Goal: Task Accomplishment & Management: Manage account settings

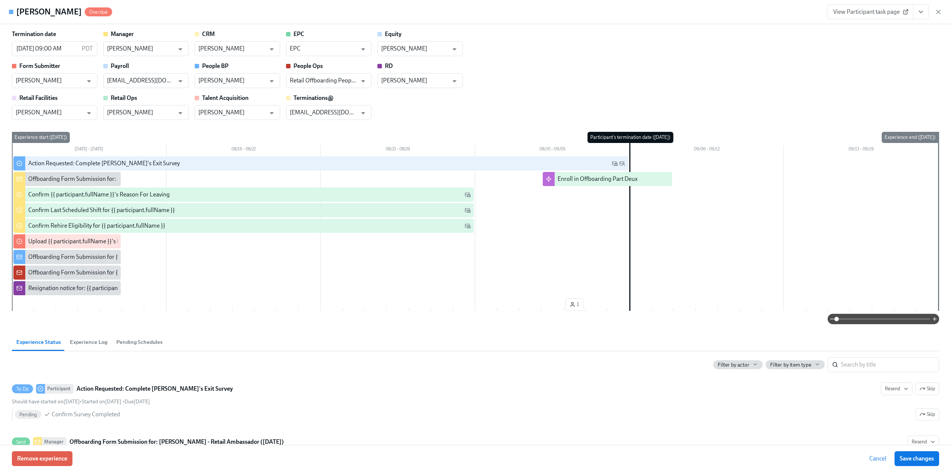
scroll to position [473, 0]
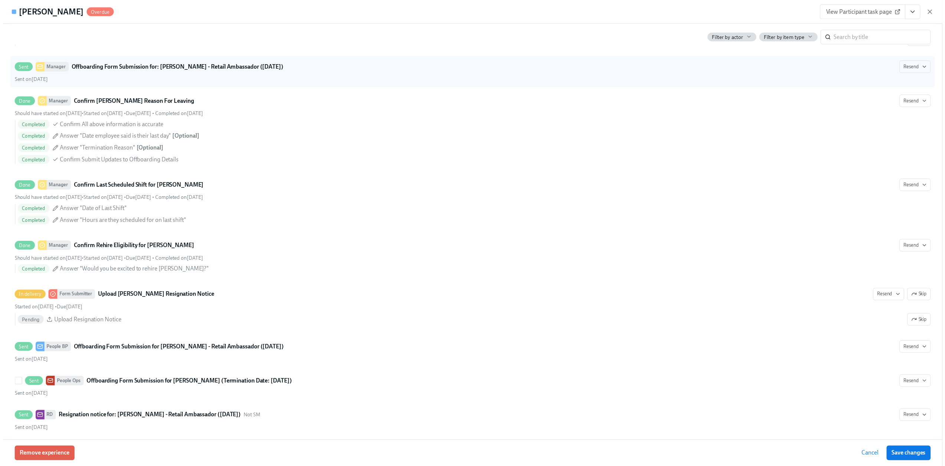
scroll to position [473, 0]
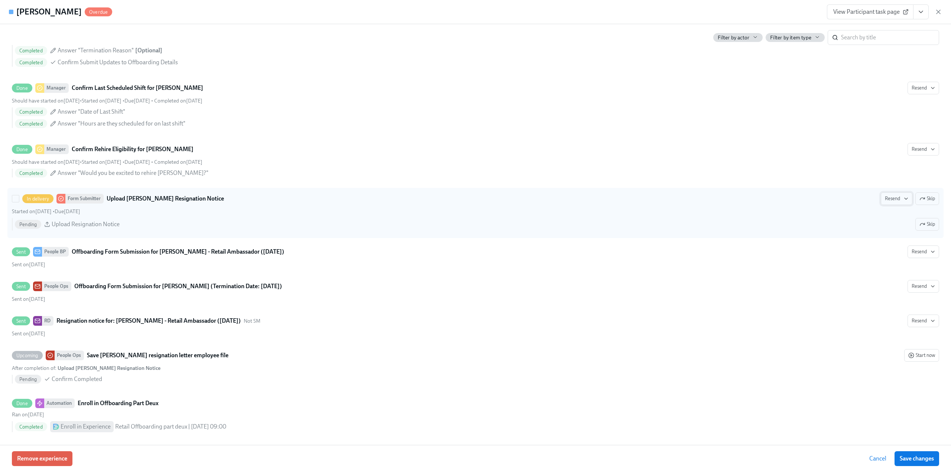
click at [886, 196] on span "Resend" at bounding box center [896, 198] width 23 height 7
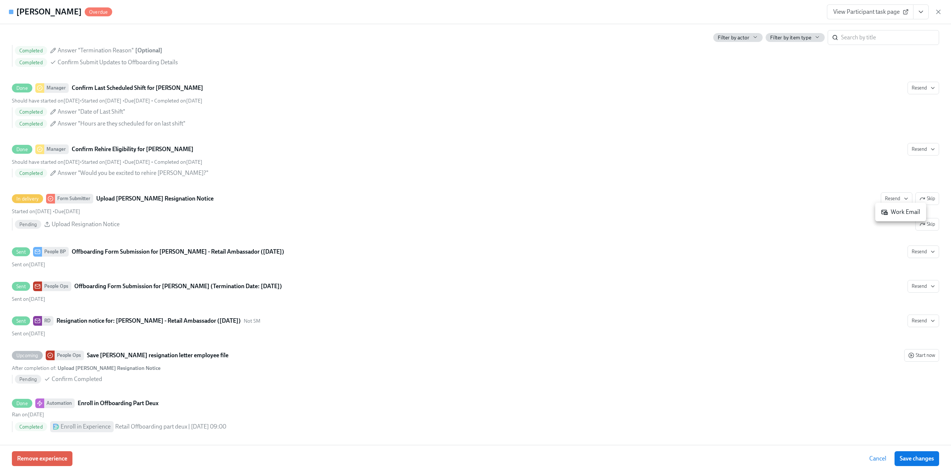
click at [889, 212] on div "Work Email" at bounding box center [900, 212] width 39 height 8
click at [937, 12] on icon "button" at bounding box center [937, 11] width 7 height 7
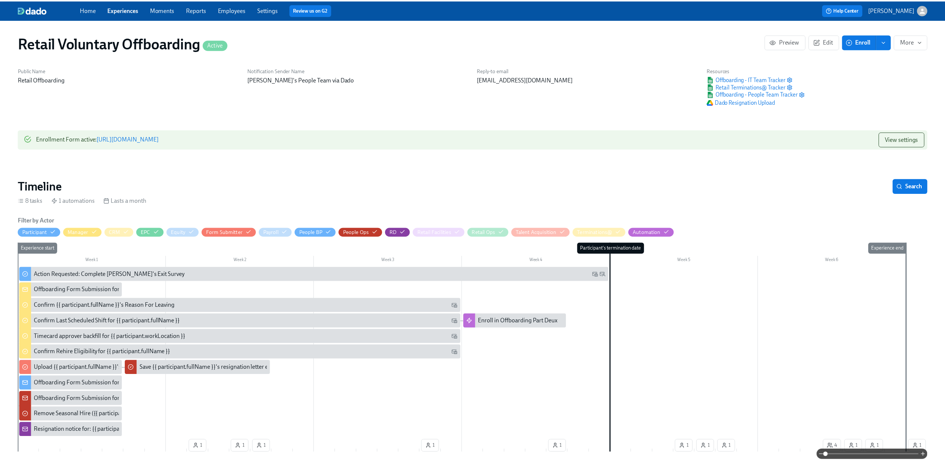
scroll to position [0, 1661]
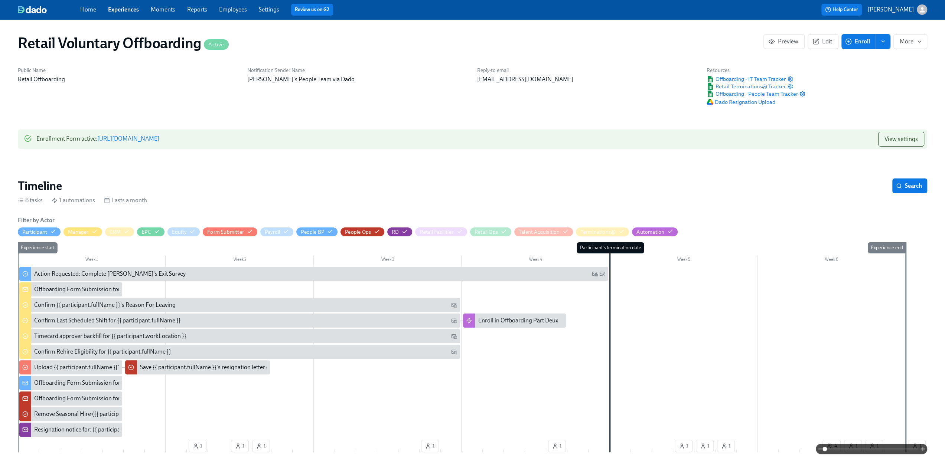
click at [123, 10] on link "Experiences" at bounding box center [123, 9] width 31 height 7
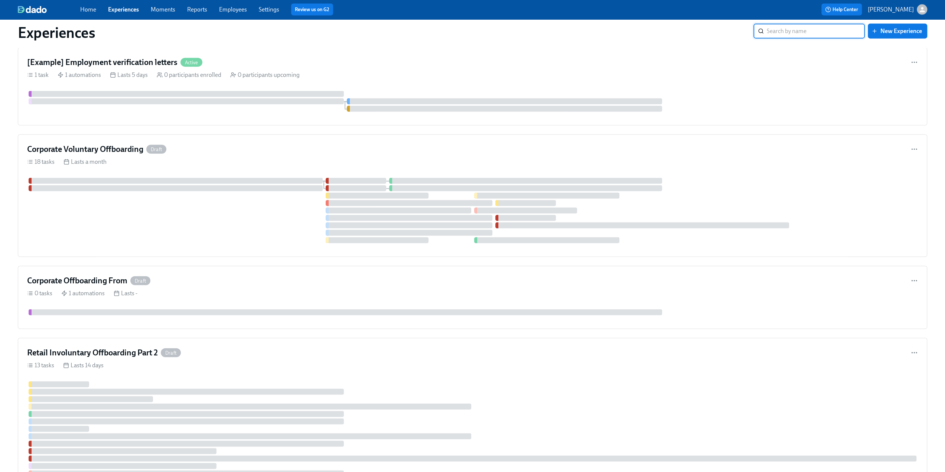
scroll to position [1745, 0]
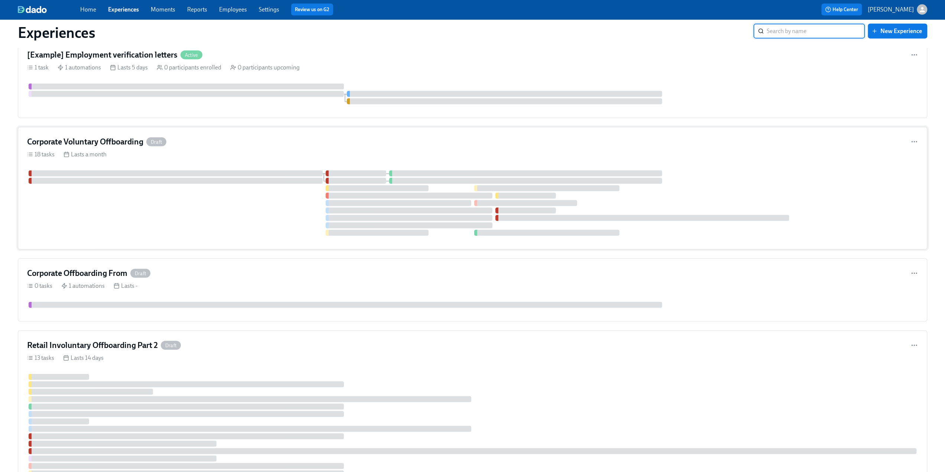
click at [198, 150] on div "18 tasks Lasts a month" at bounding box center [472, 154] width 891 height 8
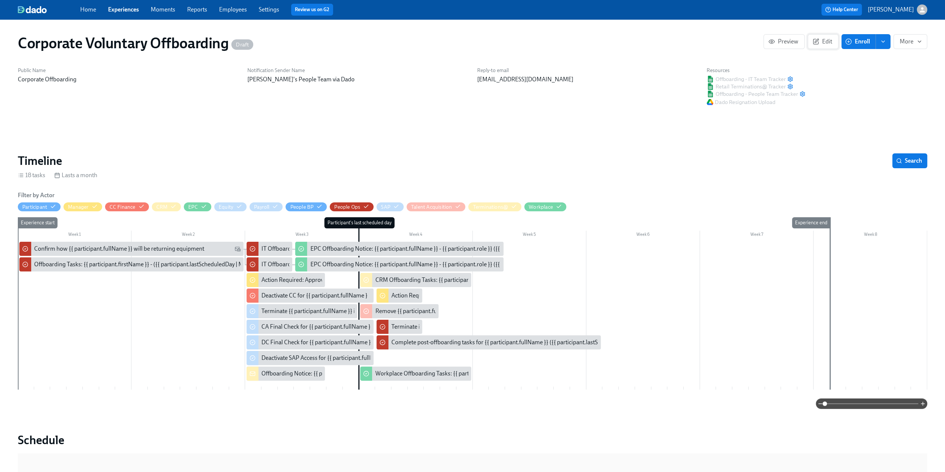
click at [820, 43] on span "Edit" at bounding box center [823, 41] width 18 height 7
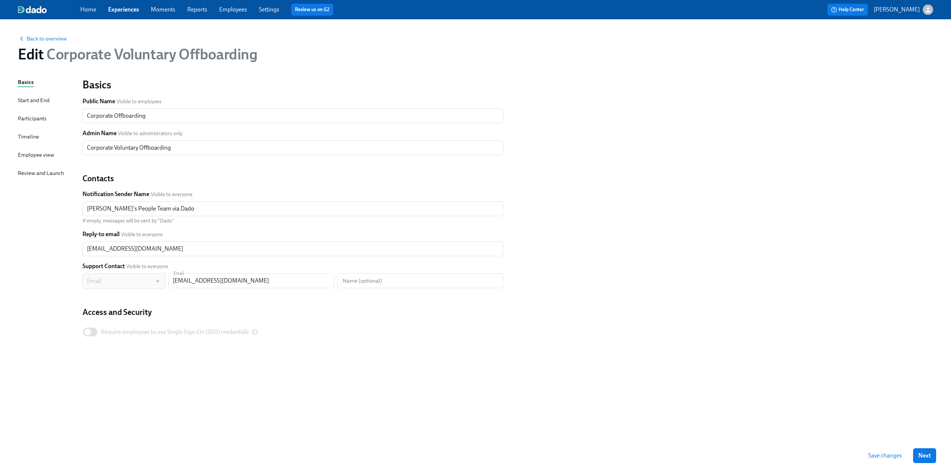
click at [33, 132] on div "Basics Start and End Participants Timeline Employee view Review and Launch" at bounding box center [46, 258] width 56 height 361
click at [29, 136] on div "Timeline" at bounding box center [28, 137] width 21 height 8
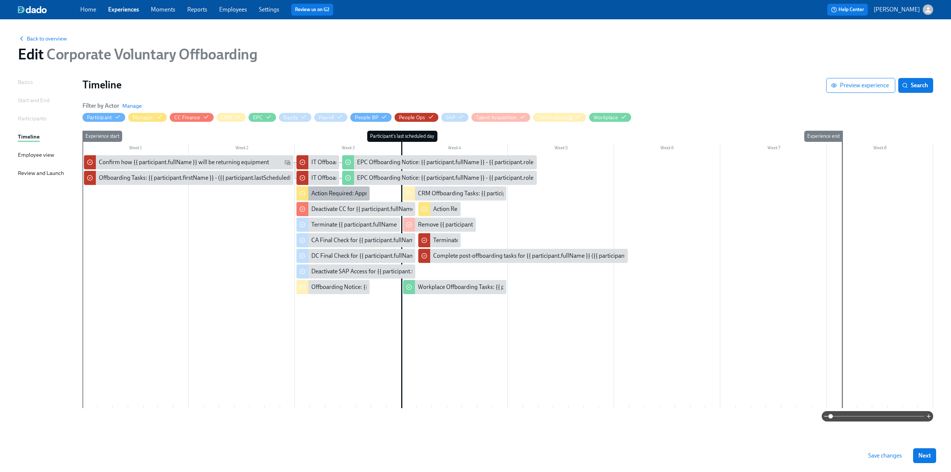
click at [341, 193] on div "Action Required: Approve timecard for {{ participant.fullName }} on their last …" at bounding box center [412, 193] width 203 height 8
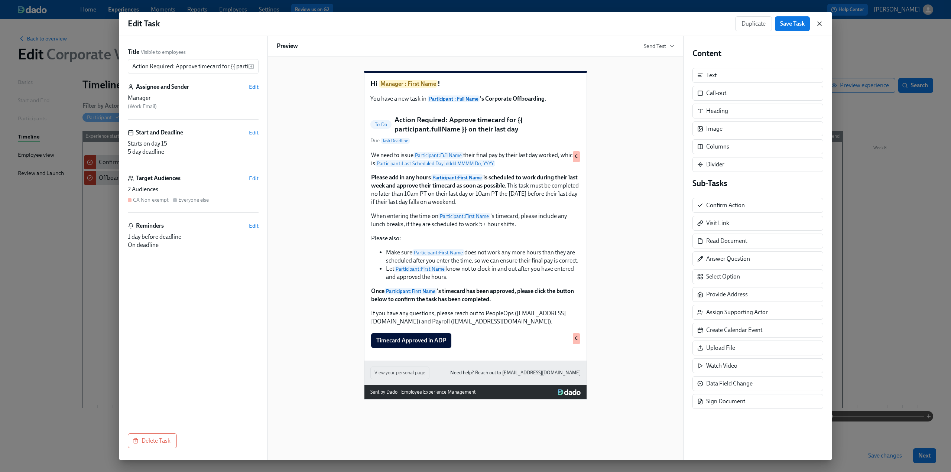
click at [822, 20] on icon "button" at bounding box center [819, 23] width 7 height 7
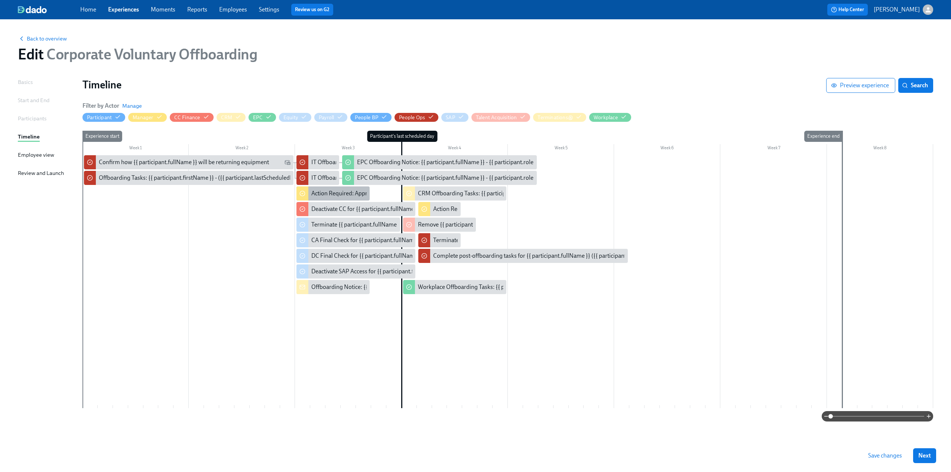
click at [330, 191] on div "Action Required: Approve timecard for {{ participant.fullName }} on their last …" at bounding box center [412, 193] width 203 height 8
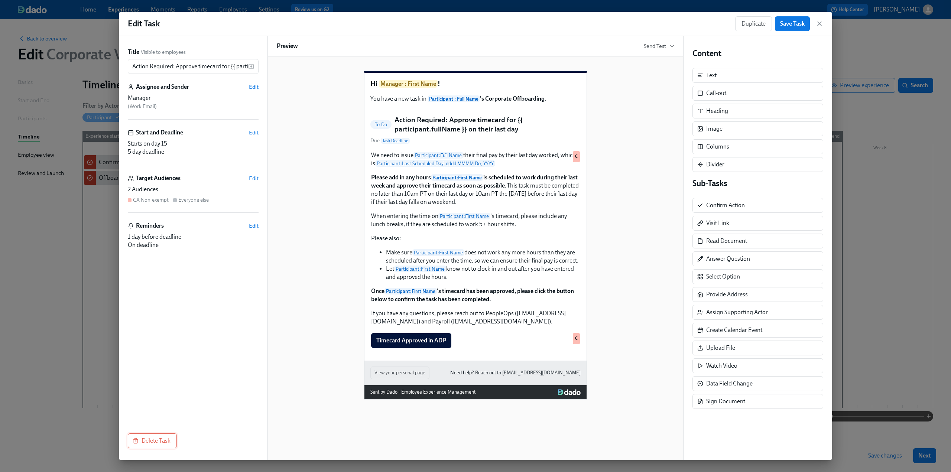
click at [157, 439] on span "Delete Task" at bounding box center [152, 440] width 36 height 7
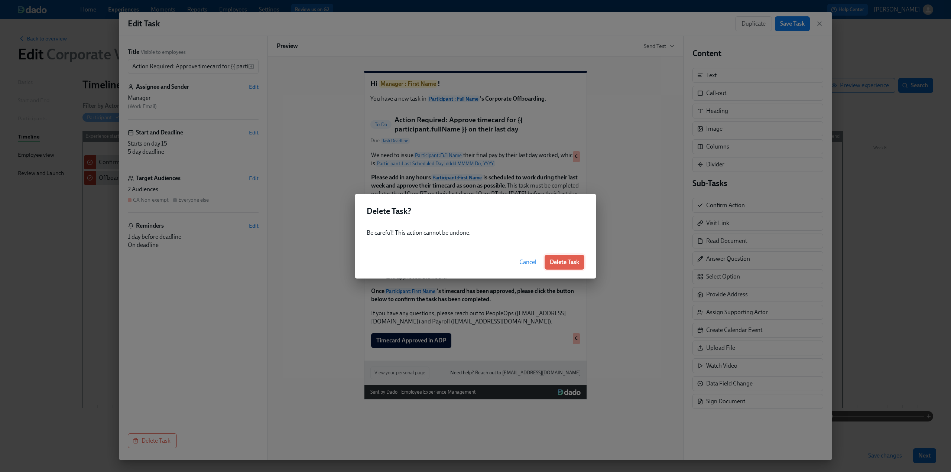
click at [562, 265] on span "Delete Task" at bounding box center [564, 261] width 29 height 7
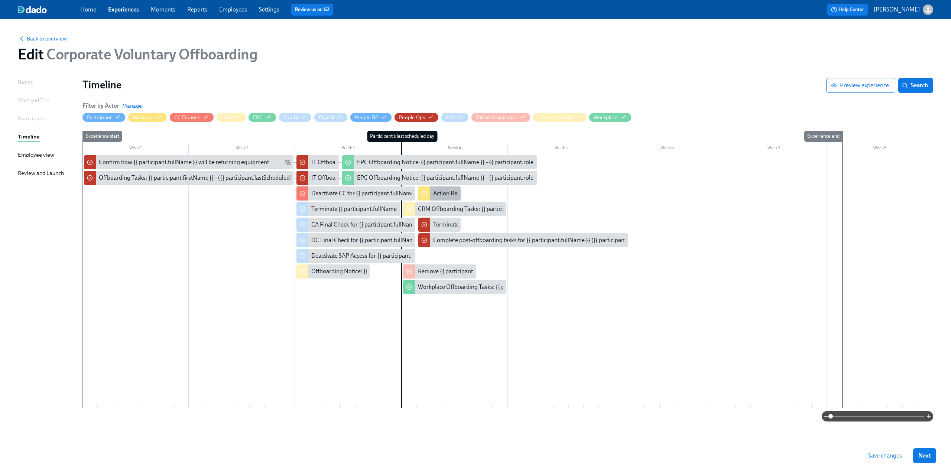
click at [440, 191] on div "Action Required: Approve timecard for {{ participant.fullName }}'s last day" at bounding box center [526, 193] width 186 height 8
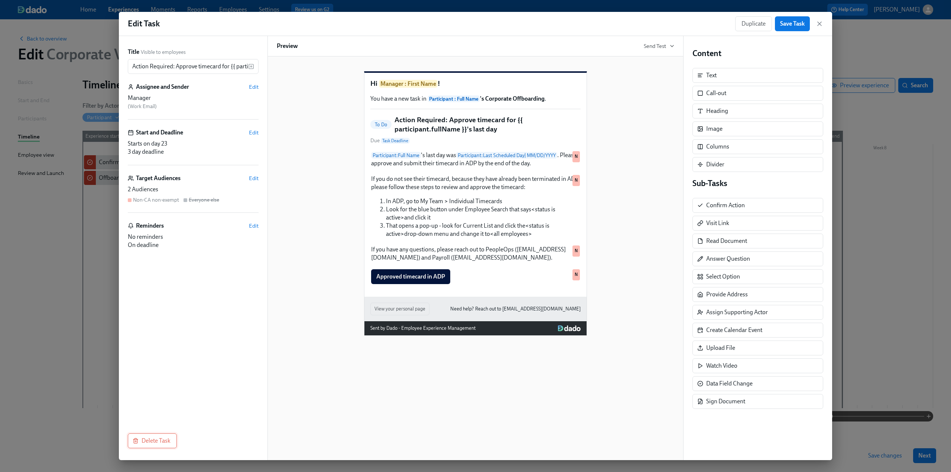
click at [152, 441] on span "Delete Task" at bounding box center [152, 440] width 36 height 7
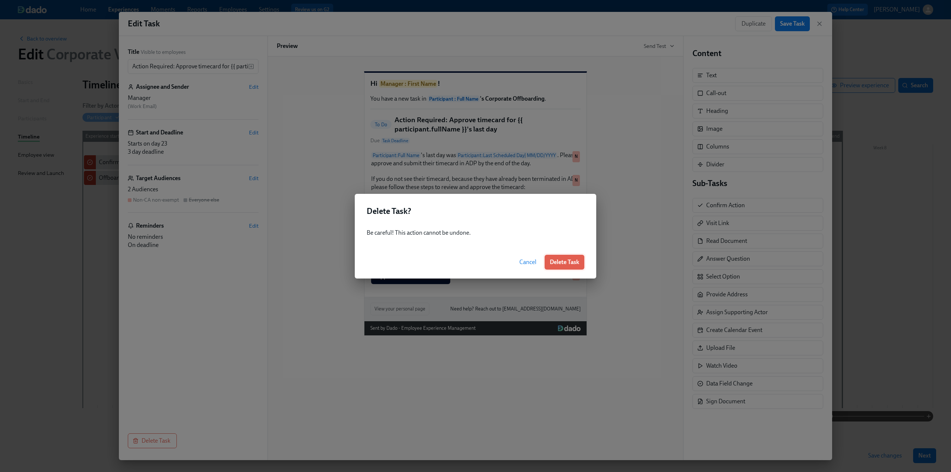
click at [569, 267] on button "Delete Task" at bounding box center [564, 262] width 40 height 15
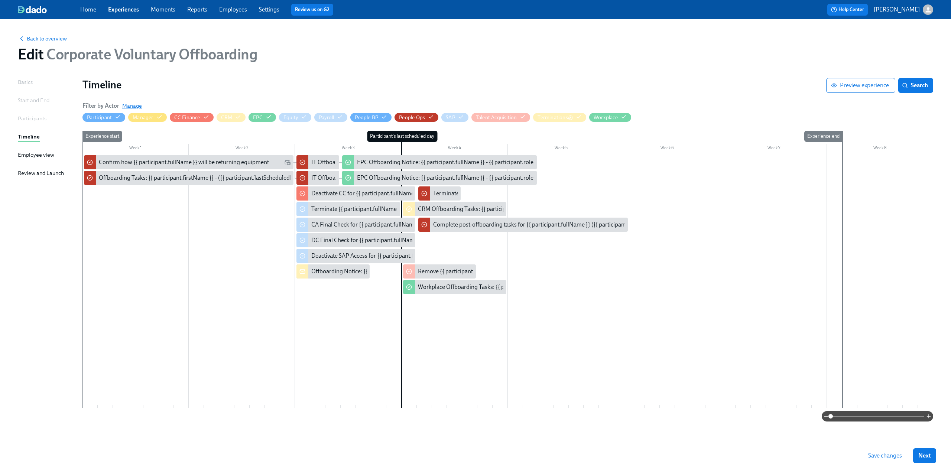
click at [130, 106] on span "Manage" at bounding box center [132, 105] width 20 height 7
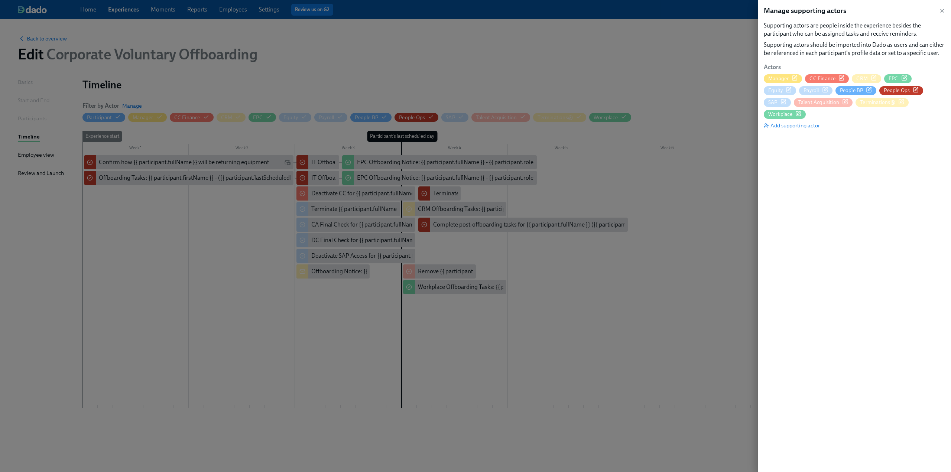
click at [795, 126] on span "Add supporting actor" at bounding box center [792, 125] width 56 height 7
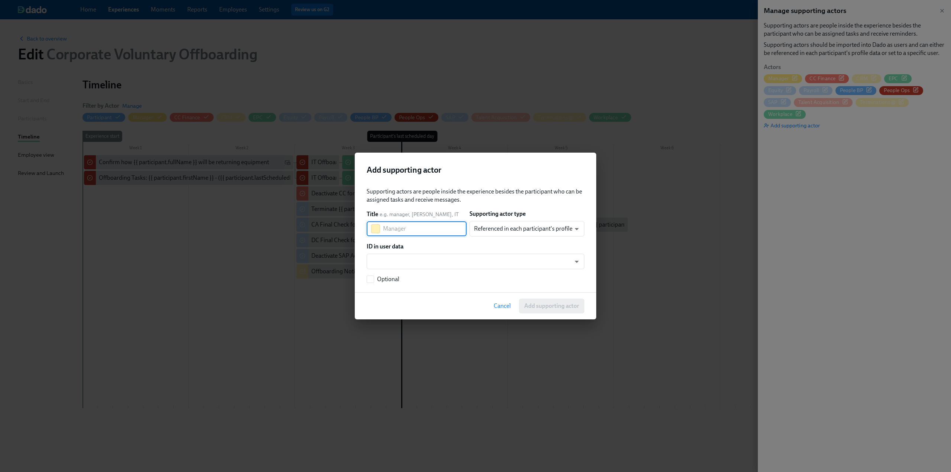
click at [421, 228] on input "text" at bounding box center [425, 228] width 84 height 15
type input "Form Uploader"
click at [476, 231] on body "Home Experiences Moments Reports Employees Settings Review us on G2 Help Center…" at bounding box center [475, 236] width 951 height 472
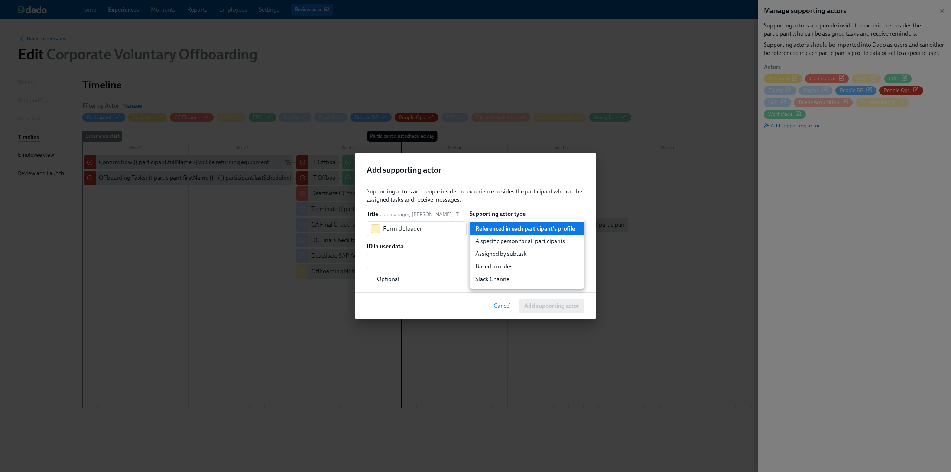
click at [512, 196] on div at bounding box center [475, 236] width 951 height 472
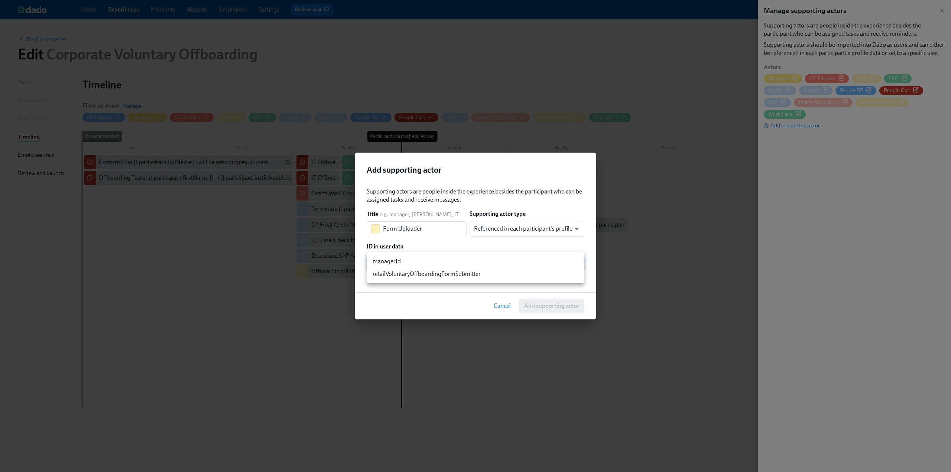
click at [409, 263] on body "Home Experiences Moments Reports Employees Settings Review us on G2 Help Center…" at bounding box center [475, 236] width 951 height 472
click at [409, 271] on li "retailVoluntaryOffboardingFormSubmitter" at bounding box center [476, 274] width 218 height 13
type input "customFields.retailVoluntaryOffboardingFormSubmitter"
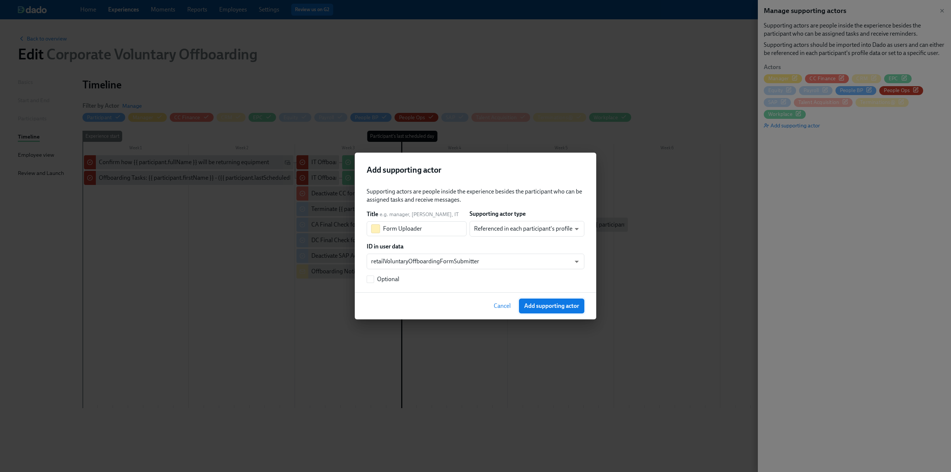
click at [552, 308] on span "Add supporting actor" at bounding box center [551, 305] width 55 height 7
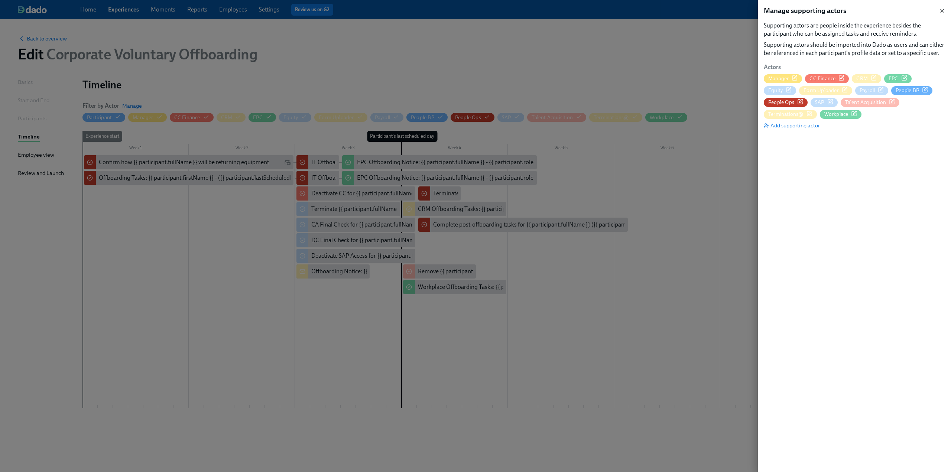
click at [941, 12] on icon "button" at bounding box center [941, 10] width 3 height 3
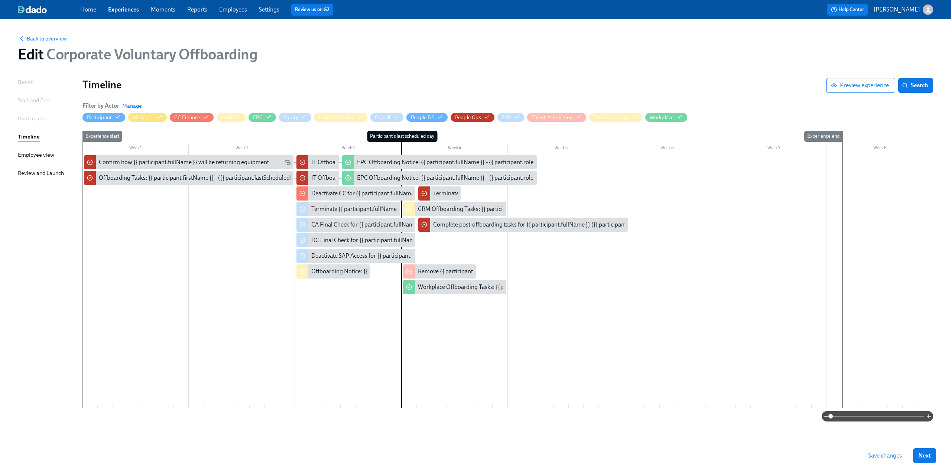
click at [109, 283] on div at bounding box center [507, 281] width 850 height 253
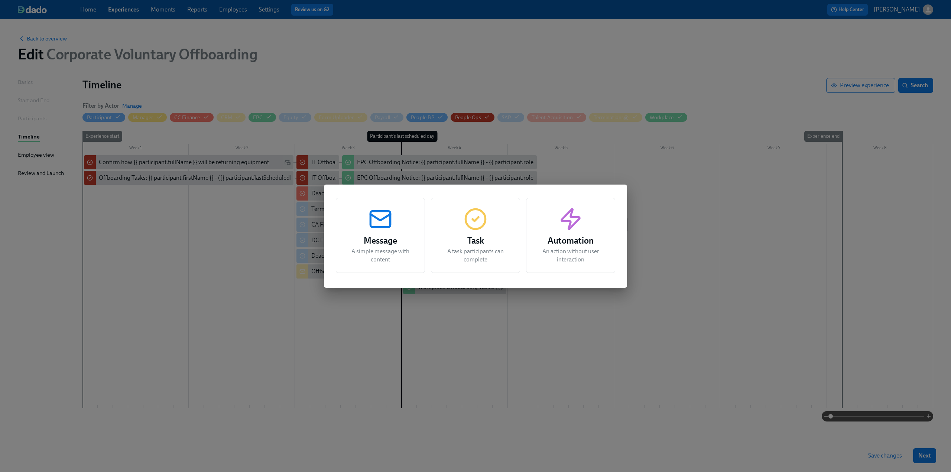
click at [471, 238] on h3 "Task" at bounding box center [475, 240] width 71 height 13
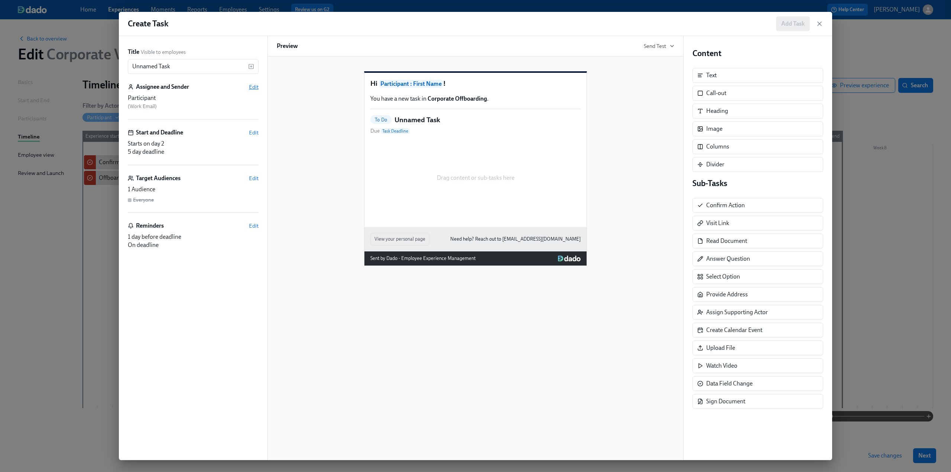
click at [256, 87] on span "Edit" at bounding box center [254, 86] width 10 height 7
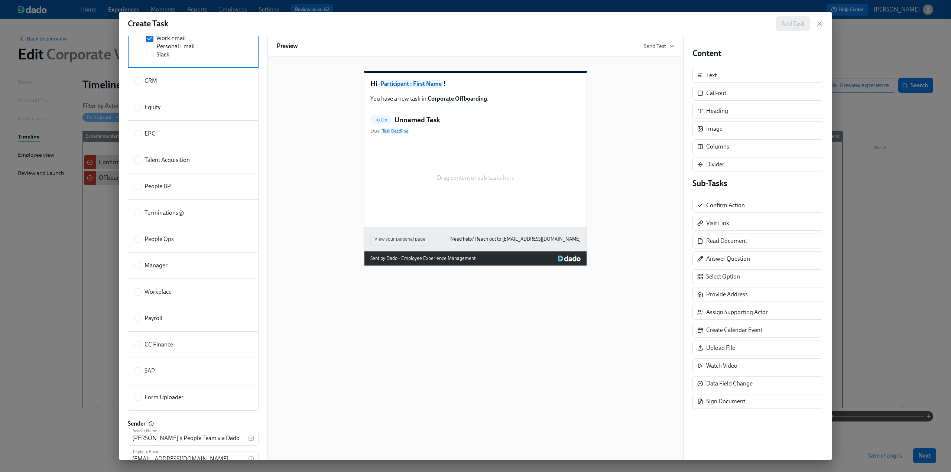
scroll to position [111, 0]
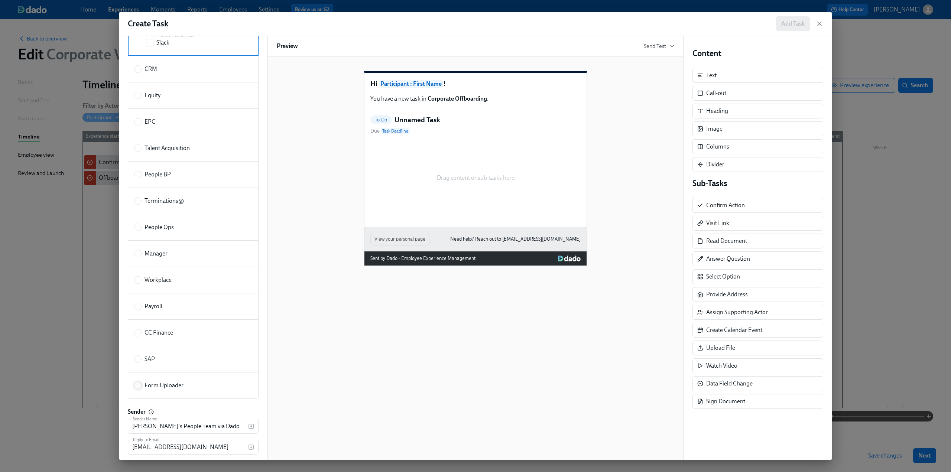
click at [136, 384] on input "Form Uploader" at bounding box center [137, 385] width 7 height 7
radio input "true"
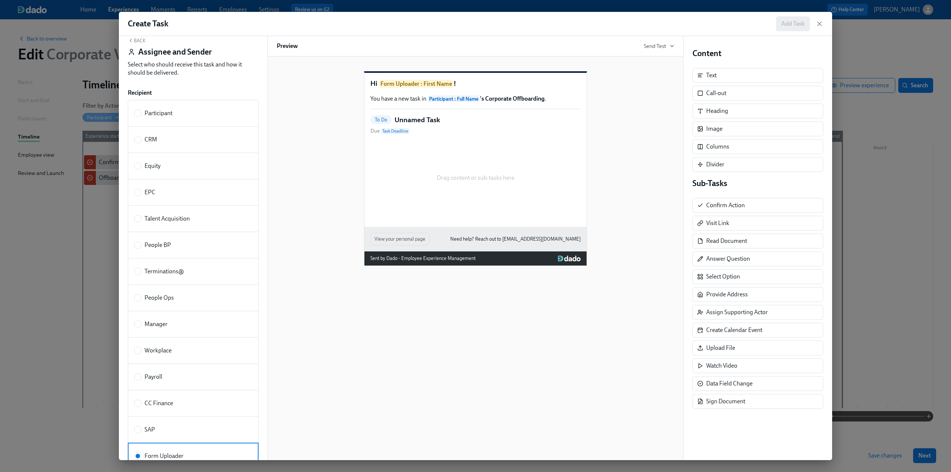
scroll to position [0, 0]
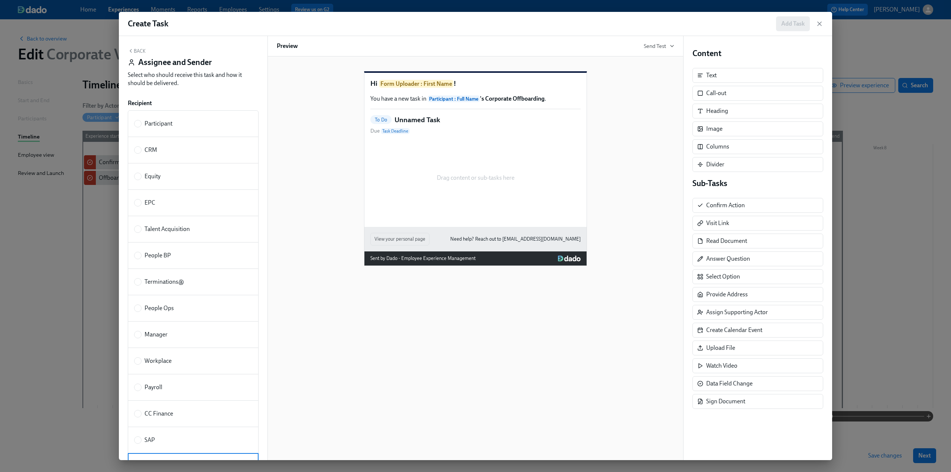
click at [138, 48] on button "Back" at bounding box center [137, 51] width 18 height 6
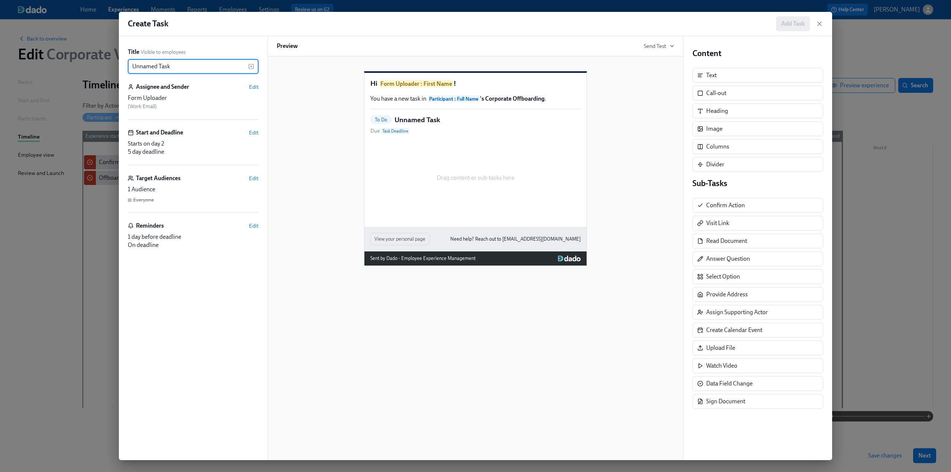
drag, startPoint x: 181, startPoint y: 64, endPoint x: 115, endPoint y: 64, distance: 65.7
click at [115, 64] on div "Create Task Add Task Title Visible to employees Unnamed Task ​ Assignee and Sen…" at bounding box center [475, 236] width 951 height 472
click at [251, 64] on icon "button" at bounding box center [251, 67] width 6 height 6
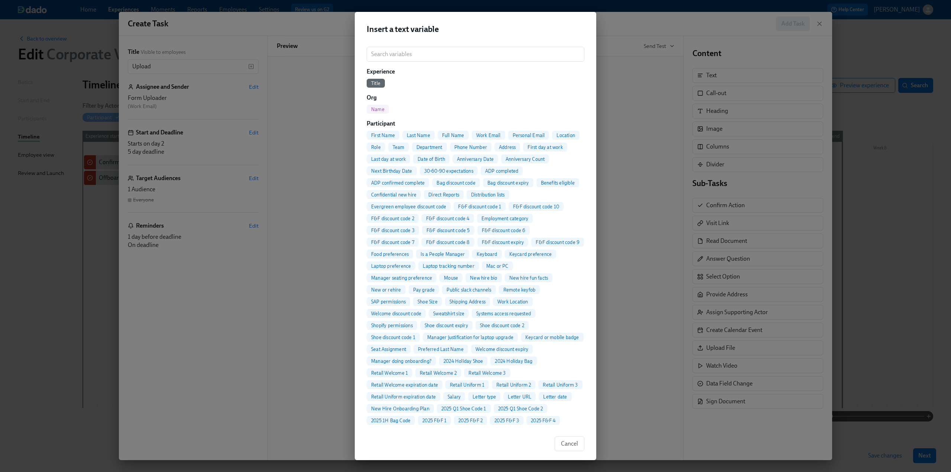
click at [457, 134] on span "Full Name" at bounding box center [452, 136] width 31 height 6
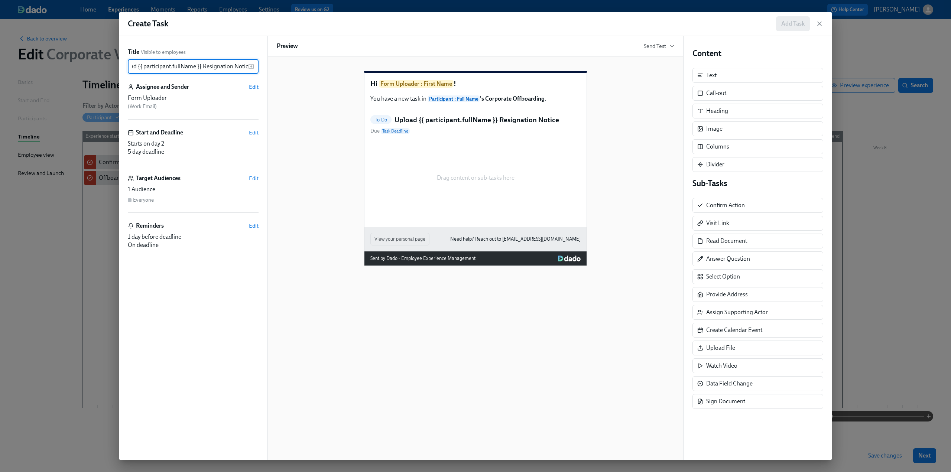
scroll to position [0, 17]
type input "Upload {{ participant.fullName }} Resignation Notice"
click at [254, 133] on span "Edit" at bounding box center [254, 132] width 10 height 7
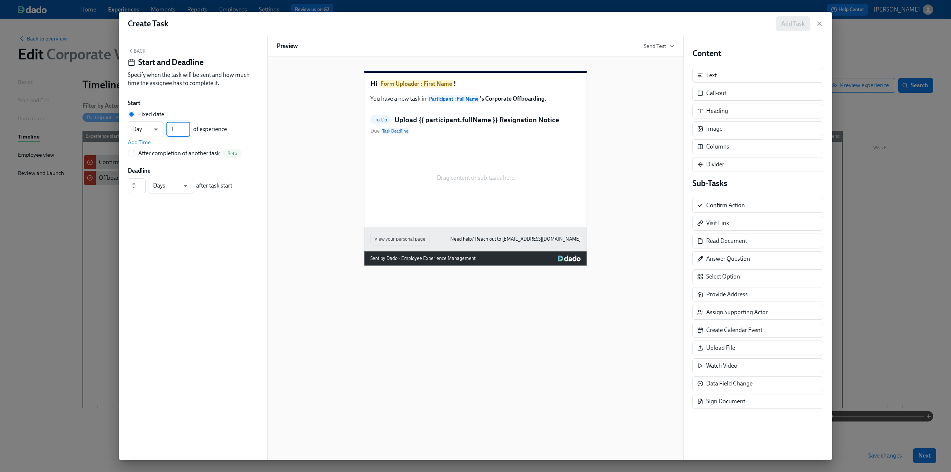
type input "1"
click at [187, 133] on input "1" at bounding box center [178, 129] width 24 height 15
click at [143, 182] on input "6" at bounding box center [137, 185] width 18 height 15
type input "7"
click at [143, 182] on input "7" at bounding box center [137, 185] width 18 height 15
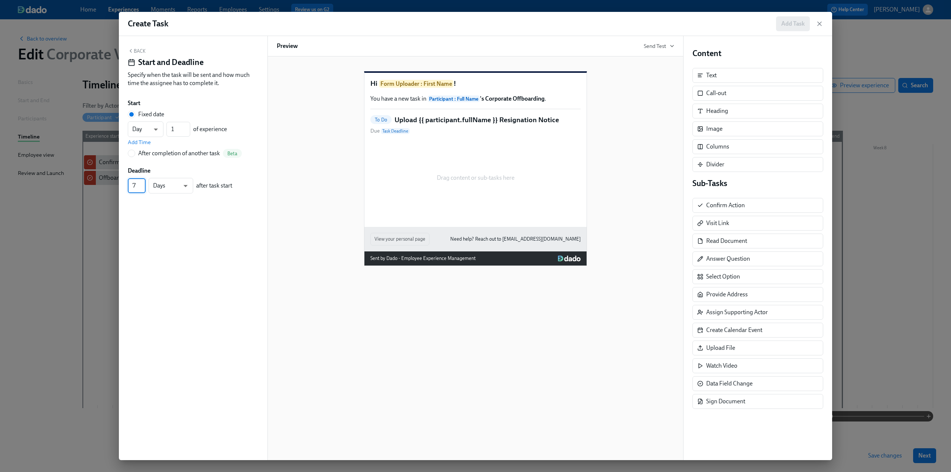
click at [155, 219] on div "Back Start and Deadline Specify when the task will be sent and how much time th…" at bounding box center [193, 248] width 149 height 424
click at [136, 51] on button "Back" at bounding box center [137, 51] width 18 height 6
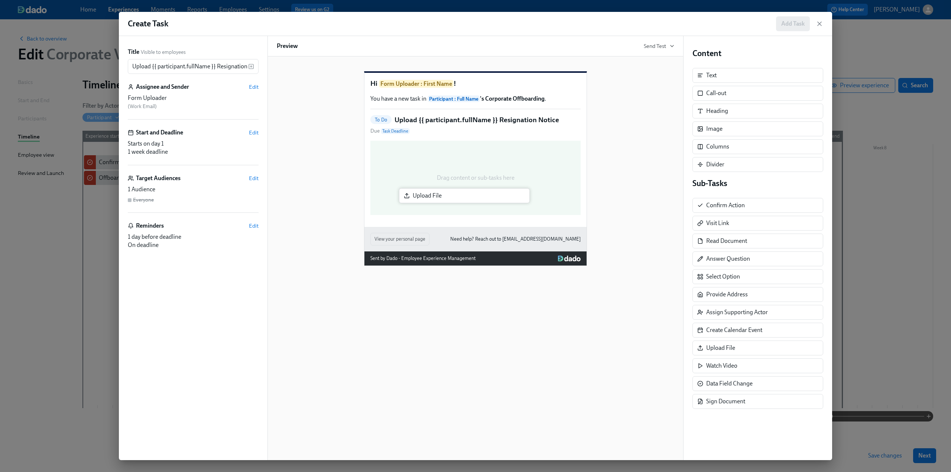
drag, startPoint x: 741, startPoint y: 348, endPoint x: 442, endPoint y: 199, distance: 334.0
click at [442, 199] on div "Title Visible to employees Upload {{ participant.fullName }} Resignation Notice…" at bounding box center [475, 248] width 713 height 424
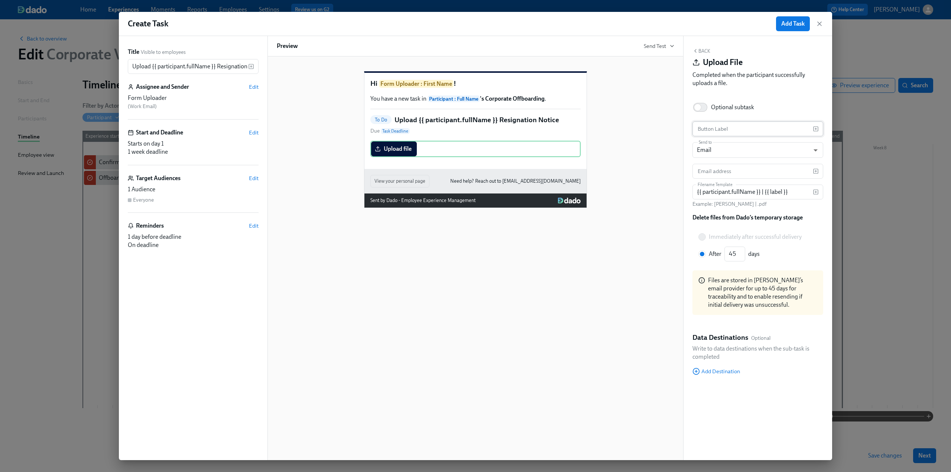
click at [715, 126] on input "text" at bounding box center [752, 128] width 120 height 15
paste input "Resignation Notice"
type input "Resignation Notice"
click at [740, 170] on input "text" at bounding box center [752, 171] width 120 height 15
type input "[EMAIL_ADDRESS][DOMAIN_NAME]"
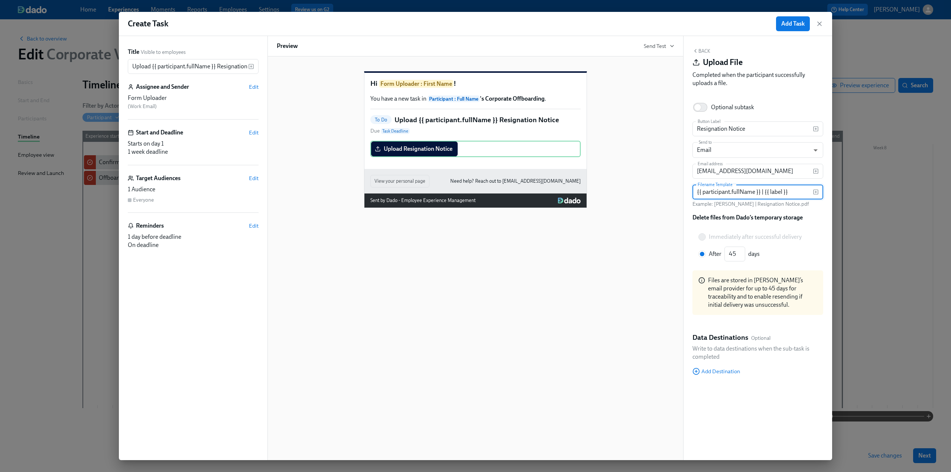
drag, startPoint x: 791, startPoint y: 193, endPoint x: 658, endPoint y: 195, distance: 133.0
click at [658, 195] on div "Title Visible to employees Upload {{ participant.fullName }} Resignation Notice…" at bounding box center [475, 248] width 713 height 424
paste input "resignation {{ participant.actualTerminationDate | MM.DD.YYYY"
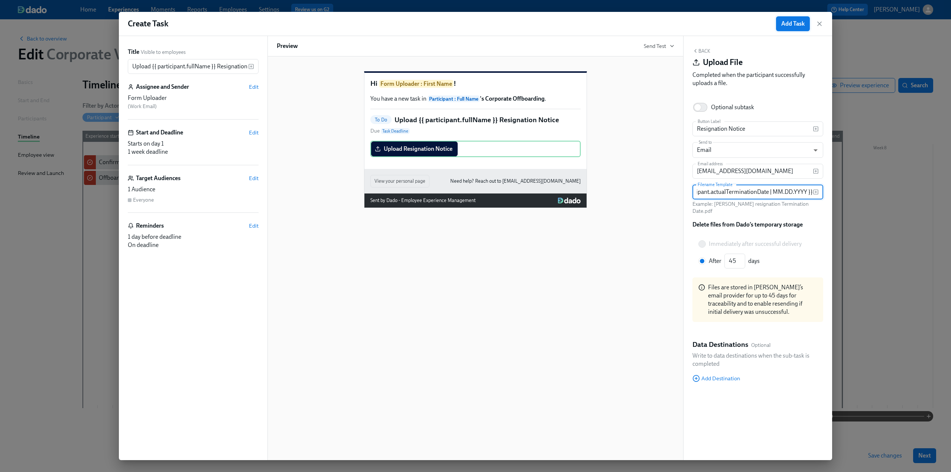
type input "{{ participant.fullName }} resignation {{ participant.actualTerminationDate | M…"
click at [792, 20] on button "Add Task" at bounding box center [793, 23] width 34 height 15
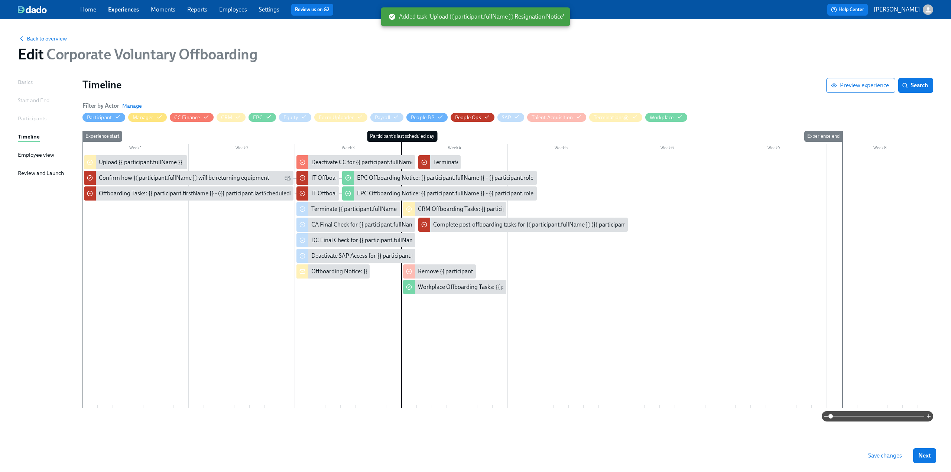
click at [218, 162] on div at bounding box center [507, 281] width 850 height 253
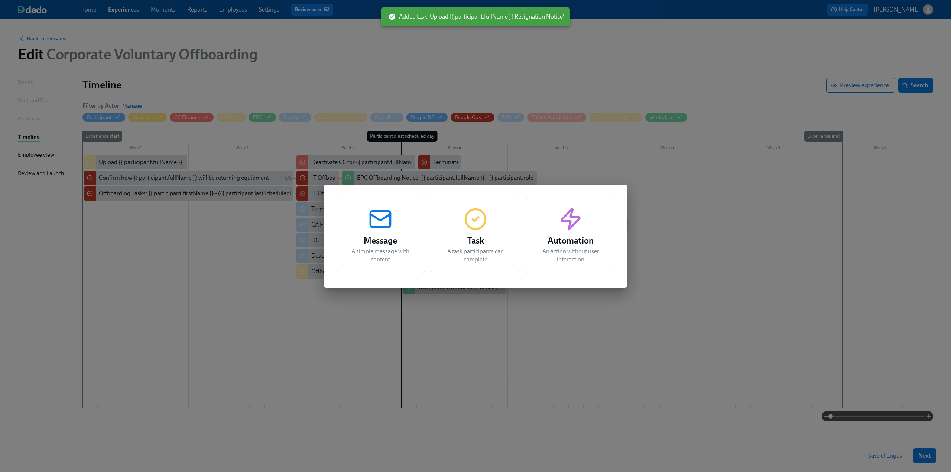
click at [467, 225] on circle "button" at bounding box center [475, 219] width 20 height 20
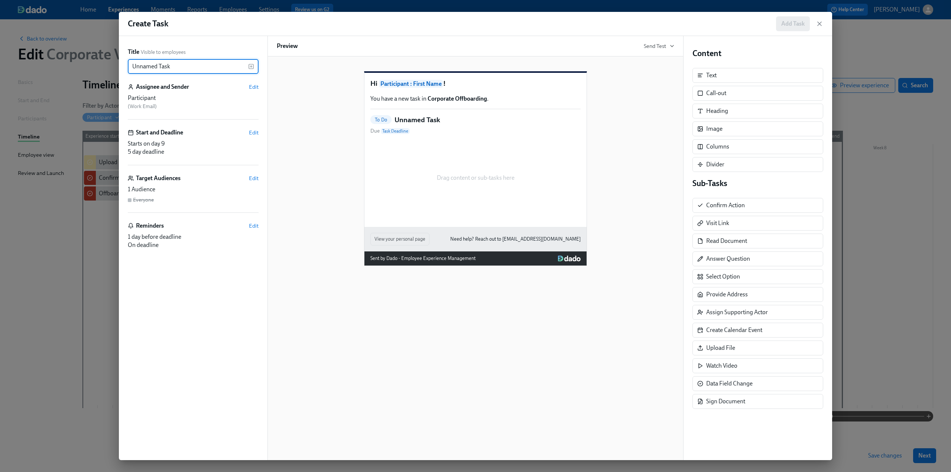
drag, startPoint x: 212, startPoint y: 64, endPoint x: 109, endPoint y: 65, distance: 102.9
click at [109, 65] on div "Create Task Add Task Title Visible to employees Unnamed Task ​ Assignee and Sen…" at bounding box center [475, 236] width 951 height 472
paste input "Save {{ participant.fullName }}'s resignation letter employee file"
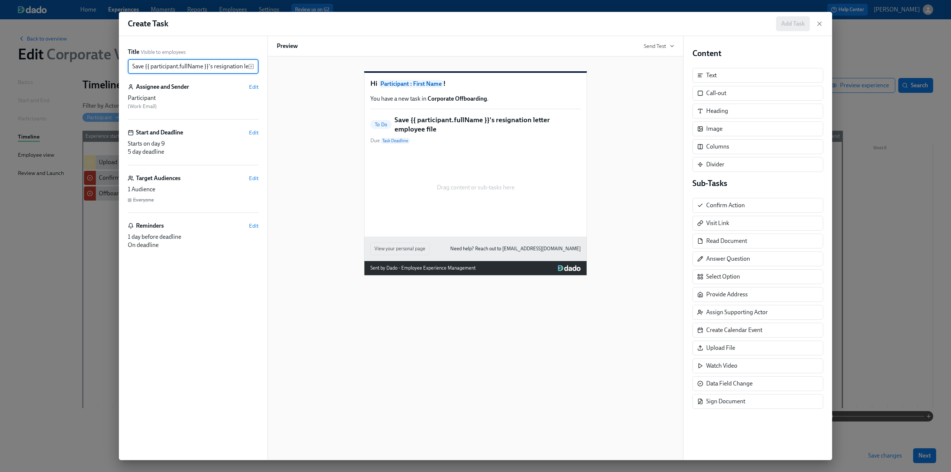
scroll to position [0, 44]
type input "Save {{ participant.fullName }}'s resignation letter employee file"
click at [254, 85] on span "Edit" at bounding box center [254, 86] width 10 height 7
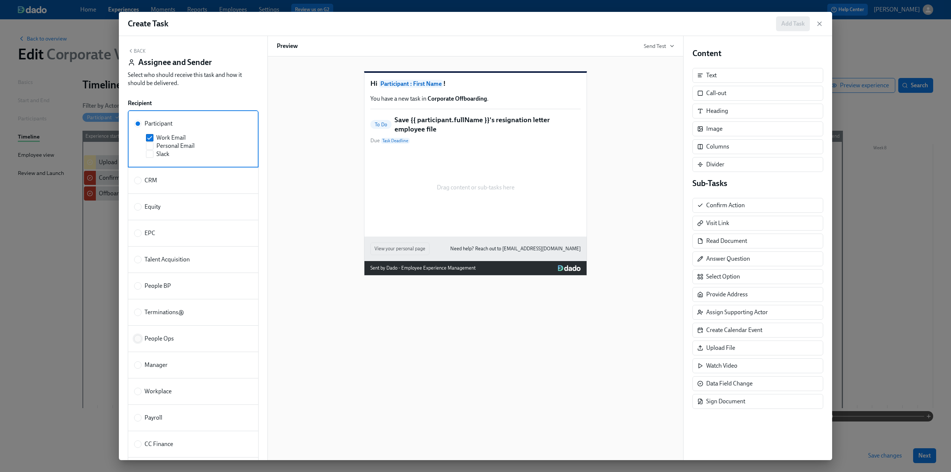
click at [139, 335] on input "People Ops" at bounding box center [137, 338] width 7 height 7
radio input "true"
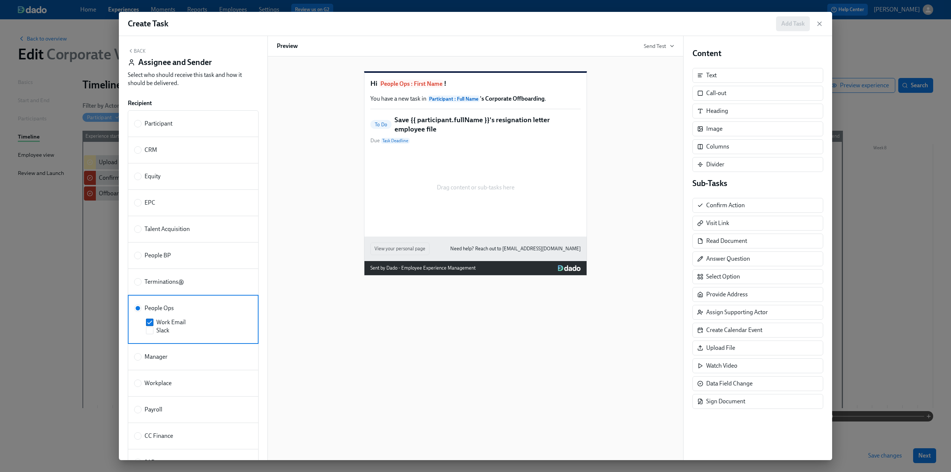
click at [138, 50] on button "Back" at bounding box center [137, 51] width 18 height 6
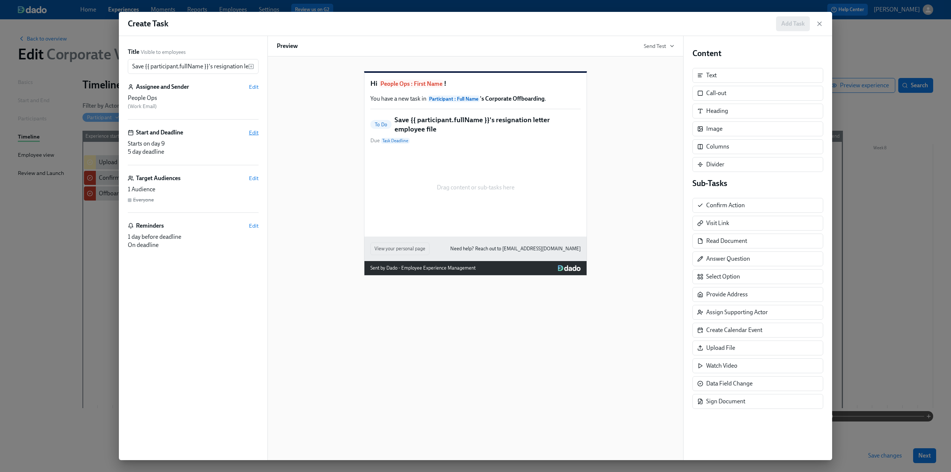
click at [252, 131] on span "Edit" at bounding box center [254, 132] width 10 height 7
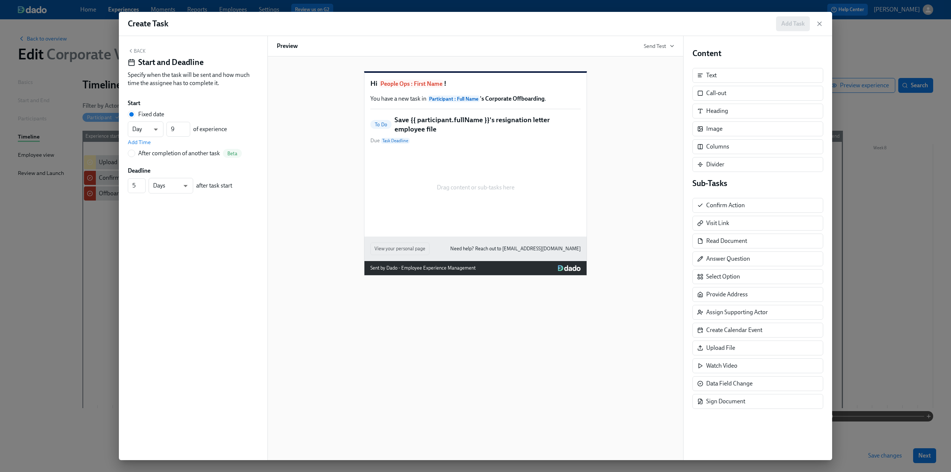
click at [133, 158] on div "Start Fixed date Day d ​ 9 ​ of experience Add Time After completion of another…" at bounding box center [193, 146] width 131 height 94
click at [131, 152] on input "After completion of another task Beta" at bounding box center [131, 153] width 7 height 7
radio input "true"
radio input "false"
click at [151, 141] on span "---" at bounding box center [193, 140] width 118 height 7
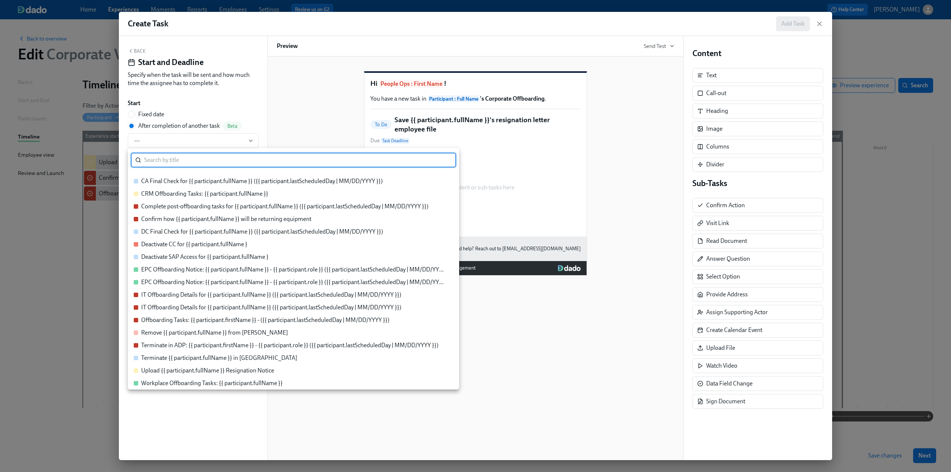
click at [173, 372] on div "Upload {{ participant.fullName }} Resignation Notice" at bounding box center [207, 371] width 133 height 8
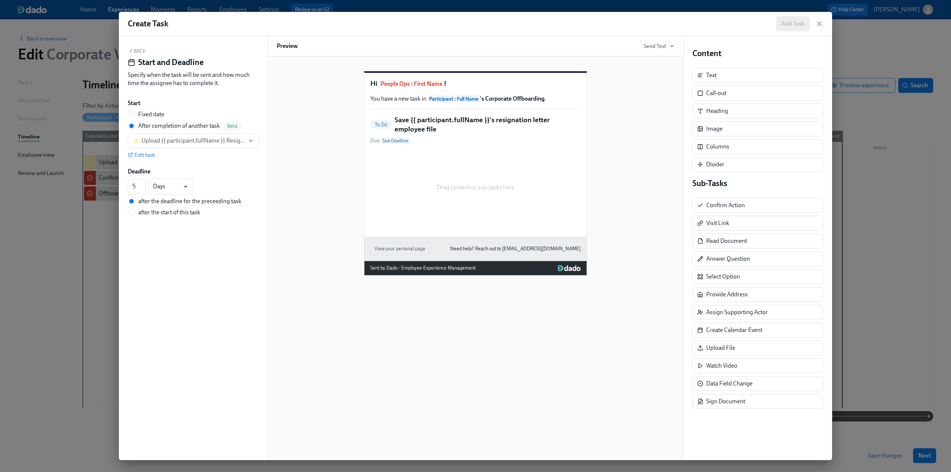
click at [135, 50] on button "Back" at bounding box center [137, 51] width 18 height 6
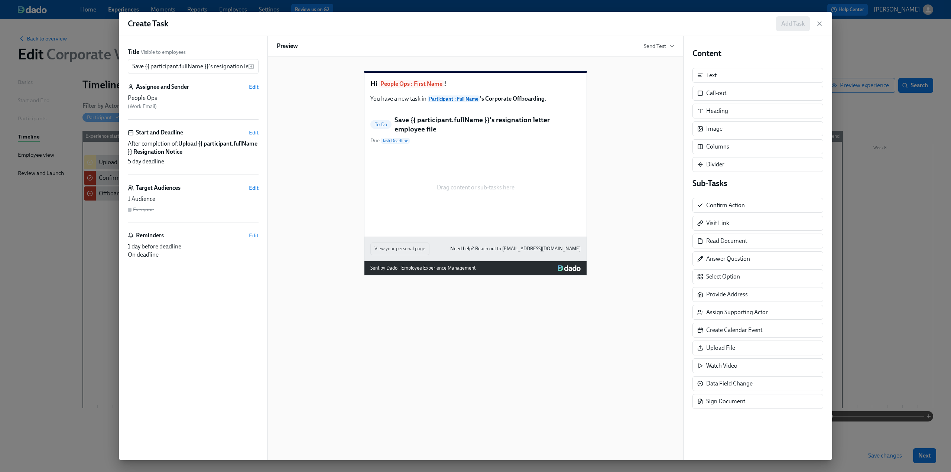
click at [254, 128] on div "Start and Deadline Edit" at bounding box center [193, 132] width 131 height 8
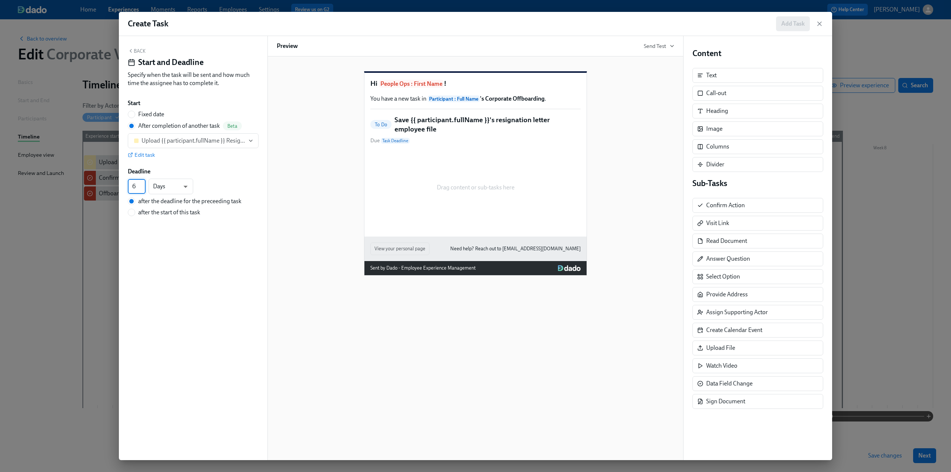
click at [143, 183] on input "6" at bounding box center [137, 186] width 18 height 15
type input "7"
click at [143, 183] on input "7" at bounding box center [137, 186] width 18 height 15
click at [159, 237] on div "Back Start and Deadline Specify when the task will be sent and how much time th…" at bounding box center [193, 248] width 149 height 424
click at [137, 48] on button "Back" at bounding box center [137, 51] width 18 height 6
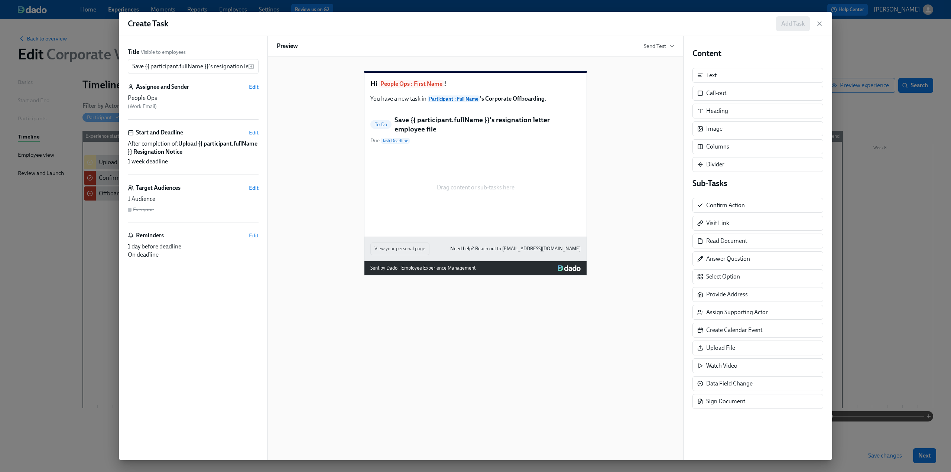
click at [252, 233] on span "Edit" at bounding box center [254, 235] width 10 height 7
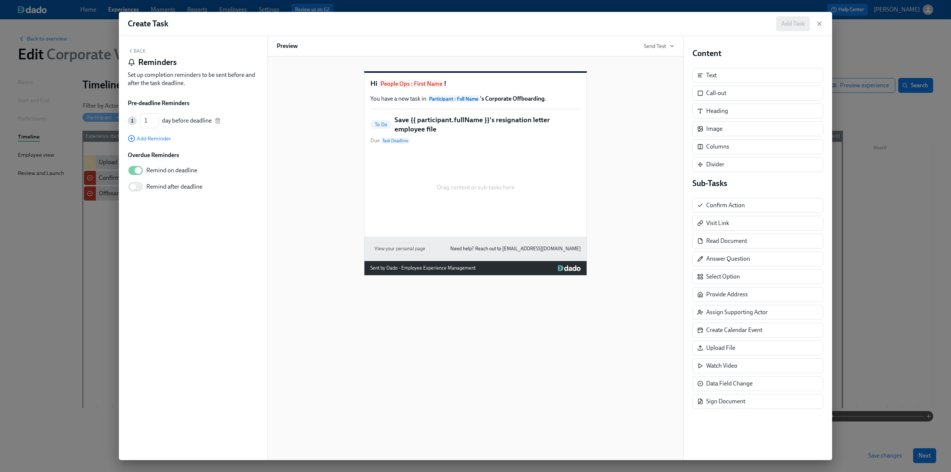
click at [218, 117] on div "1 1 ​ day before deadline" at bounding box center [193, 120] width 131 height 15
click at [218, 120] on icon "button" at bounding box center [218, 121] width 6 height 6
click at [137, 52] on button "Back" at bounding box center [137, 51] width 18 height 6
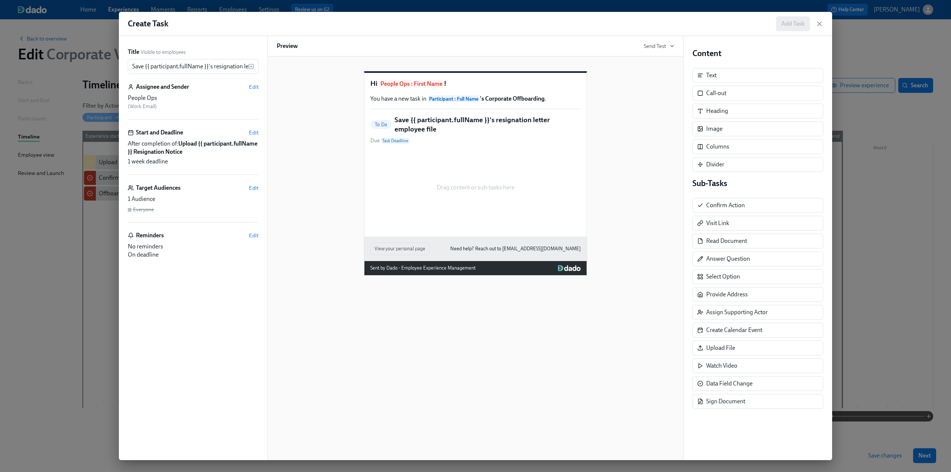
click at [261, 234] on div "Title Visible to employees Save {{ participant.fullName }}'s resignation letter…" at bounding box center [193, 248] width 149 height 424
click at [257, 235] on span "Edit" at bounding box center [254, 235] width 10 height 7
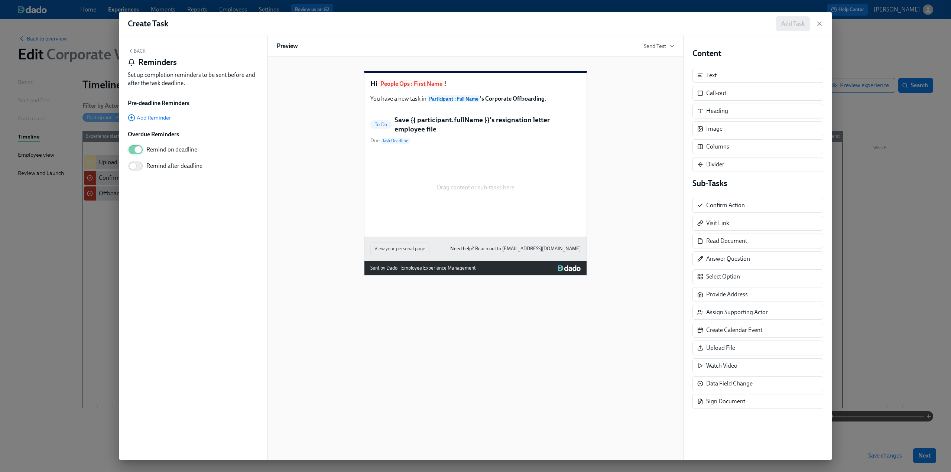
click at [133, 147] on input "Remind on deadline" at bounding box center [138, 149] width 49 height 16
checkbox input "false"
click at [140, 51] on button "Back" at bounding box center [137, 51] width 18 height 6
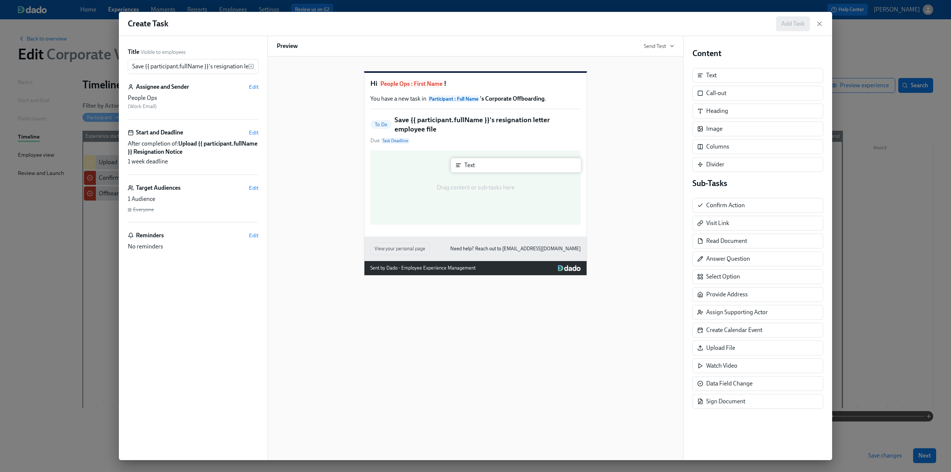
drag, startPoint x: 741, startPoint y: 73, endPoint x: 496, endPoint y: 164, distance: 261.3
click at [496, 164] on div "Title Visible to employees Save {{ participant.fullName }}'s resignation letter…" at bounding box center [475, 248] width 713 height 424
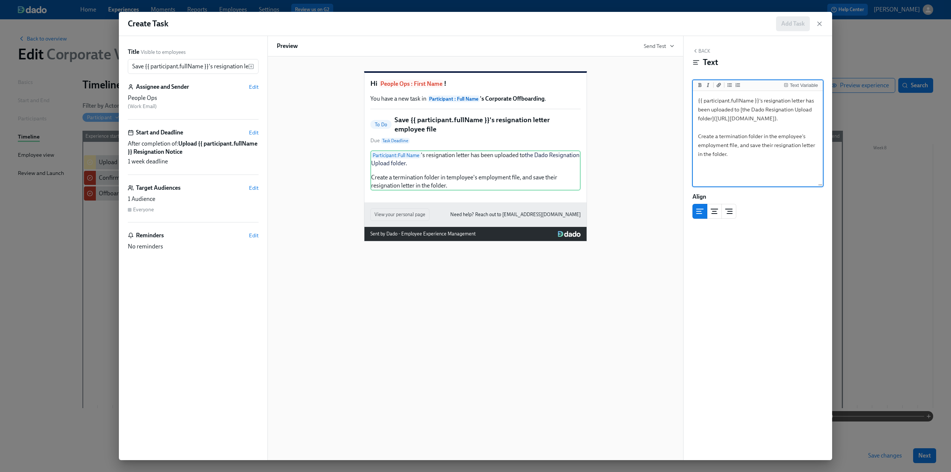
type textarea "{{ participant.fullName }}'s resignation letter has been uploaded to [the Dado …"
click at [798, 213] on div at bounding box center [757, 211] width 131 height 15
click at [704, 51] on button "Back" at bounding box center [701, 51] width 18 height 6
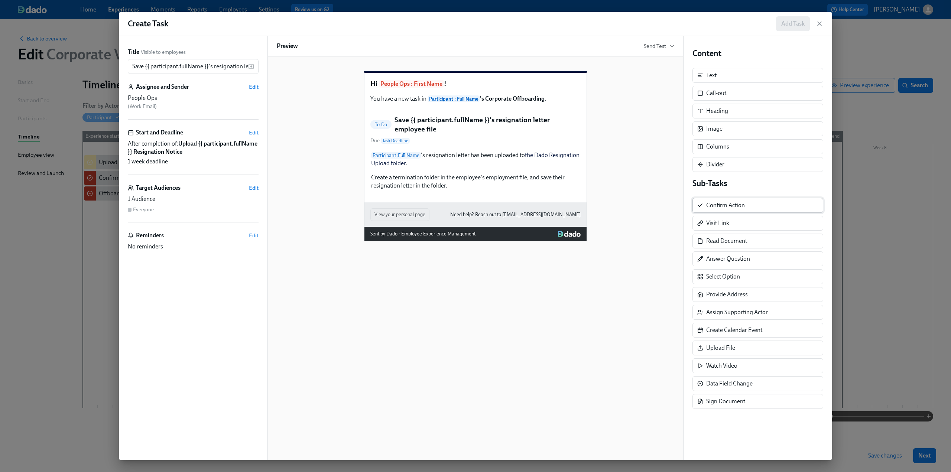
click at [720, 211] on div "Confirm Action" at bounding box center [757, 205] width 131 height 15
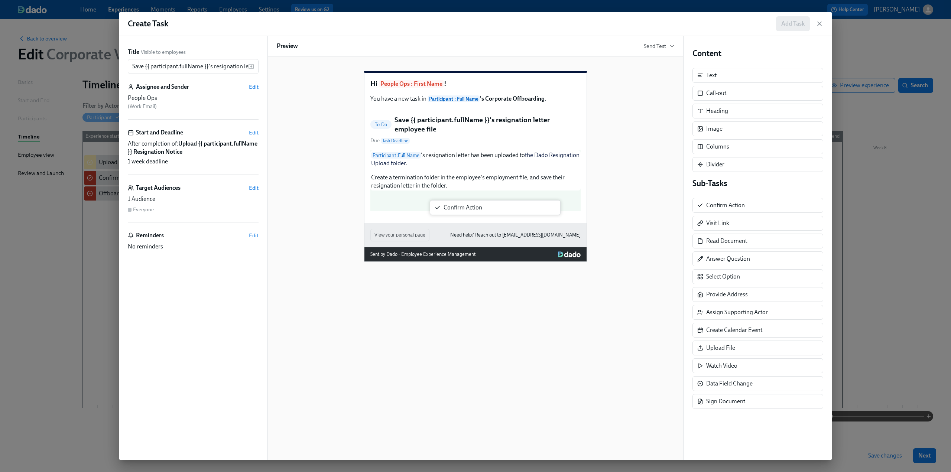
drag, startPoint x: 720, startPoint y: 208, endPoint x: 452, endPoint y: 211, distance: 267.8
click at [452, 211] on div "Title Visible to employees Save {{ participant.fullName }}'s resignation letter…" at bounding box center [475, 248] width 713 height 424
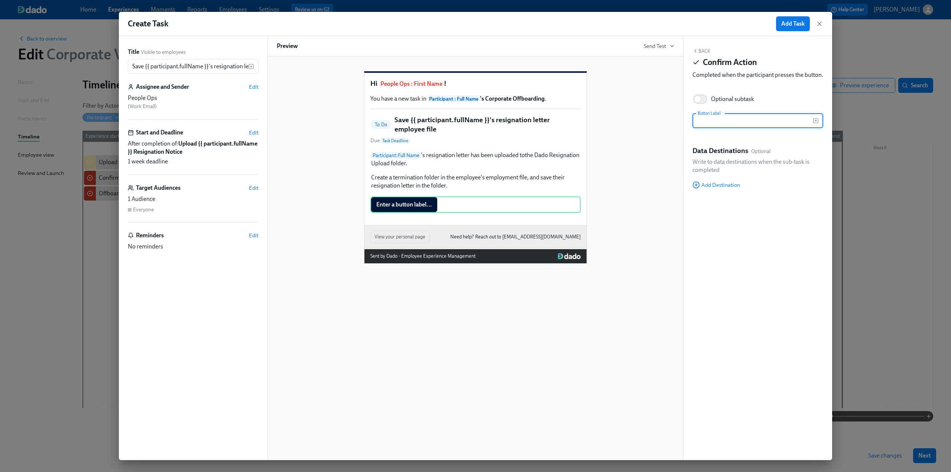
click at [719, 127] on input "text" at bounding box center [752, 120] width 120 height 15
type input "Completed"
click at [790, 23] on span "Add Task" at bounding box center [792, 23] width 23 height 7
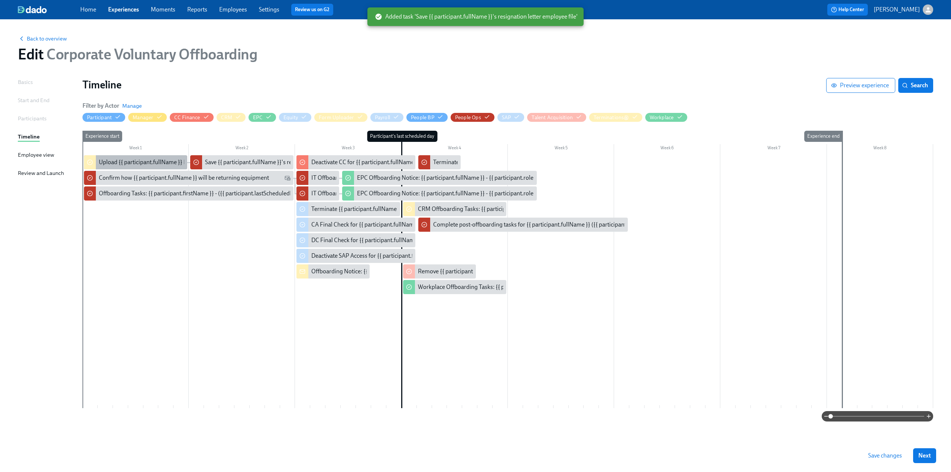
click at [131, 163] on div "Upload {{ participant.fullName }} Resignation Notice" at bounding box center [165, 162] width 133 height 8
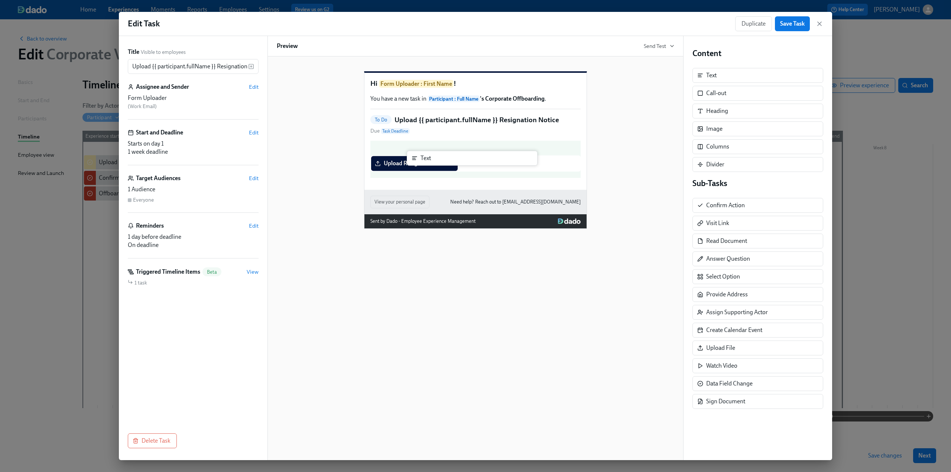
drag, startPoint x: 716, startPoint y: 74, endPoint x: 427, endPoint y: 157, distance: 301.1
click at [427, 157] on div "Title Visible to employees Upload {{ participant.fullName }} Resignation Notice…" at bounding box center [475, 248] width 713 height 424
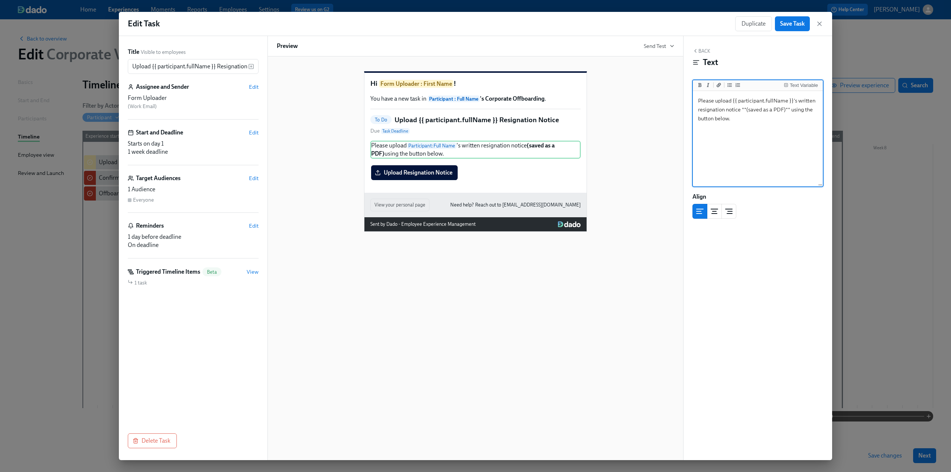
drag, startPoint x: 787, startPoint y: 110, endPoint x: 742, endPoint y: 110, distance: 44.9
click at [742, 110] on textarea "Please upload {{ participant.fullName }}'s written resignation notice **(saved …" at bounding box center [757, 138] width 127 height 93
click at [785, 136] on textarea "Please upload {{ participant.fullName }}'s written resignation notice using the…" at bounding box center [757, 138] width 127 height 93
type textarea "Please upload {{ participant.fullName }}'s written resignation notice using the…"
click at [794, 22] on span "Save Task" at bounding box center [792, 23] width 25 height 7
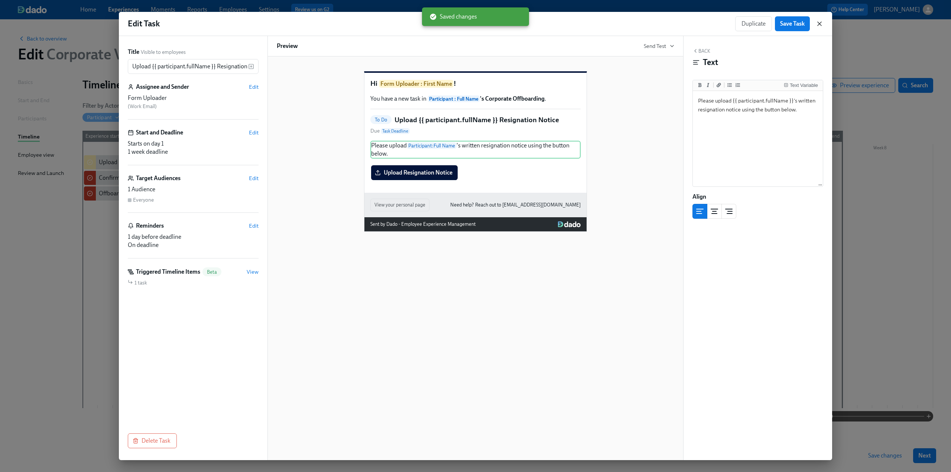
click at [821, 23] on icon "button" at bounding box center [819, 23] width 7 height 7
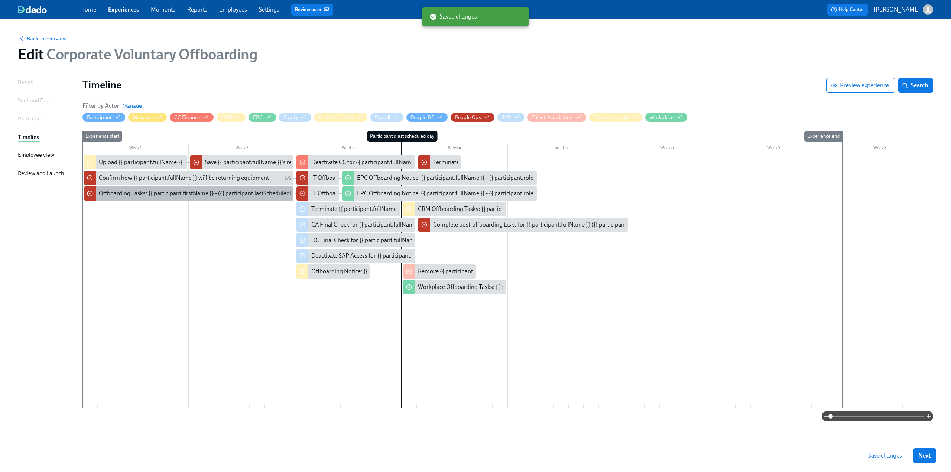
click at [127, 194] on div "Offboarding Tasks: {{ participant.firstName }} - ({{ participant.lastScheduledD…" at bounding box center [223, 193] width 248 height 8
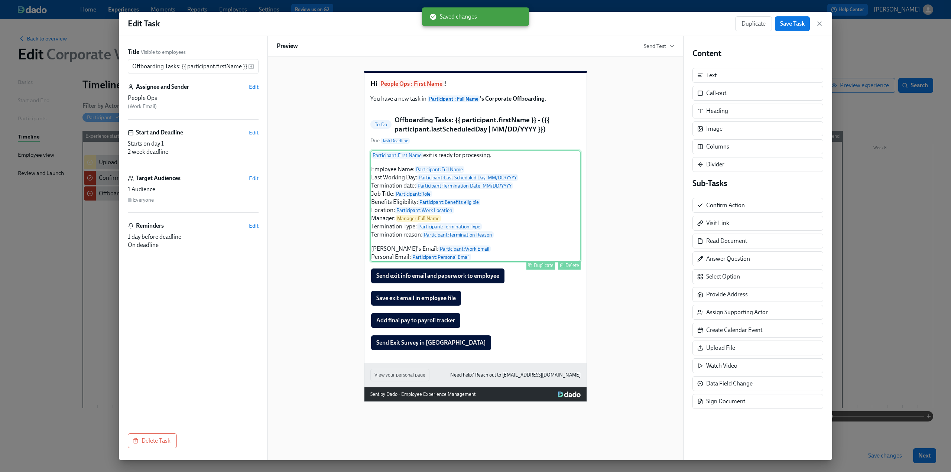
click at [473, 167] on div "Participant : First Name exit is ready for processing. Employee Name: Participa…" at bounding box center [475, 205] width 210 height 111
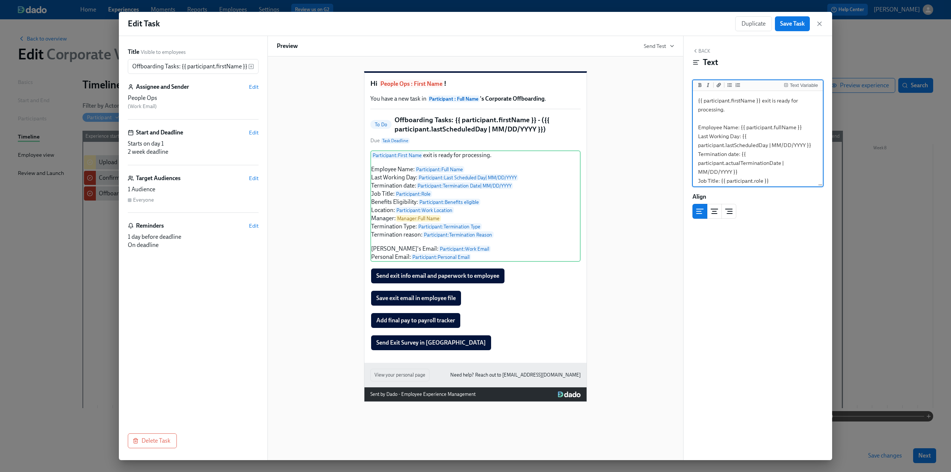
click at [740, 110] on textarea "{{ participant.firstName }} exit is ready for processing. Employee Name: {{ par…" at bounding box center [757, 194] width 127 height 204
drag, startPoint x: 725, startPoint y: 111, endPoint x: 683, endPoint y: 98, distance: 44.3
click at [683, 98] on div "Title Visible to employees Offboarding Tasks: {{ participant.firstName }} - ({{…" at bounding box center [475, 248] width 713 height 424
paste textarea "The following offboarding form has been submitted by {{ formSubmitter.fullName …"
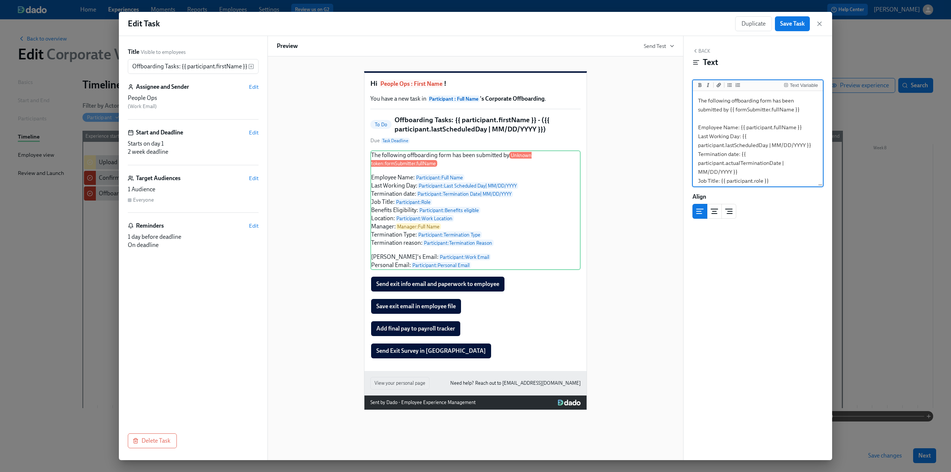
drag, startPoint x: 803, startPoint y: 111, endPoint x: 730, endPoint y: 110, distance: 72.4
click at [730, 110] on textarea "The following offboarding form has been submitted by {{ formSubmitter.fullName …" at bounding box center [757, 194] width 127 height 204
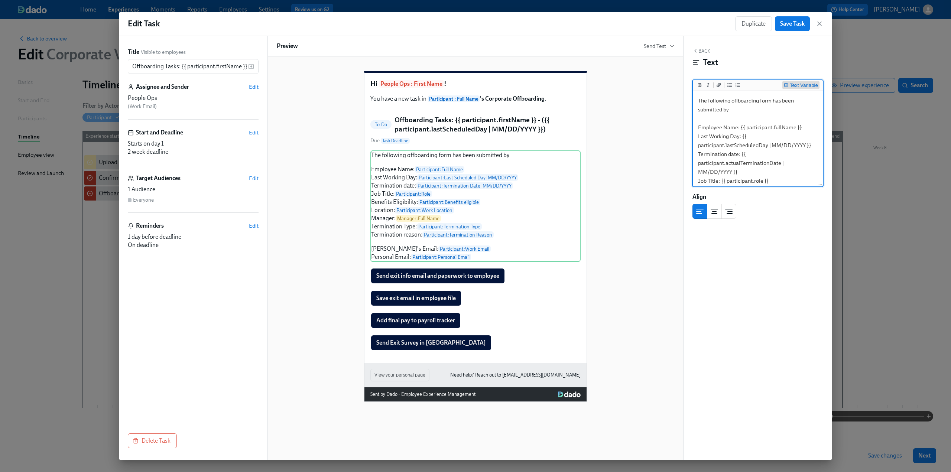
type textarea "The following offboarding form has been submitted by Employee Name: {{ particip…"
click at [800, 84] on div "Text Variable" at bounding box center [804, 85] width 28 height 5
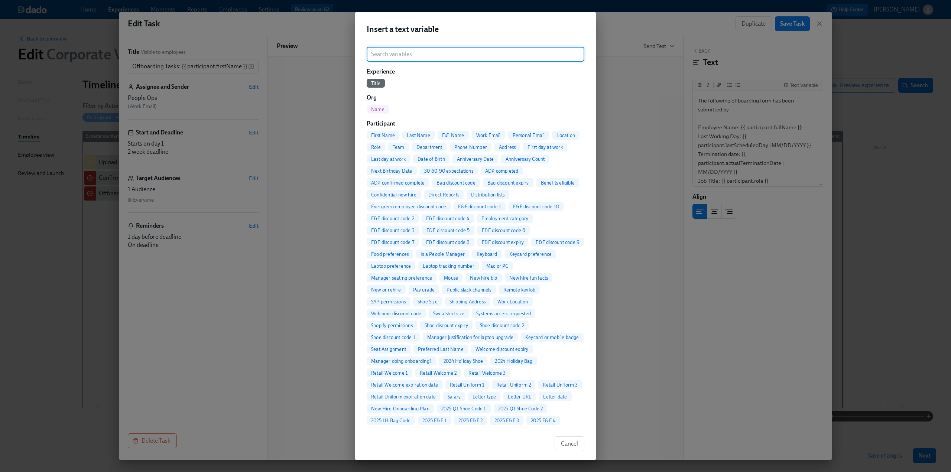
click at [432, 58] on input "search" at bounding box center [476, 54] width 218 height 15
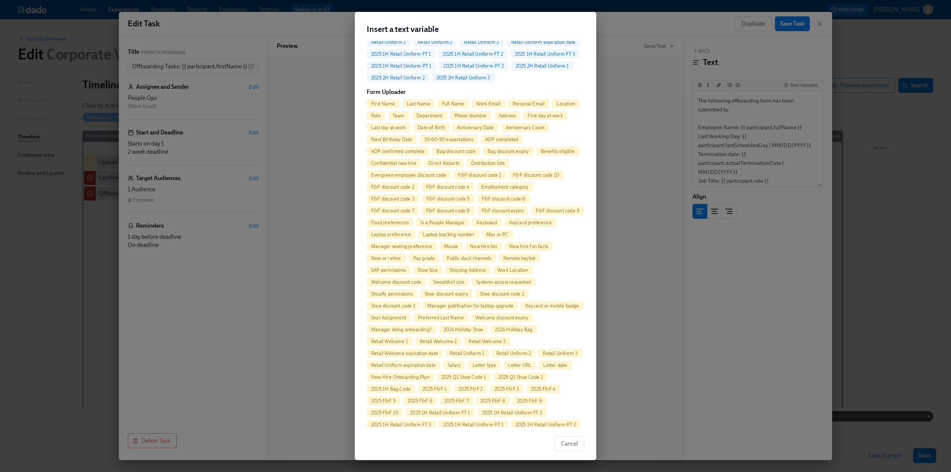
scroll to position [334, 0]
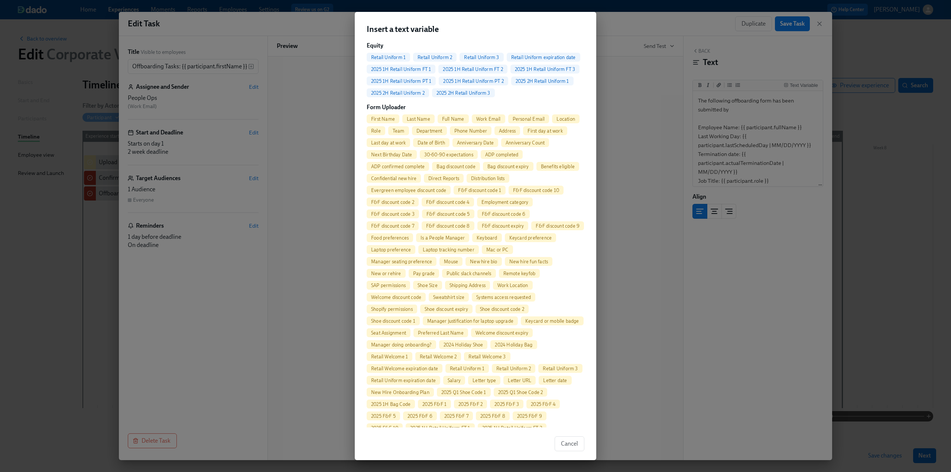
type input "form"
click at [454, 122] on span "Full Name" at bounding box center [452, 119] width 31 height 6
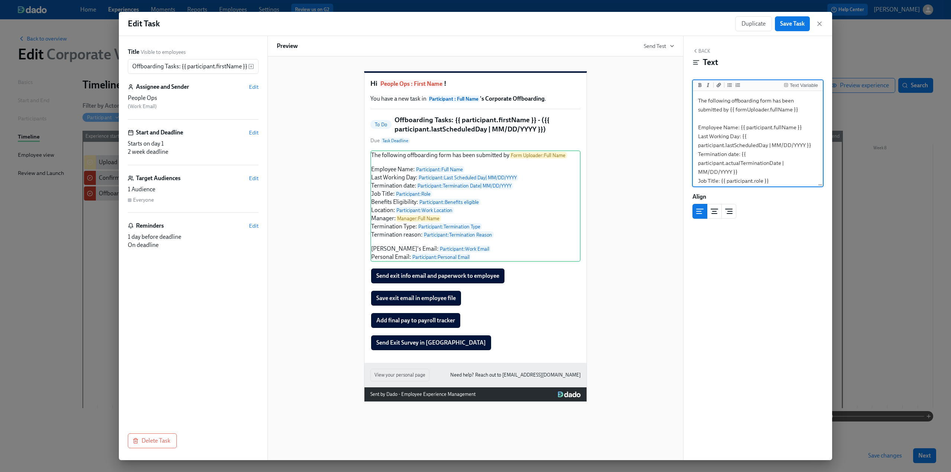
type textarea "The following offboarding form has been submitted by {{ formUploader.fullName }…"
click at [785, 26] on span "Save Task" at bounding box center [792, 23] width 25 height 7
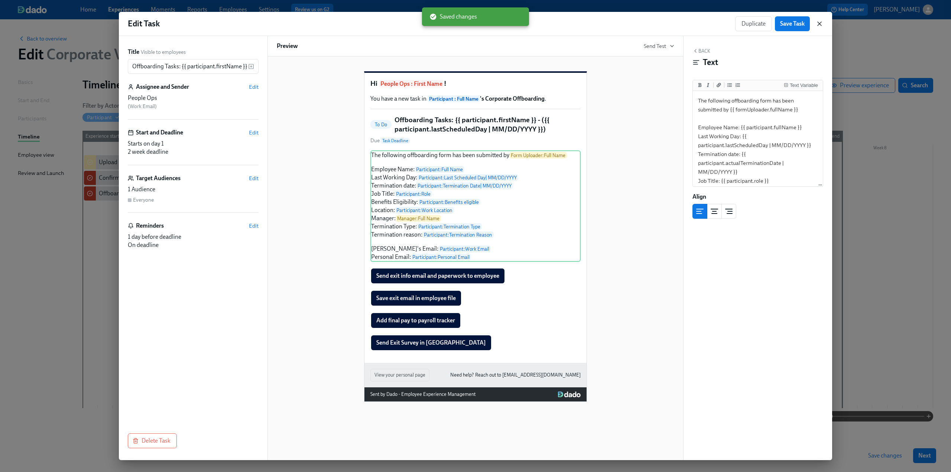
click at [820, 22] on icon "button" at bounding box center [819, 24] width 4 height 4
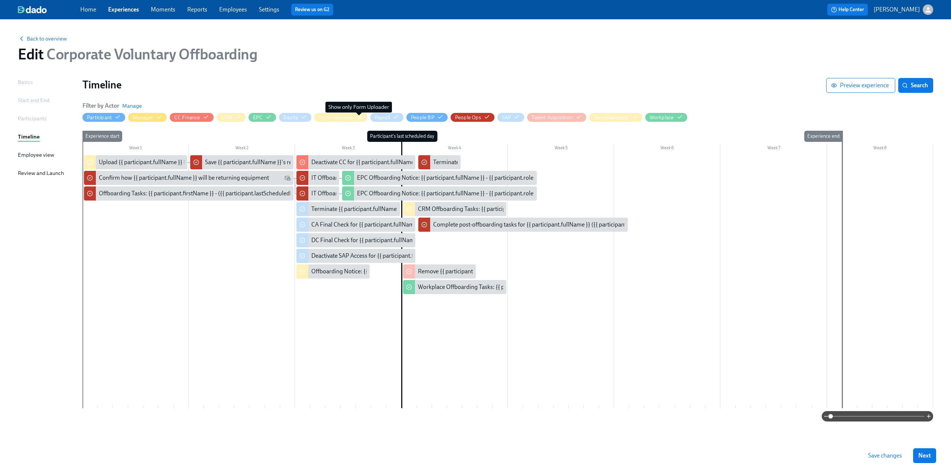
click at [357, 118] on icon "button" at bounding box center [360, 117] width 6 height 6
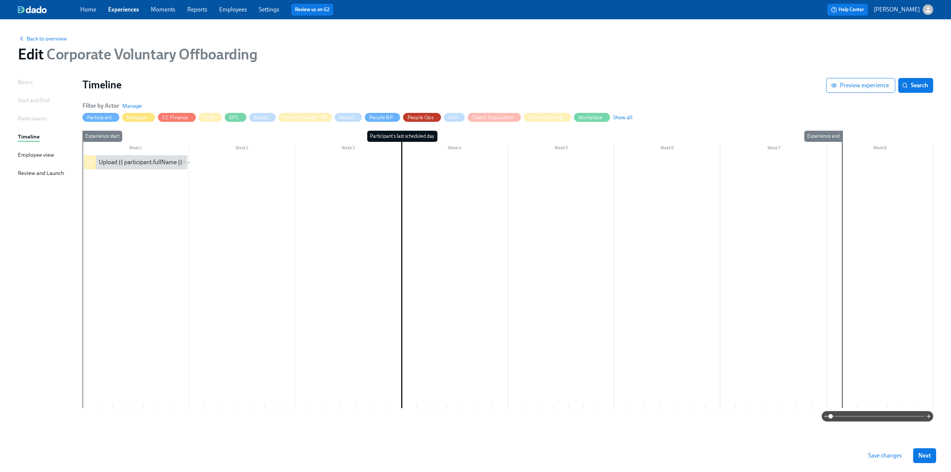
click at [356, 118] on div "Payroll" at bounding box center [348, 117] width 18 height 7
click at [131, 104] on span "Manage" at bounding box center [132, 105] width 20 height 7
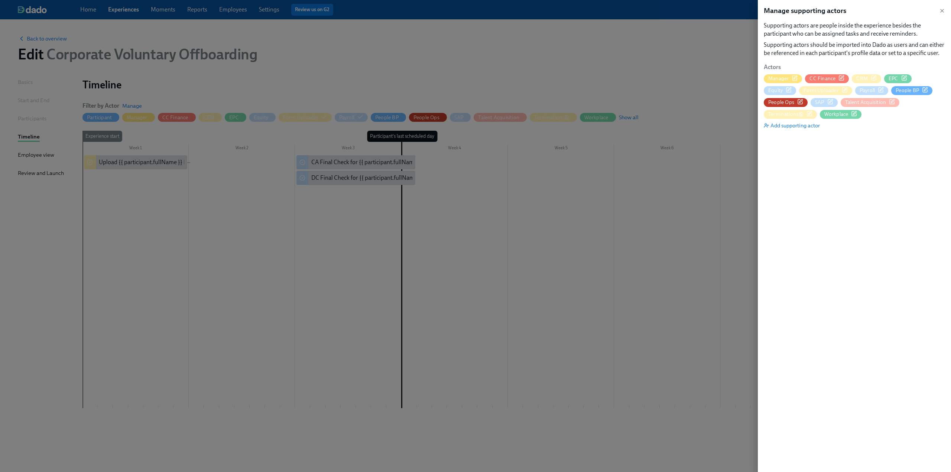
click at [845, 90] on icon "button" at bounding box center [845, 90] width 6 height 6
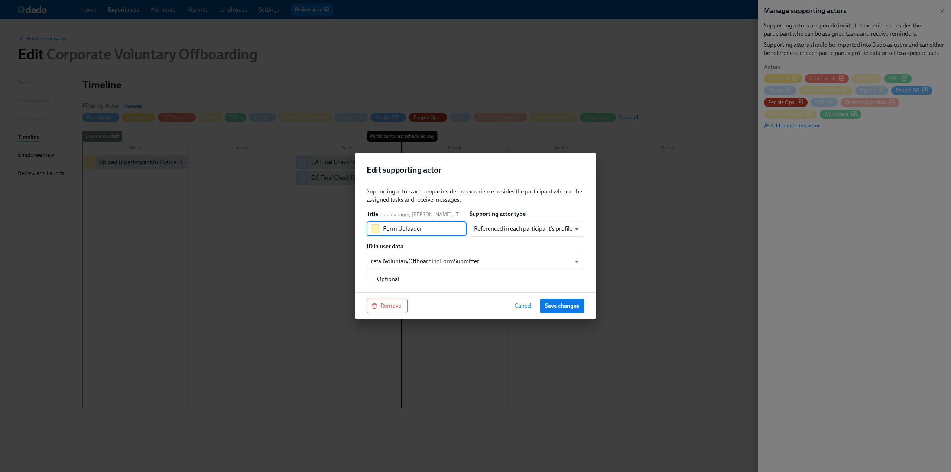
drag, startPoint x: 430, startPoint y: 230, endPoint x: 398, endPoint y: 228, distance: 32.0
click at [398, 228] on input "Form Uploader" at bounding box center [425, 228] width 84 height 15
type input "Form Submitter"
click at [561, 306] on span "Save changes" at bounding box center [562, 305] width 34 height 7
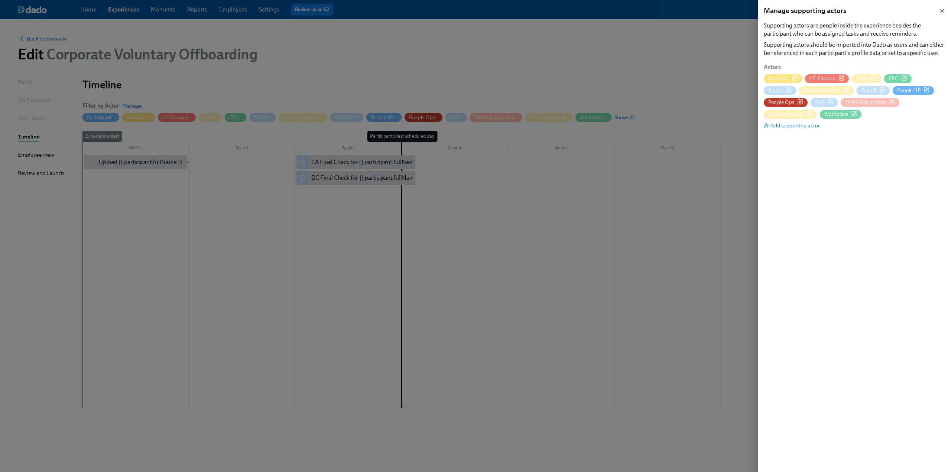
click at [940, 8] on icon "button" at bounding box center [942, 11] width 6 height 6
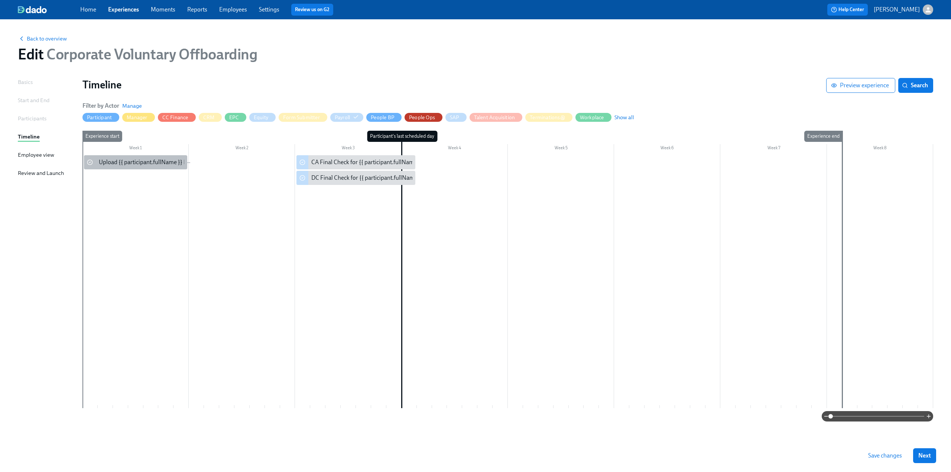
click at [147, 165] on div "Upload {{ participant.fullName }} Resignation Notice" at bounding box center [165, 162] width 133 height 8
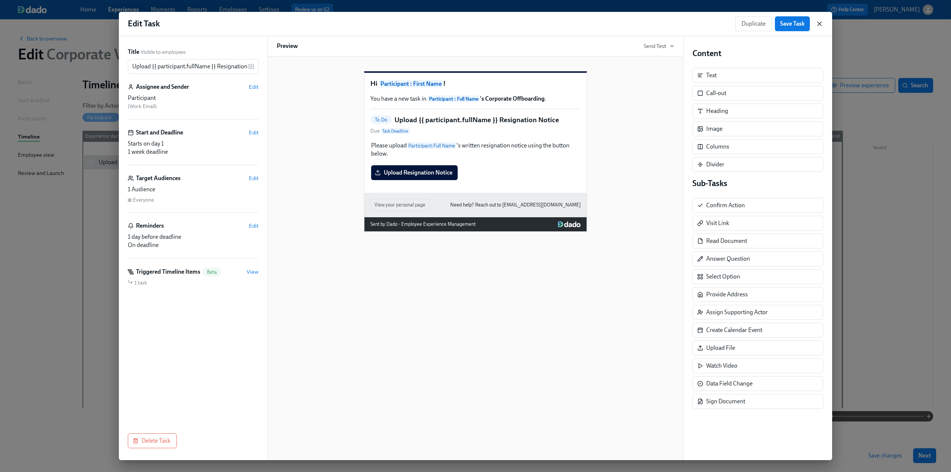
click at [820, 23] on icon "button" at bounding box center [819, 23] width 7 height 7
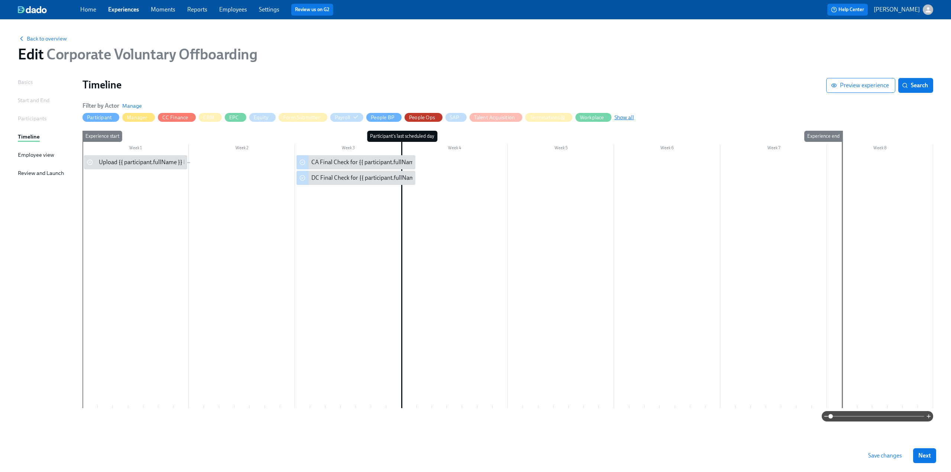
click at [626, 118] on span "Show all" at bounding box center [624, 117] width 20 height 7
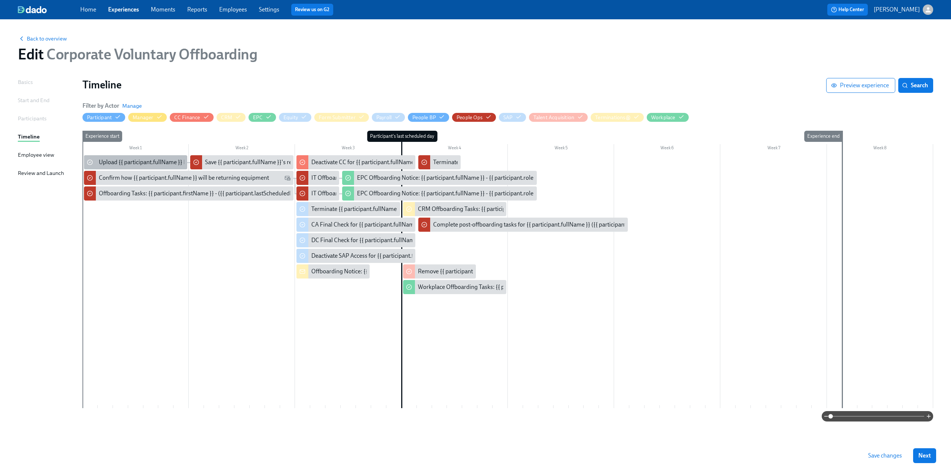
click at [123, 161] on div "Upload {{ participant.fullName }} Resignation Notice" at bounding box center [165, 162] width 133 height 8
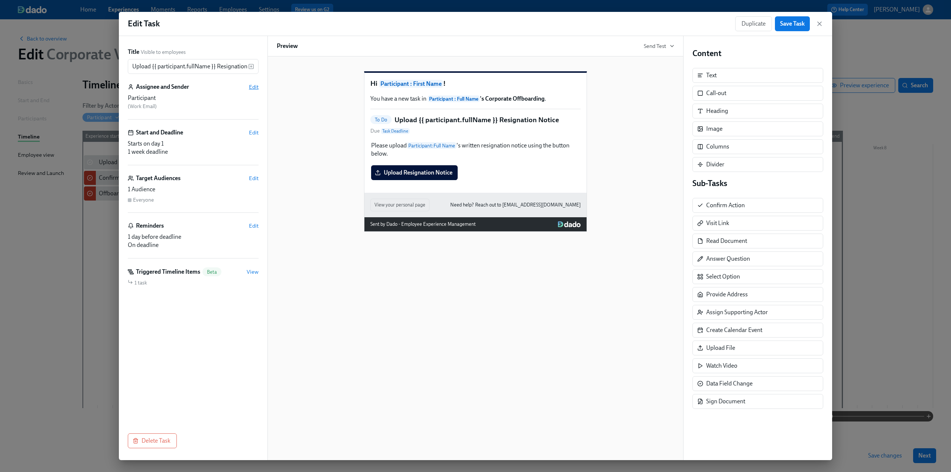
click at [251, 86] on span "Edit" at bounding box center [254, 86] width 10 height 7
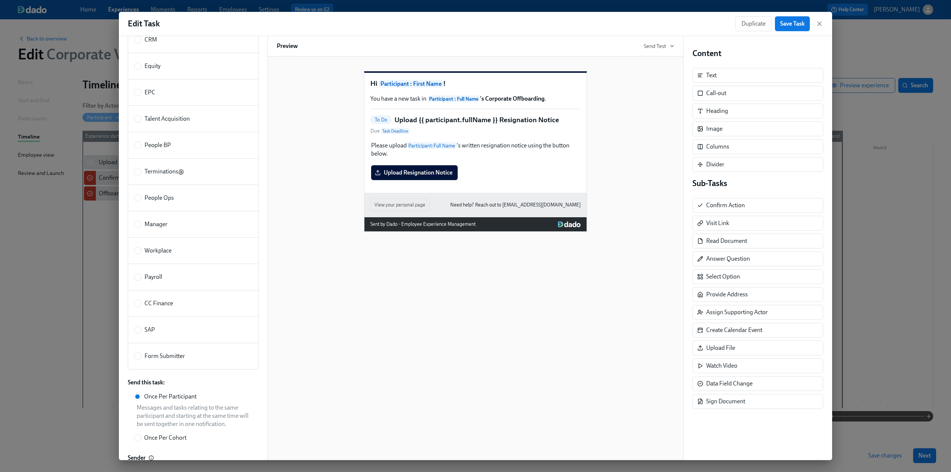
scroll to position [149, 0]
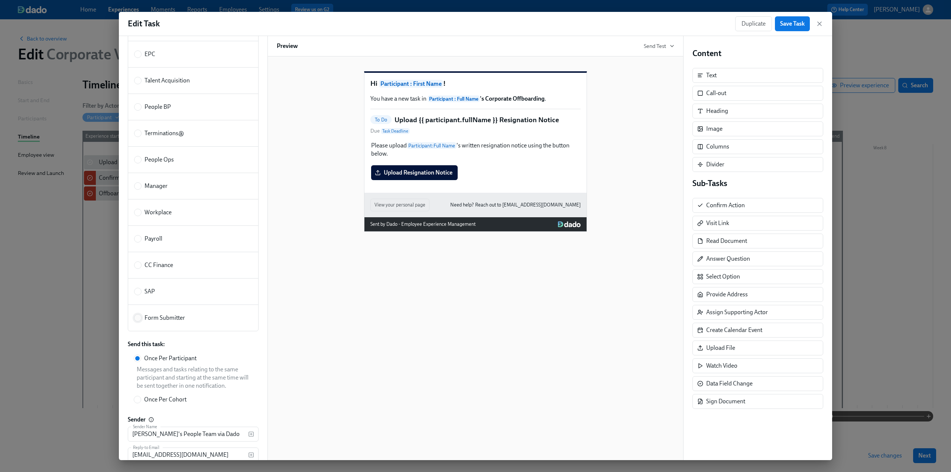
click at [137, 316] on input "Form Submitter" at bounding box center [137, 318] width 7 height 7
radio input "true"
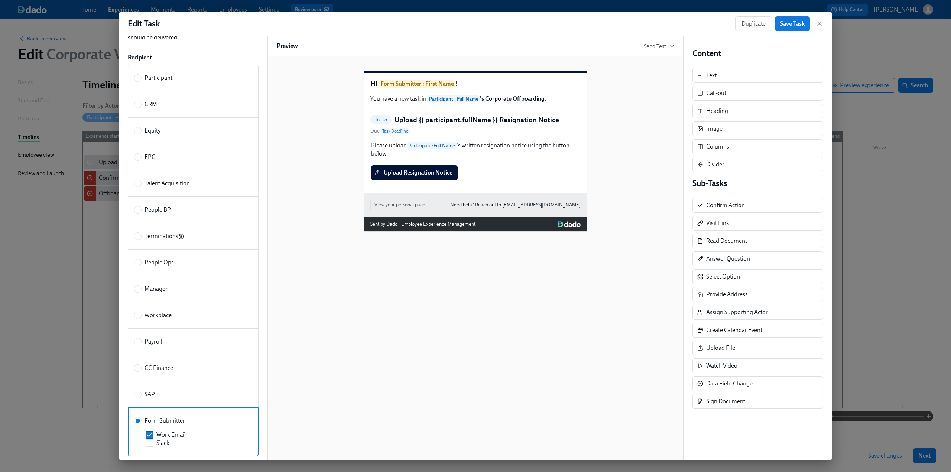
scroll to position [0, 0]
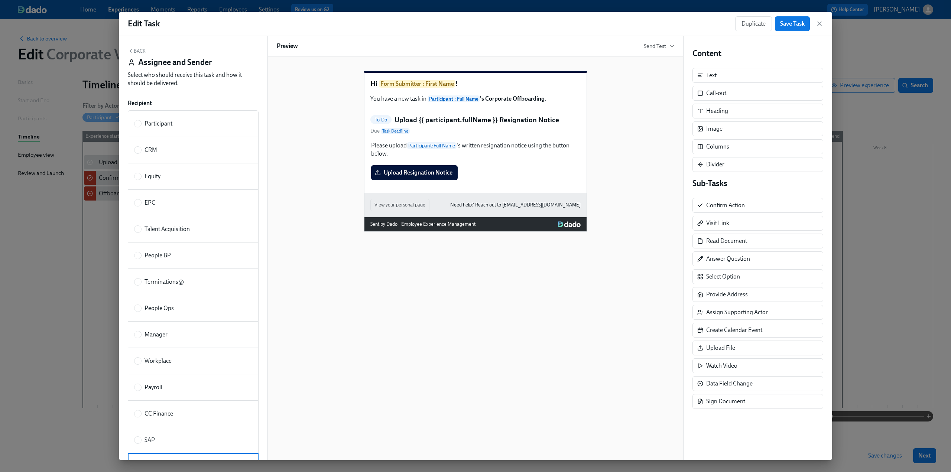
click at [144, 49] on button "Back" at bounding box center [137, 51] width 18 height 6
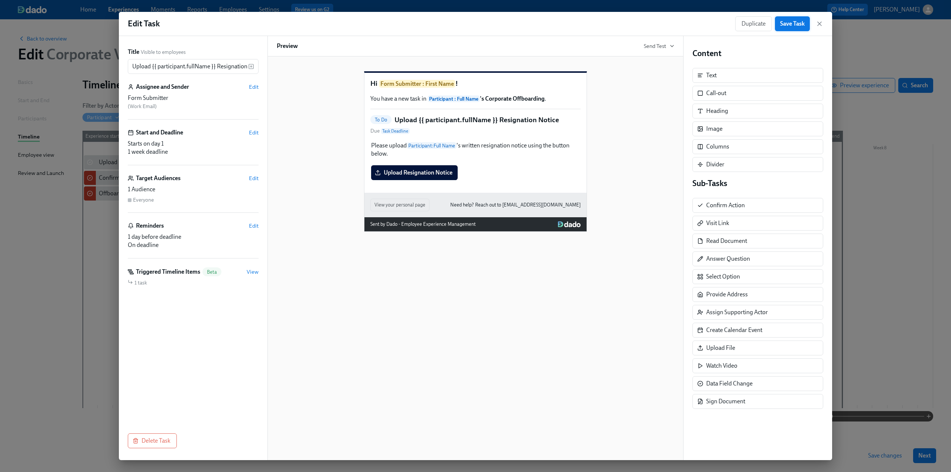
click at [806, 22] on button "Save Task" at bounding box center [792, 23] width 35 height 15
click at [820, 23] on icon "button" at bounding box center [819, 24] width 4 height 4
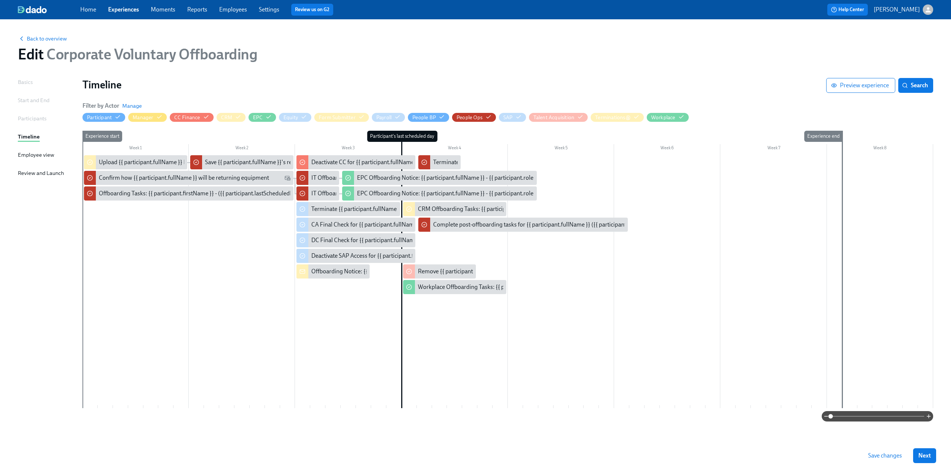
click at [97, 272] on div "Experience start" at bounding box center [90, 269] width 16 height 277
click at [112, 275] on div at bounding box center [507, 281] width 850 height 253
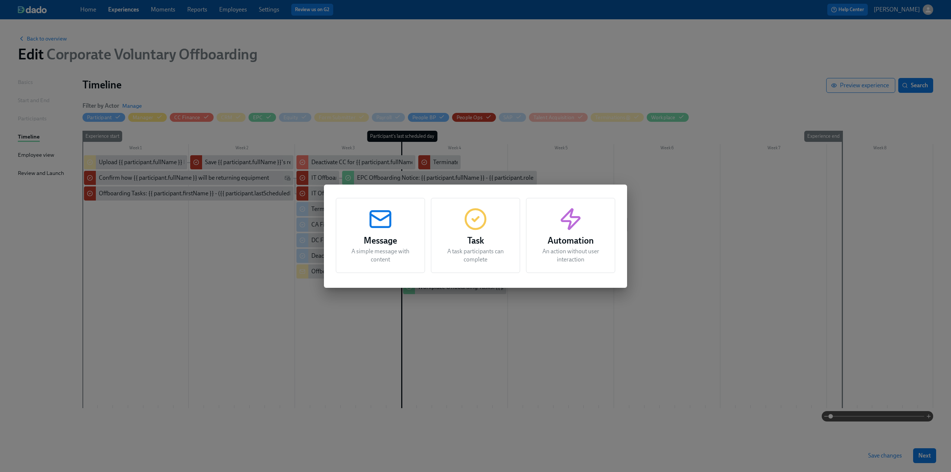
click at [112, 275] on div "Message A simple message with content Task A task participants can complete Aut…" at bounding box center [475, 236] width 951 height 472
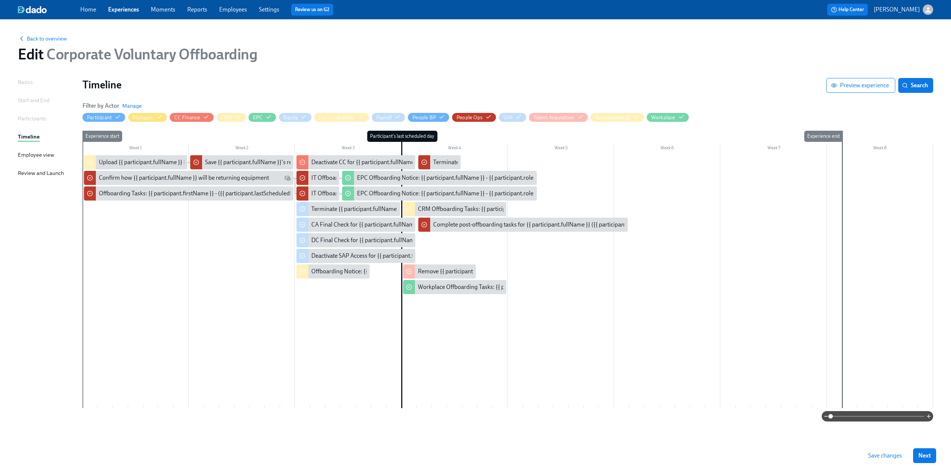
click at [132, 275] on div at bounding box center [507, 281] width 850 height 253
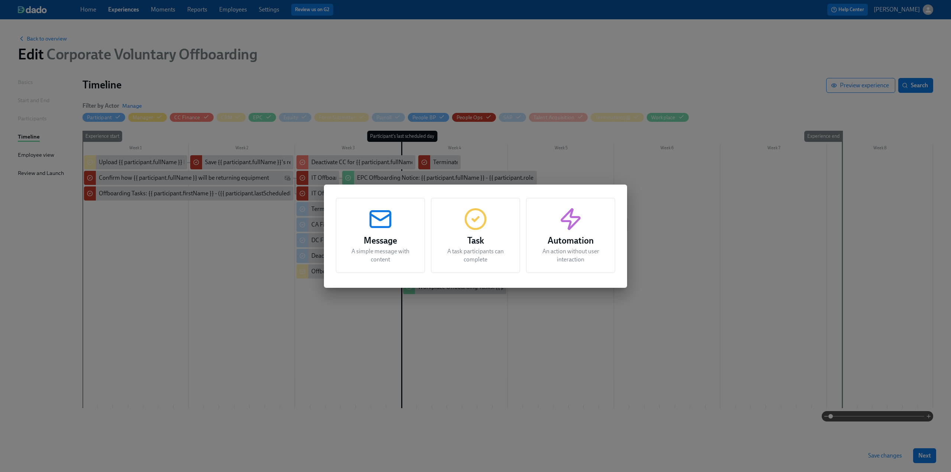
click at [474, 225] on icon "button" at bounding box center [475, 219] width 24 height 24
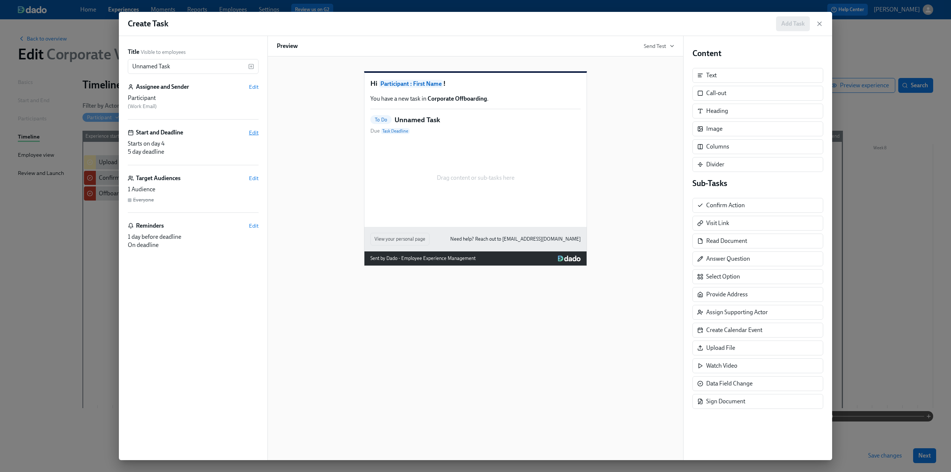
click at [257, 132] on span "Edit" at bounding box center [254, 132] width 10 height 7
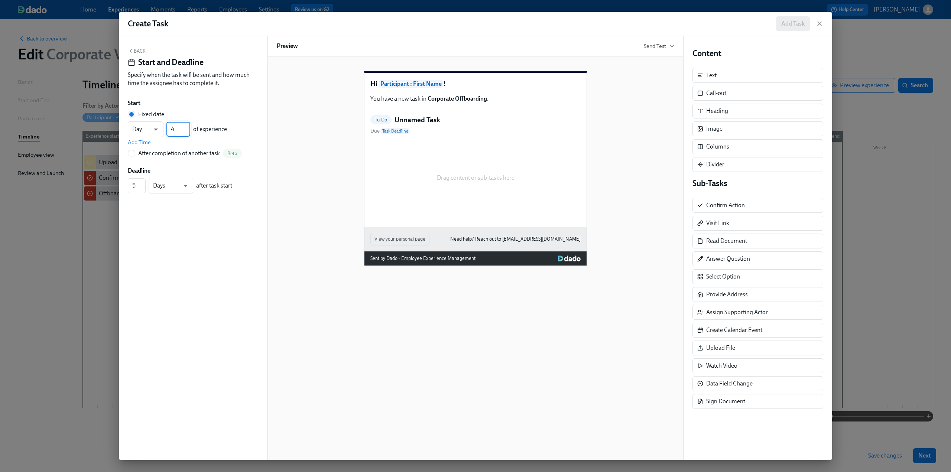
click at [186, 133] on input "4" at bounding box center [178, 129] width 24 height 15
click at [186, 131] on input "3" at bounding box center [178, 129] width 24 height 15
click at [186, 131] on input "2" at bounding box center [178, 129] width 24 height 15
type input "1"
click at [186, 131] on input "1" at bounding box center [178, 129] width 24 height 15
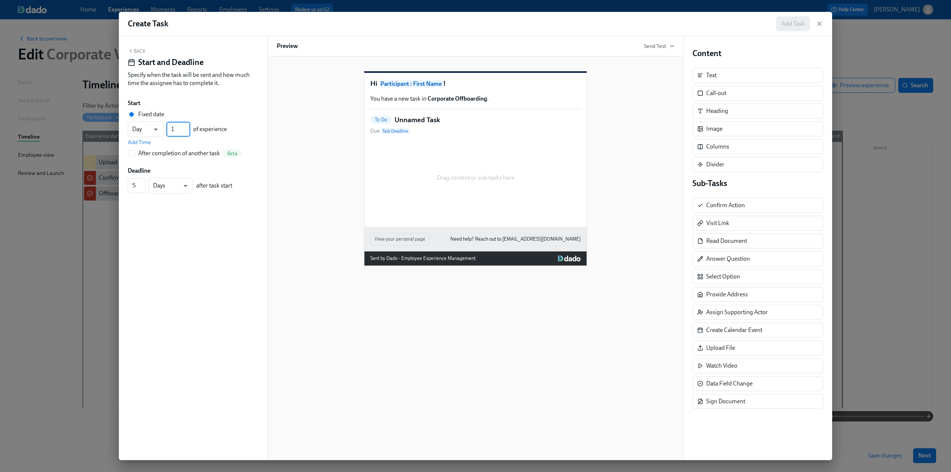
click at [139, 49] on button "Back" at bounding box center [137, 51] width 18 height 6
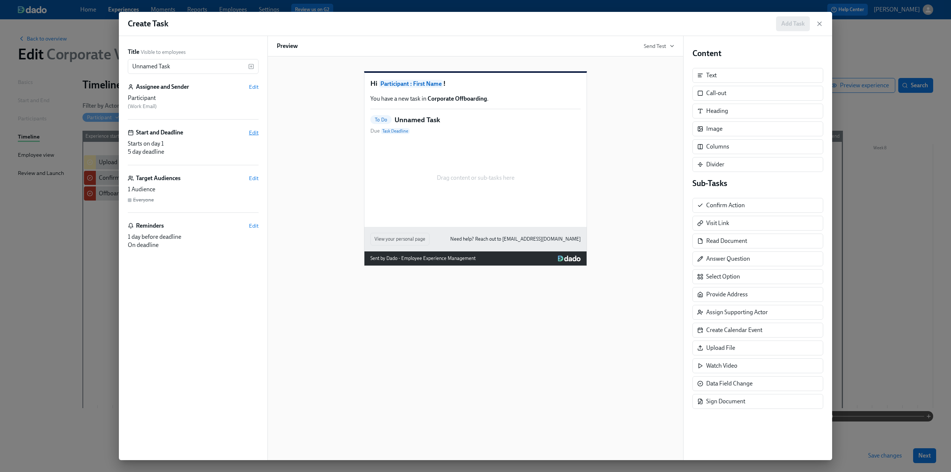
click at [253, 132] on span "Edit" at bounding box center [254, 132] width 10 height 7
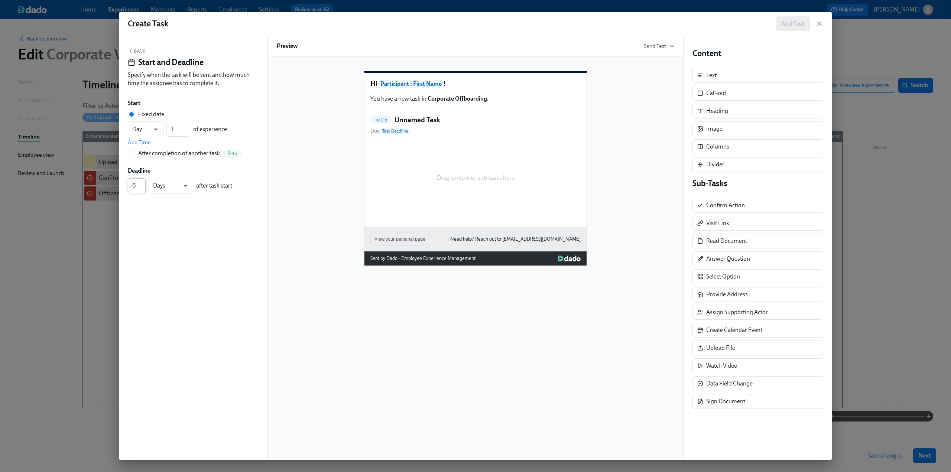
click at [143, 185] on input "6" at bounding box center [137, 185] width 18 height 15
type input "7"
click at [143, 185] on input "7" at bounding box center [137, 185] width 18 height 15
click at [141, 50] on button "Back" at bounding box center [137, 51] width 18 height 6
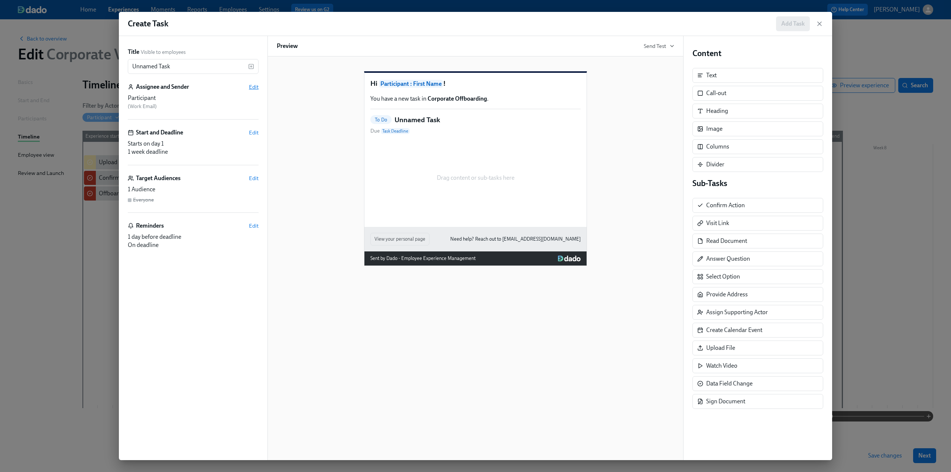
click at [257, 87] on span "Edit" at bounding box center [254, 86] width 10 height 7
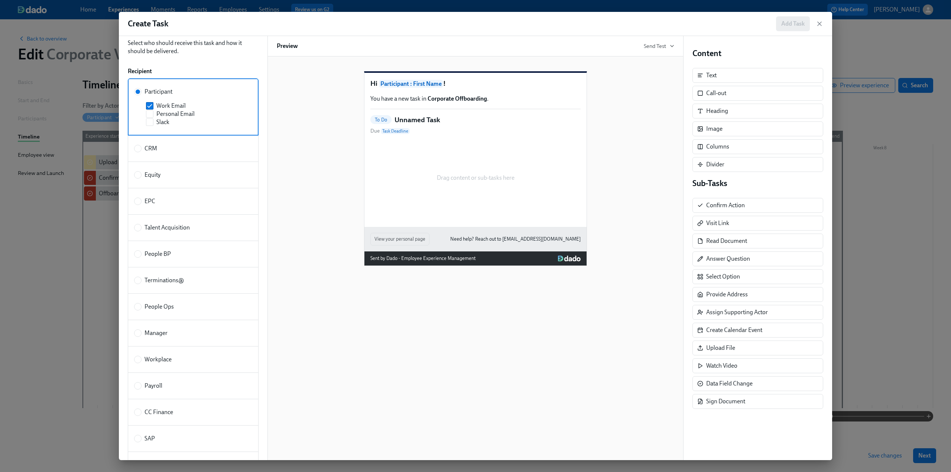
scroll to position [129, 0]
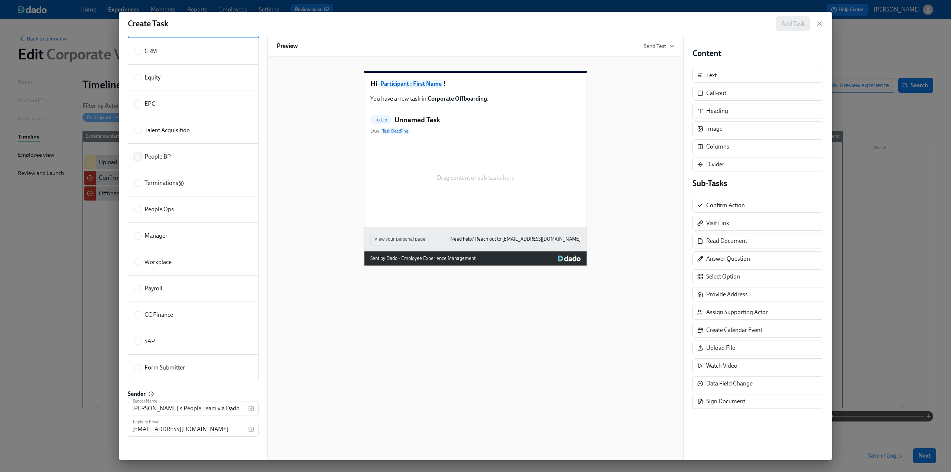
click at [139, 157] on input "People BP" at bounding box center [137, 156] width 7 height 7
radio input "true"
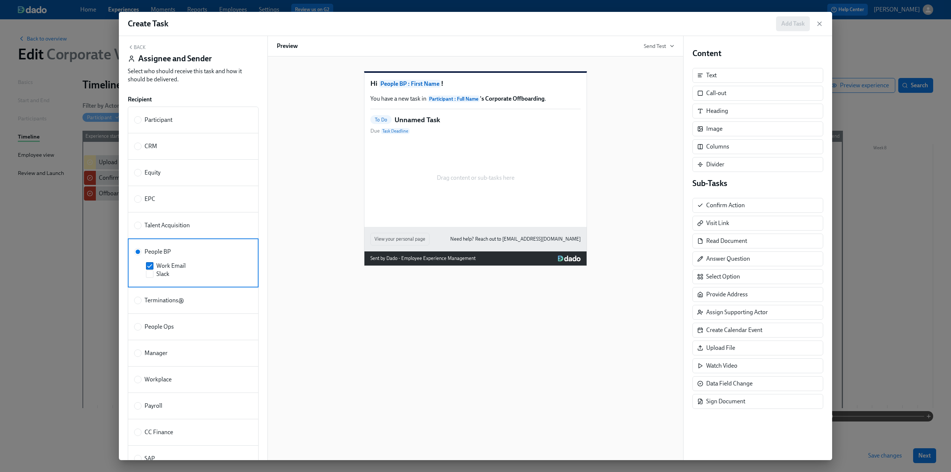
scroll to position [0, 0]
click at [137, 48] on button "Back" at bounding box center [137, 51] width 18 height 6
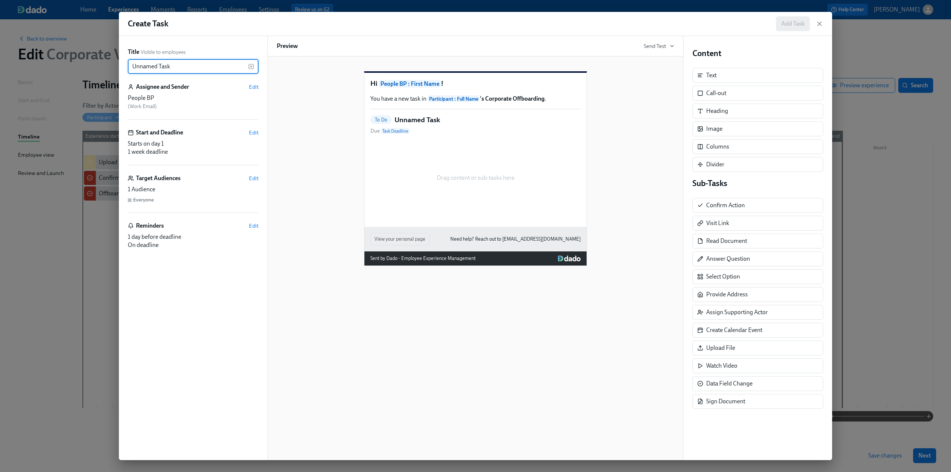
drag, startPoint x: 175, startPoint y: 66, endPoint x: 121, endPoint y: 65, distance: 54.2
click at [121, 65] on div "Title Visible to employees Unnamed Task ​ Assignee and Sender Edit People BP ( …" at bounding box center [193, 248] width 149 height 424
paste input "Provide Severance Details for {{ participant.fullName }}"
type input "Provide Severance Details for {{ participant.fullName }}"
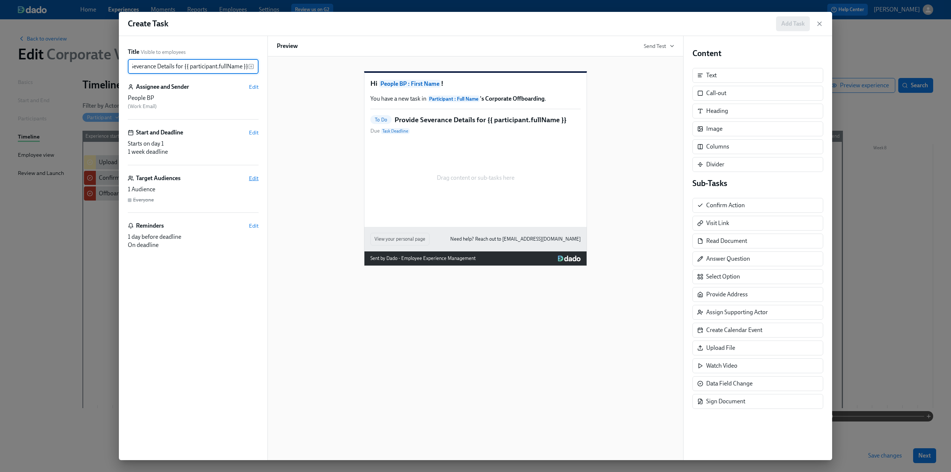
click at [253, 176] on span "Edit" at bounding box center [254, 178] width 10 height 7
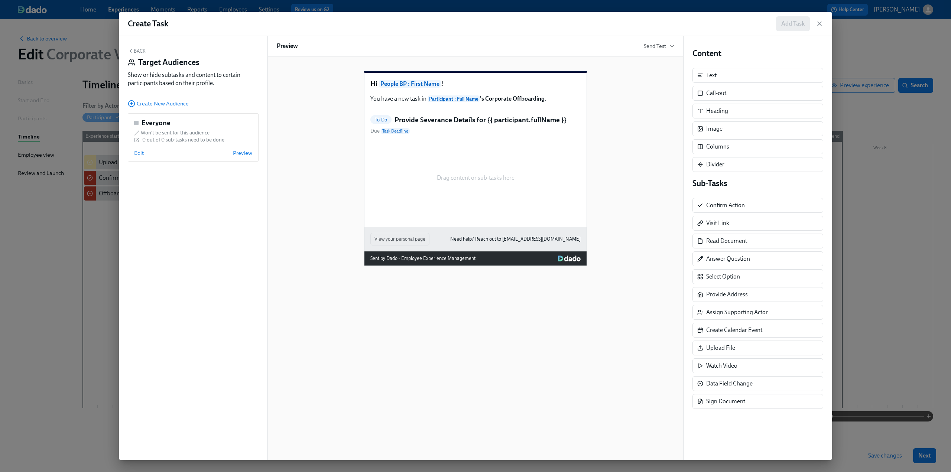
click at [155, 104] on span "Create New Audience" at bounding box center [158, 103] width 61 height 7
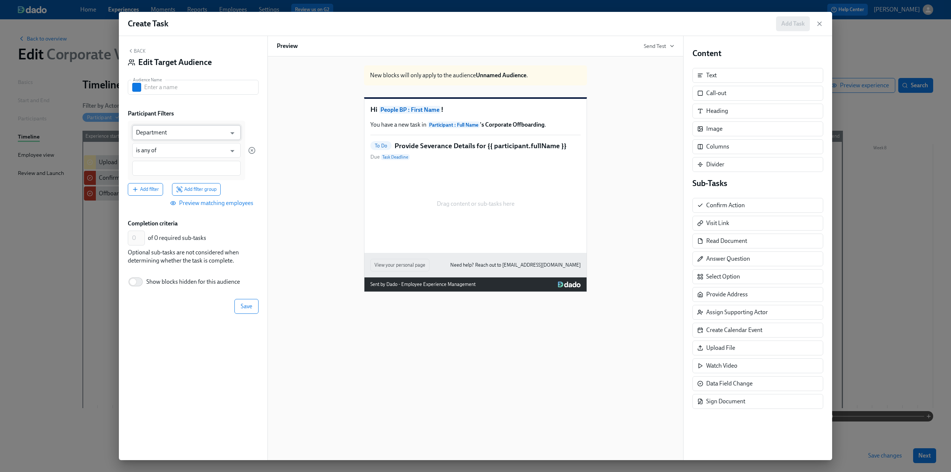
click at [175, 133] on input "Department" at bounding box center [181, 132] width 90 height 15
click at [177, 152] on li "Severance Agreement" at bounding box center [186, 151] width 108 height 13
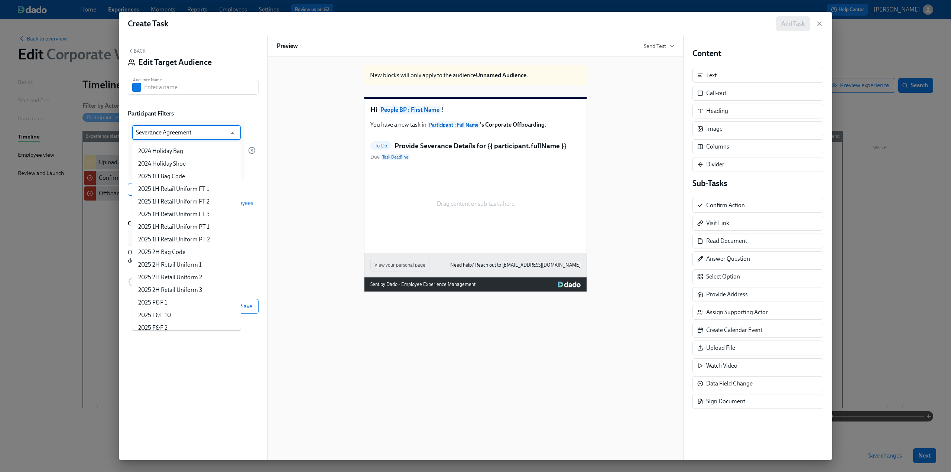
scroll to position [1447, 0]
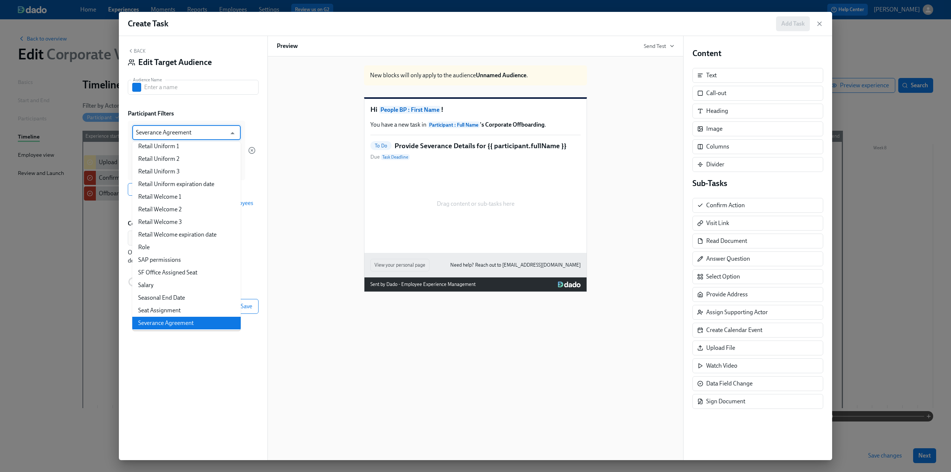
drag, startPoint x: 206, startPoint y: 133, endPoint x: 130, endPoint y: 133, distance: 76.1
click at [130, 133] on div "Severance Agreement ​ is any of ​" at bounding box center [186, 150] width 117 height 59
type input "Severance Agreement"
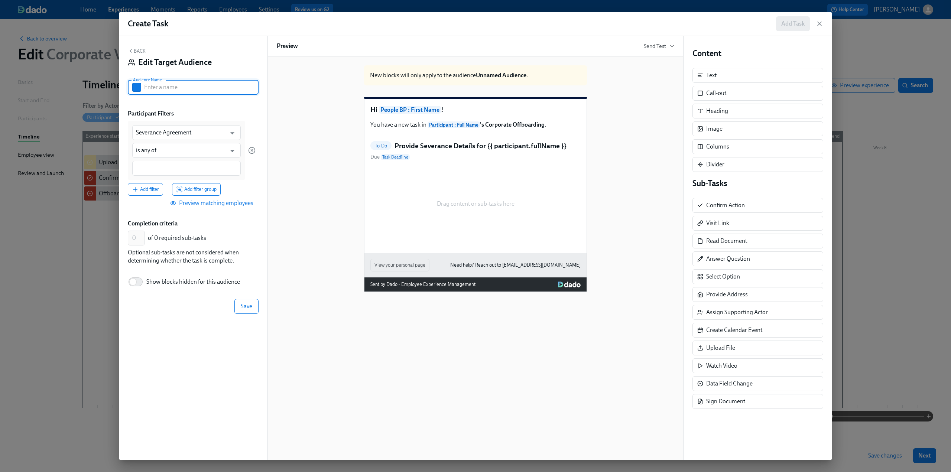
click at [178, 87] on input "text" at bounding box center [201, 87] width 114 height 15
paste input "Severance Agreement"
drag, startPoint x: 215, startPoint y: 88, endPoint x: 170, endPoint y: 89, distance: 45.3
click at [170, 89] on input "Severance Agreement" at bounding box center [201, 87] width 114 height 15
type input "Severance"
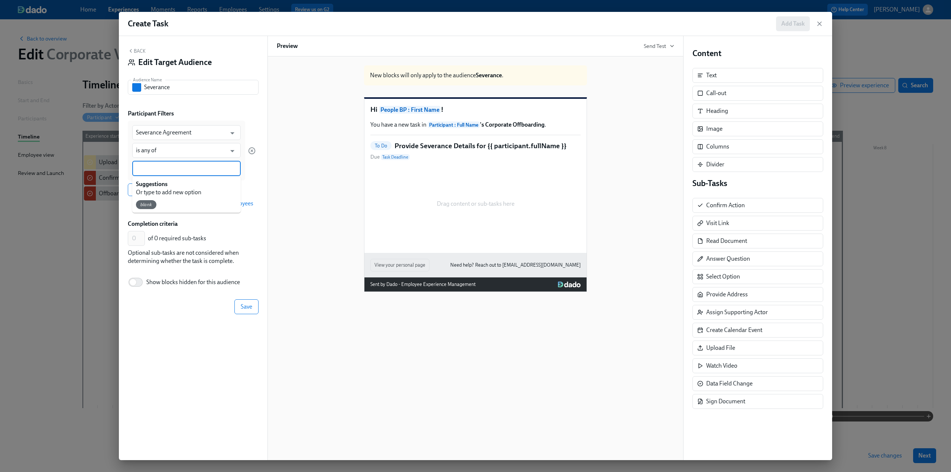
click at [169, 165] on input at bounding box center [186, 169] width 101 height 8
type input "Yes"
click at [230, 245] on div "0 ​ of 0 required sub-tasks" at bounding box center [193, 240] width 131 height 18
click at [253, 306] on button "Save" at bounding box center [246, 307] width 24 height 15
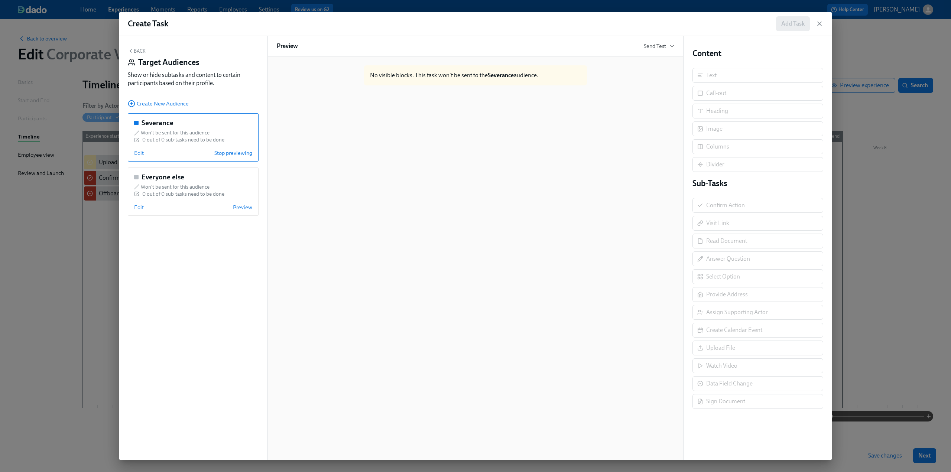
click at [145, 48] on button "Back" at bounding box center [137, 51] width 18 height 6
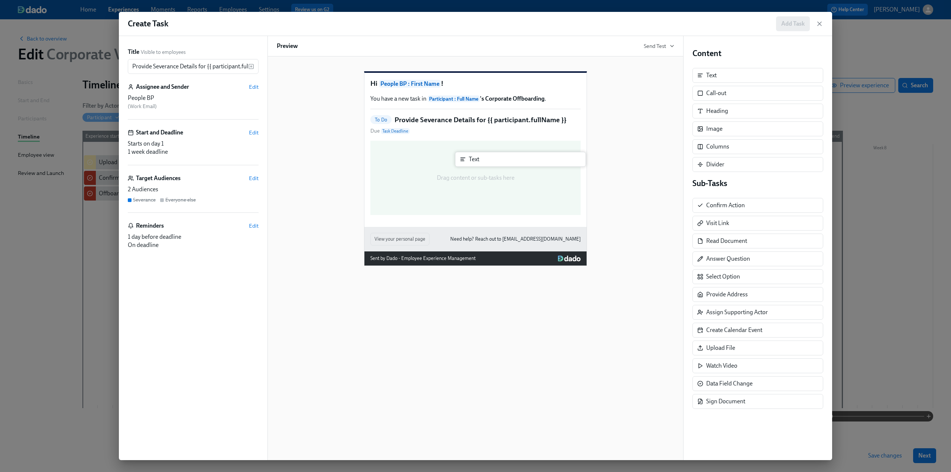
drag, startPoint x: 714, startPoint y: 77, endPoint x: 472, endPoint y: 162, distance: 256.3
click at [472, 162] on div "Title Visible to employees Provide Severance Details for {{ participant.fullNam…" at bounding box center [475, 248] width 713 height 424
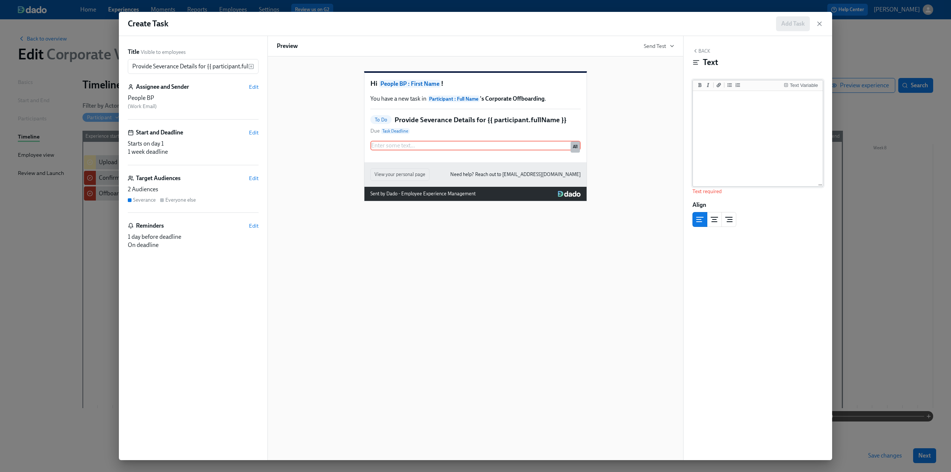
click at [710, 110] on textarea at bounding box center [757, 138] width 127 height 93
paste textarea "Please provide the following details for {{ participant.fullName }}'s [PERSON_N…"
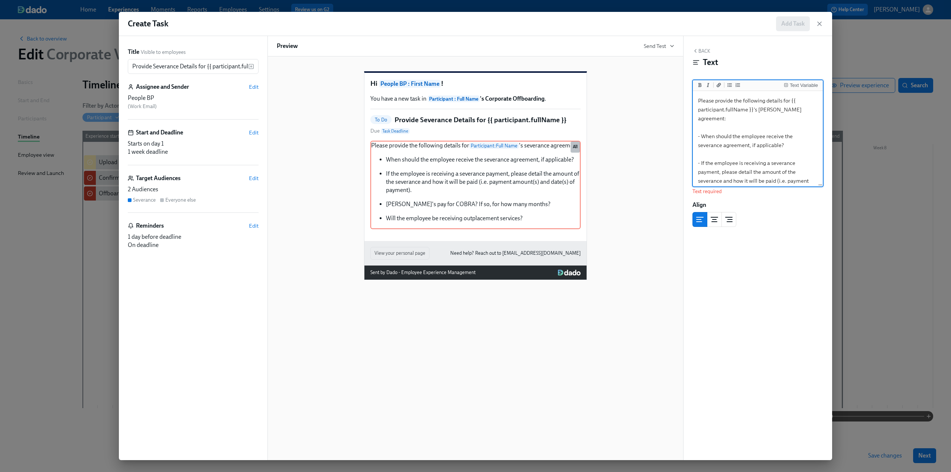
scroll to position [52, 0]
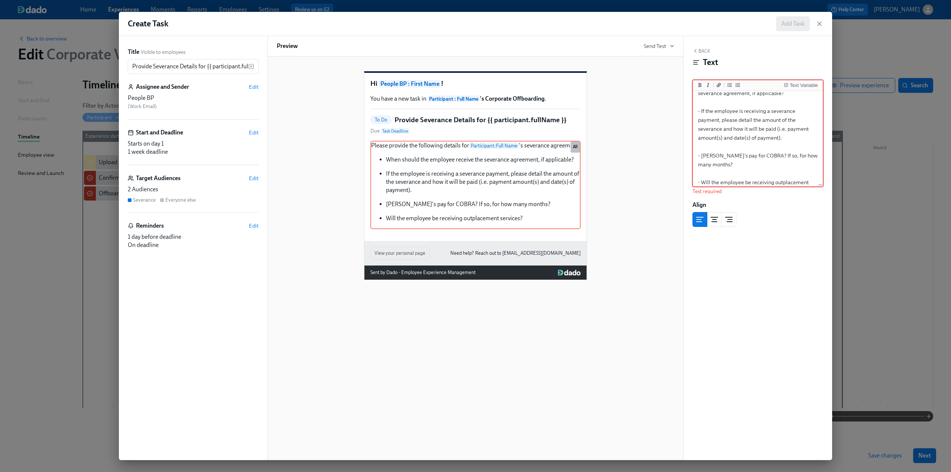
type textarea "Please provide the following details for {{ participant.fullName }}'s [PERSON_N…"
click at [703, 48] on div "Back Text" at bounding box center [757, 59] width 131 height 23
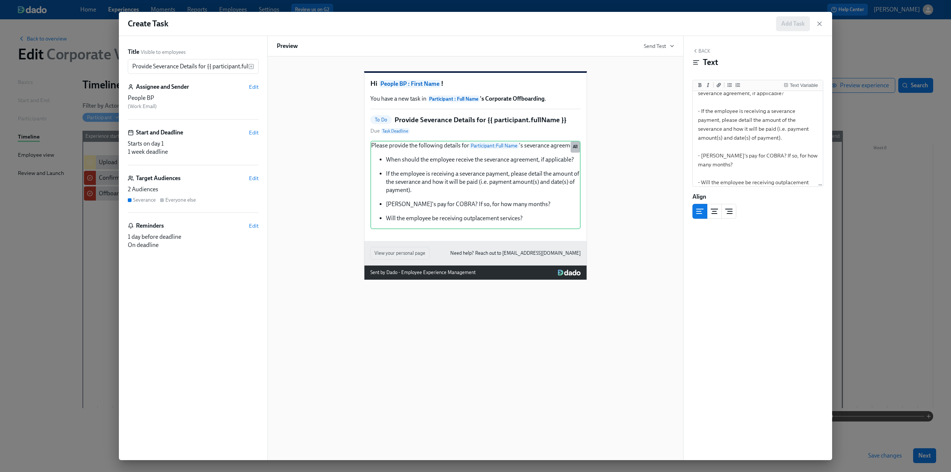
click at [703, 53] on button "Back" at bounding box center [701, 51] width 18 height 6
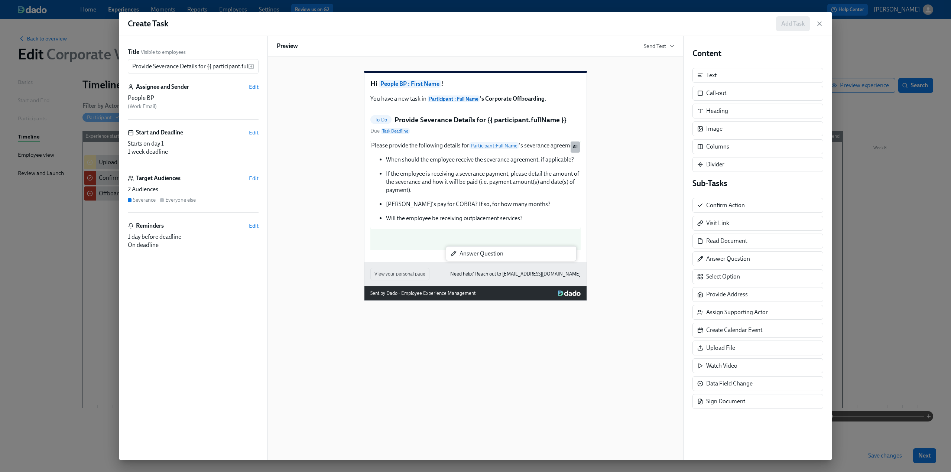
drag, startPoint x: 736, startPoint y: 258, endPoint x: 481, endPoint y: 255, distance: 254.8
click at [481, 255] on div "Title Visible to employees Provide Severance Details for {{ participant.fullNam…" at bounding box center [475, 248] width 713 height 424
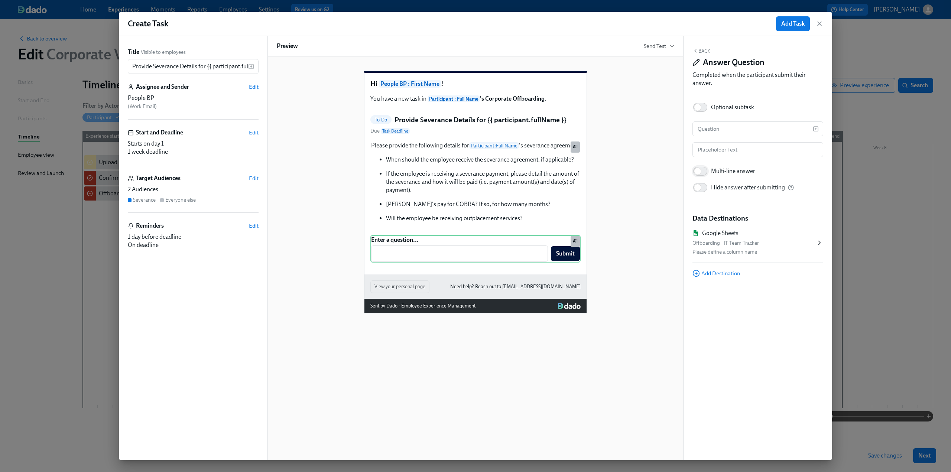
click at [705, 171] on input "Multi-line answer" at bounding box center [697, 171] width 49 height 16
checkbox input "true"
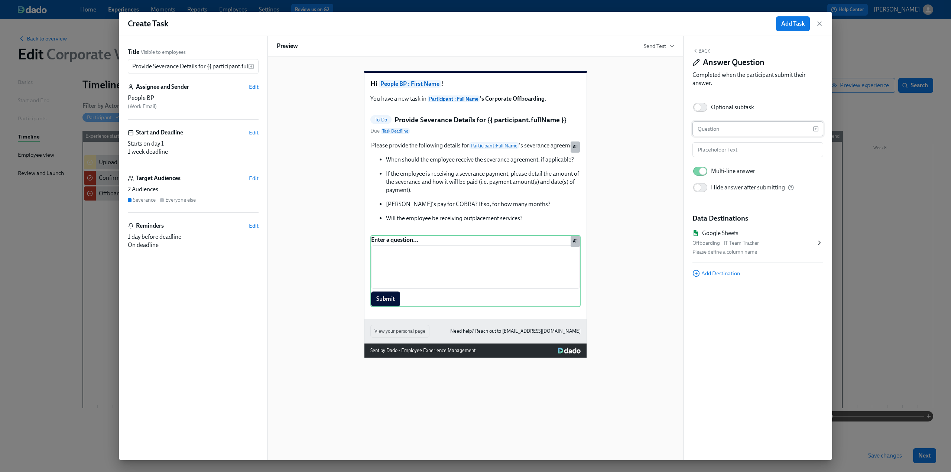
click at [722, 131] on input "text" at bounding box center [752, 128] width 120 height 15
paste input "Severance Details"
type input "Severance Details"
click at [817, 241] on icon at bounding box center [819, 242] width 7 height 7
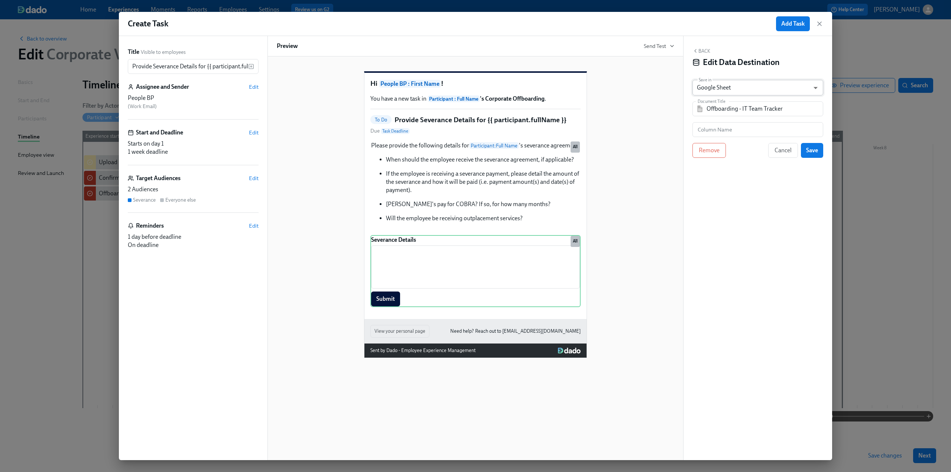
click at [738, 88] on body "Home Experiences Moments Reports Employees Settings Review us on G2 Help Center…" at bounding box center [475, 236] width 951 height 472
click at [735, 100] on li "Dado" at bounding box center [757, 100] width 131 height 13
type input "USER_PROFILE"
click at [735, 109] on input "Dado Data Field" at bounding box center [752, 108] width 113 height 15
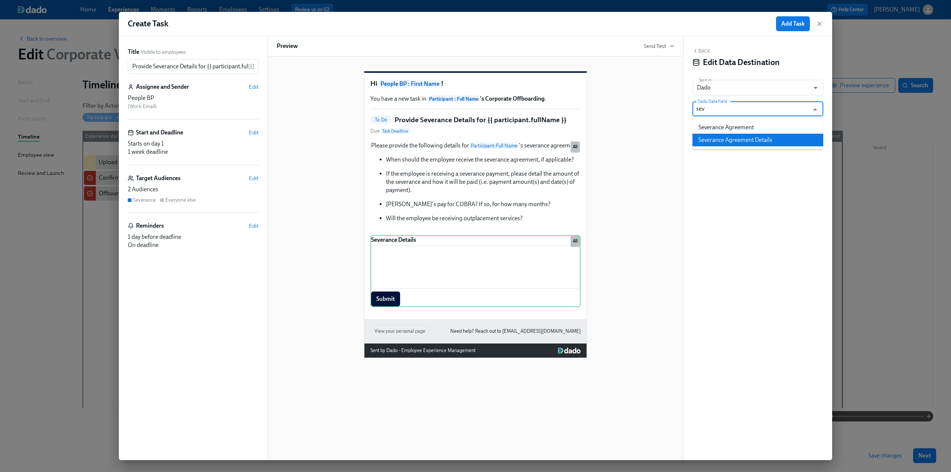
click at [741, 137] on li "Severance Agreement Details" at bounding box center [757, 140] width 131 height 13
type input "Severance Agreement Details"
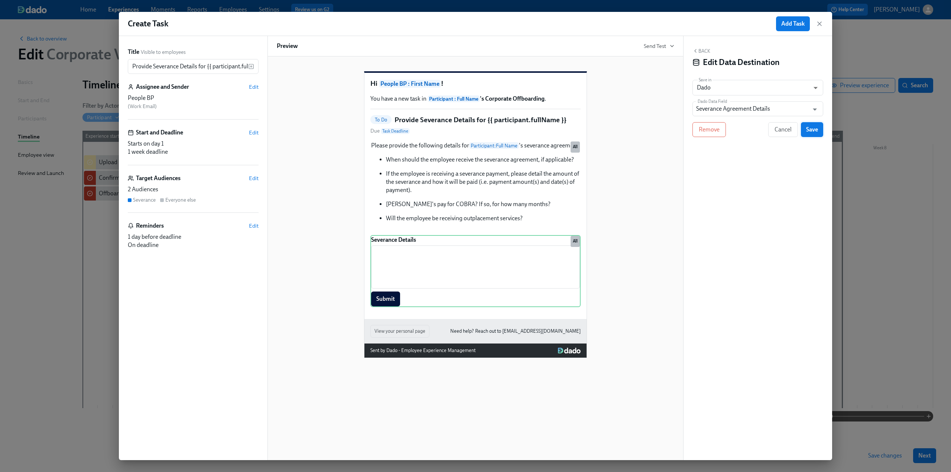
click at [818, 131] on button "Save" at bounding box center [812, 129] width 22 height 15
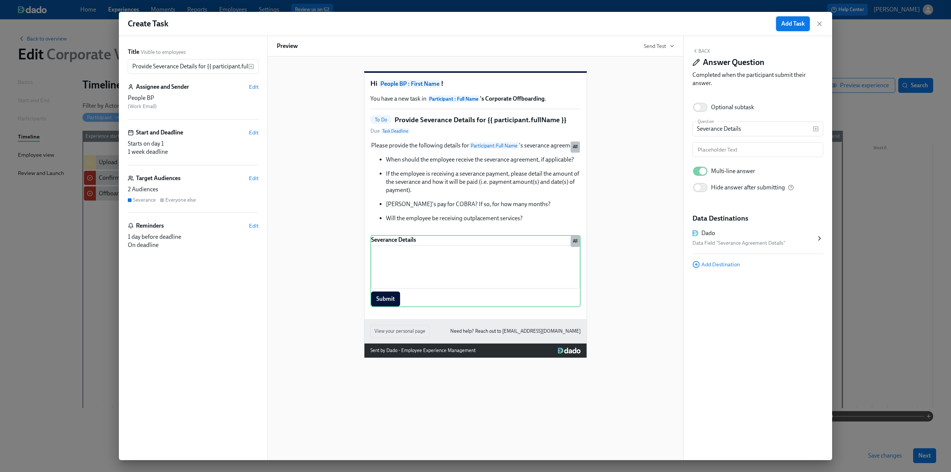
click at [793, 19] on button "Add Task" at bounding box center [793, 23] width 34 height 15
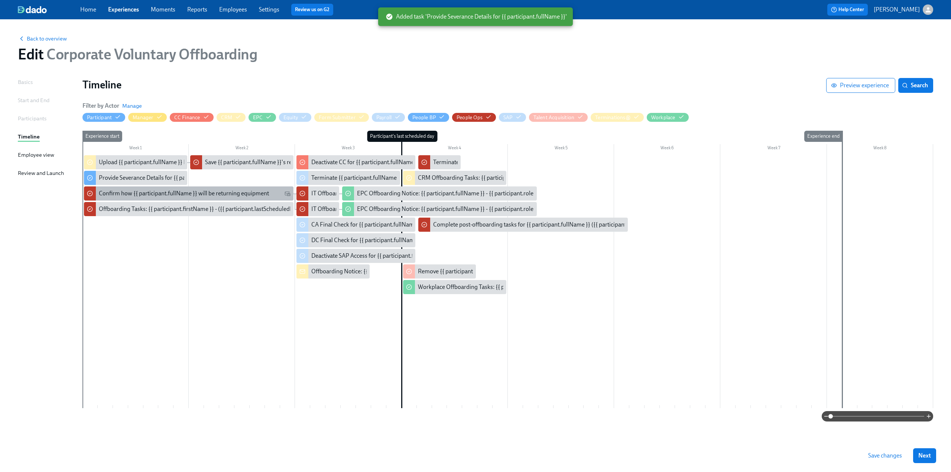
click at [127, 189] on div "Confirm how {{ participant.fullName }} will be returning equipment" at bounding box center [188, 193] width 209 height 14
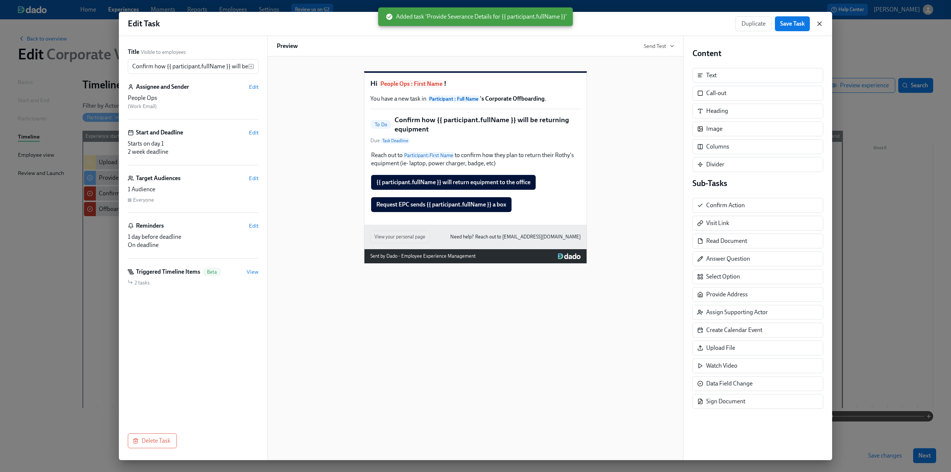
click at [821, 23] on icon "button" at bounding box center [819, 23] width 7 height 7
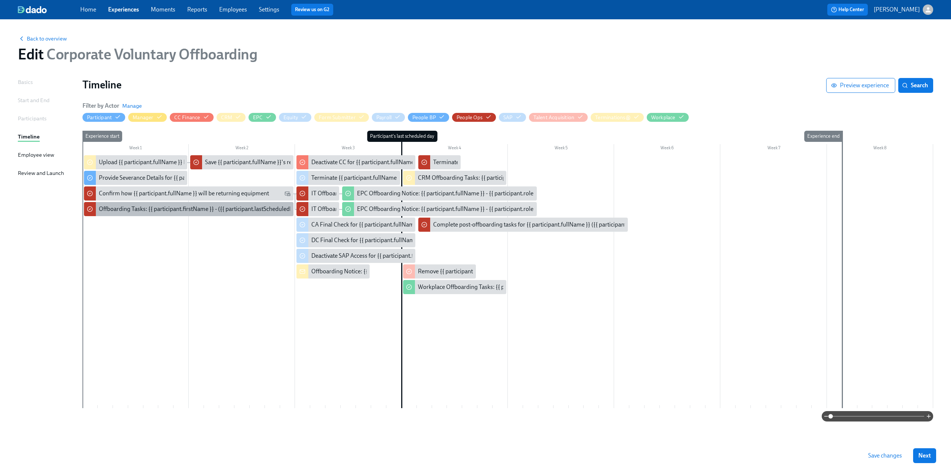
click at [128, 211] on div "Offboarding Tasks: {{ participant.firstName }} - ({{ participant.lastScheduledD…" at bounding box center [223, 209] width 248 height 8
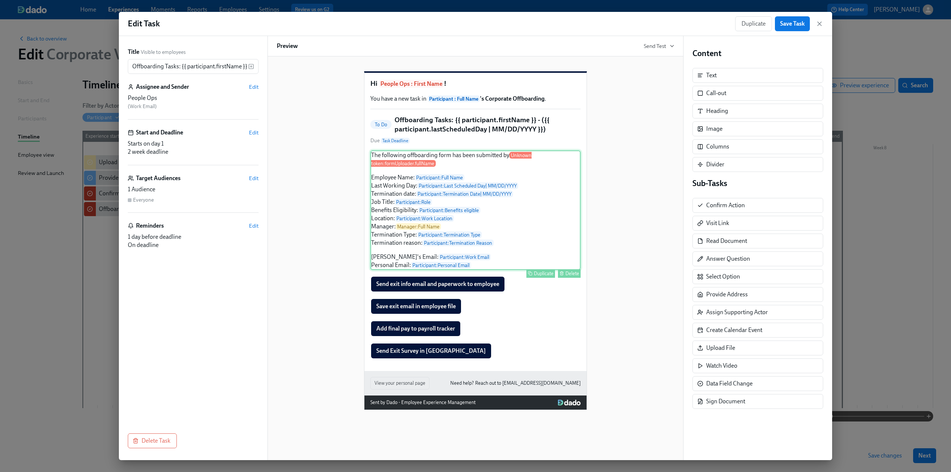
click at [534, 167] on div "The following offboarding form has been submitted by Unknown token: formUploade…" at bounding box center [475, 210] width 210 height 120
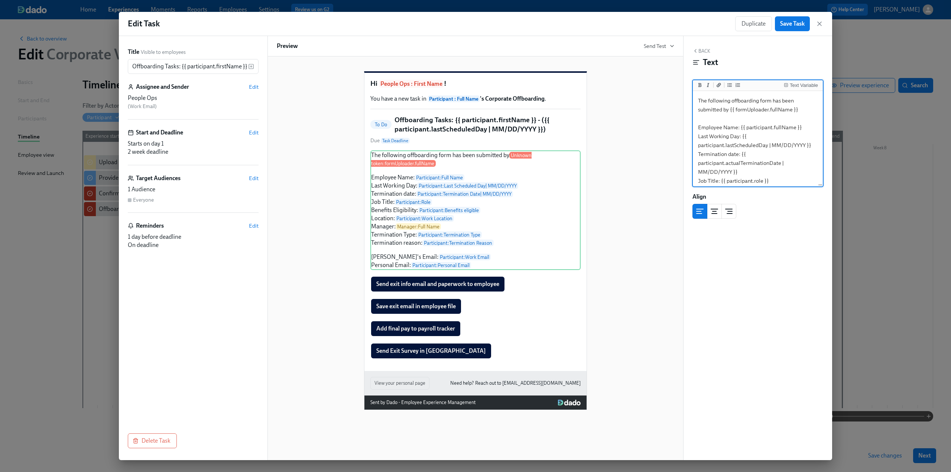
drag, startPoint x: 804, startPoint y: 111, endPoint x: 729, endPoint y: 111, distance: 75.4
click at [729, 111] on textarea "The following offboarding form has been submitted by {{ formUploader.fullName }…" at bounding box center [757, 194] width 127 height 204
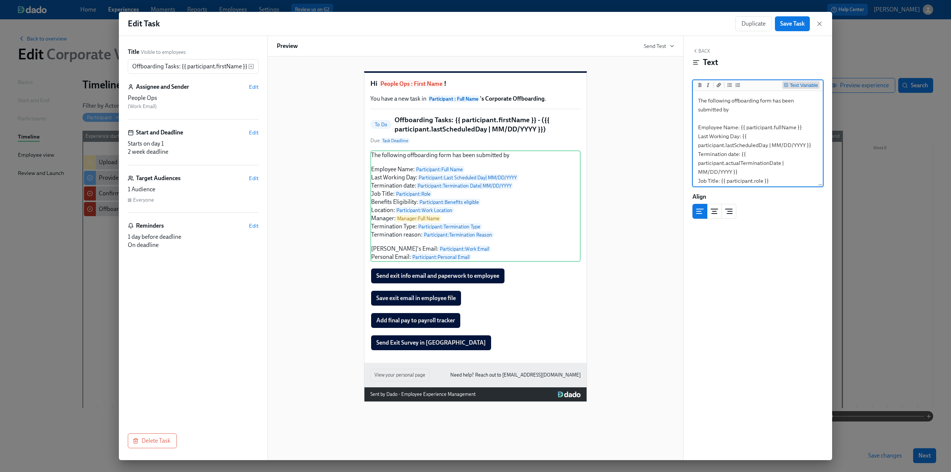
click at [807, 86] on div "Text Variable" at bounding box center [804, 85] width 28 height 5
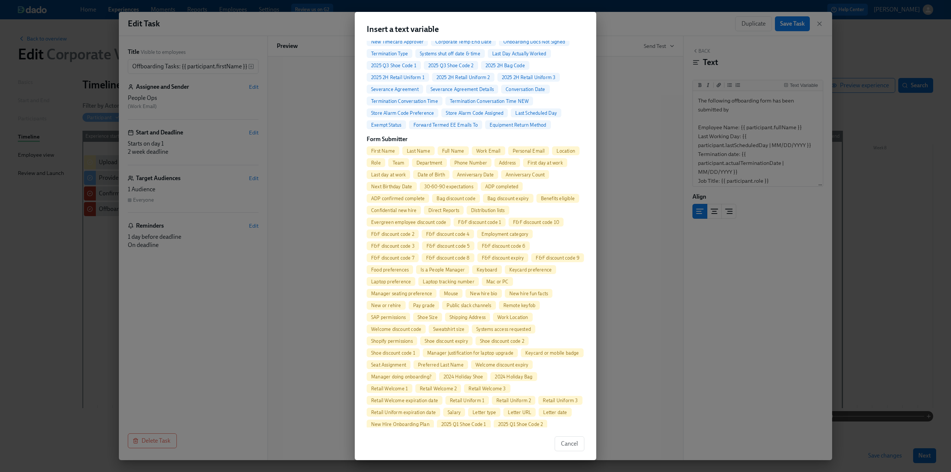
scroll to position [3272, 0]
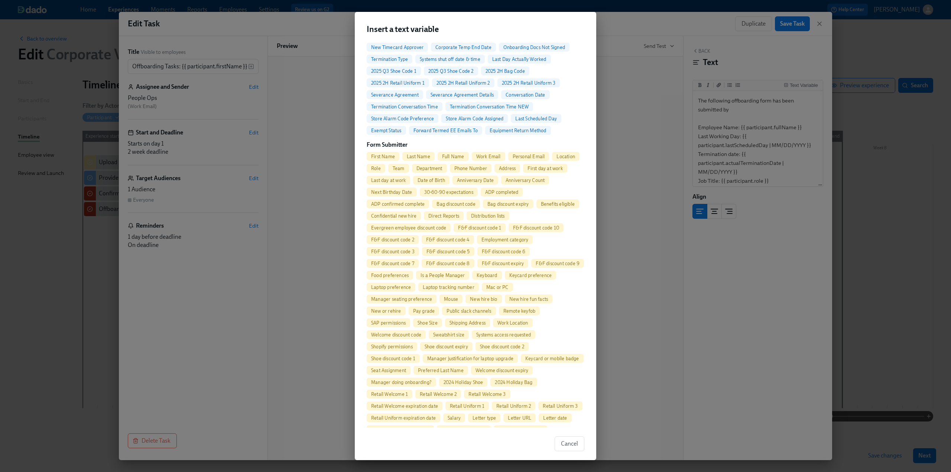
click at [455, 159] on span "Full Name" at bounding box center [452, 157] width 31 height 6
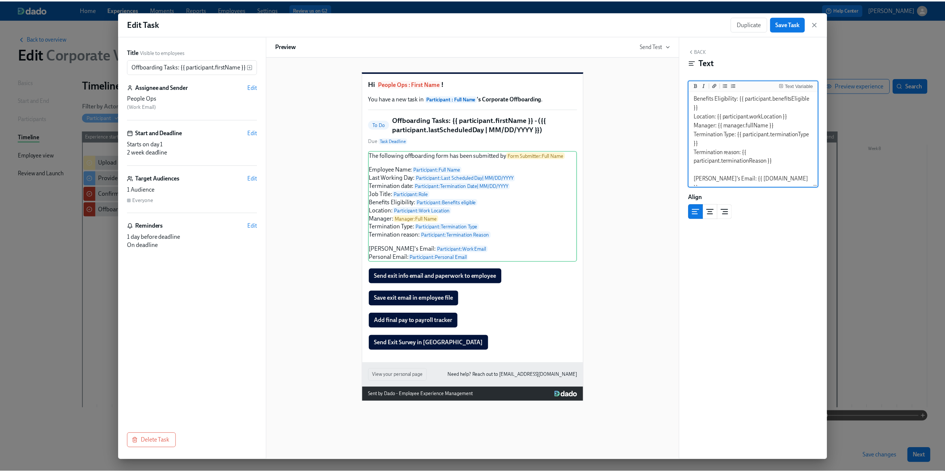
scroll to position [101, 0]
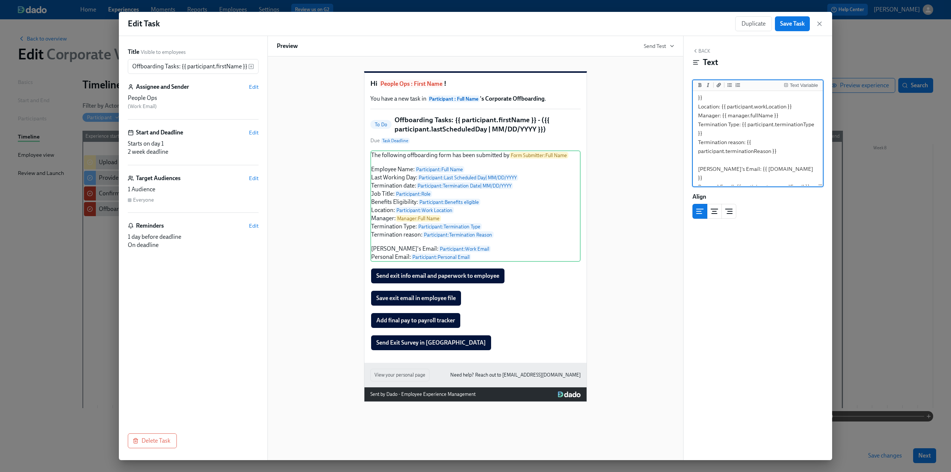
click at [784, 152] on textarea "The following offboarding form has been submitted by {{ formSubmitter.fullName …" at bounding box center [757, 93] width 127 height 204
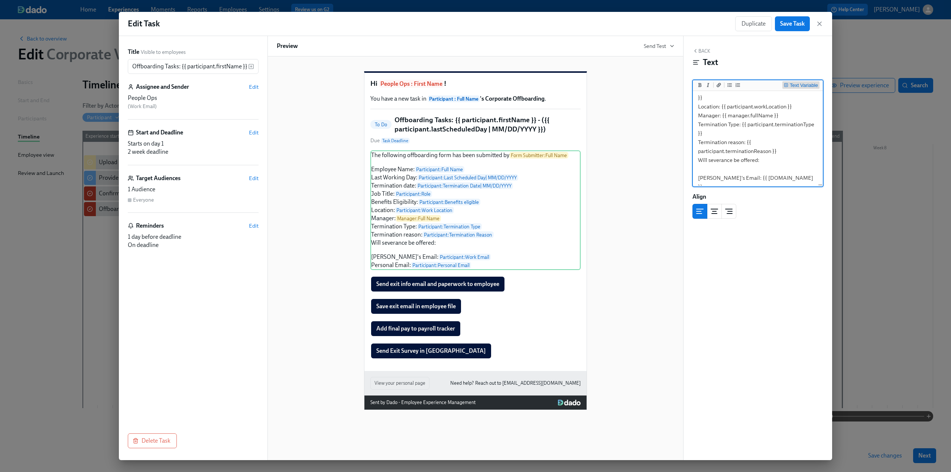
type textarea "The following offboarding form has been submitted by {{ formSubmitter.fullName …"
click at [796, 86] on div "Text Variable" at bounding box center [804, 85] width 28 height 5
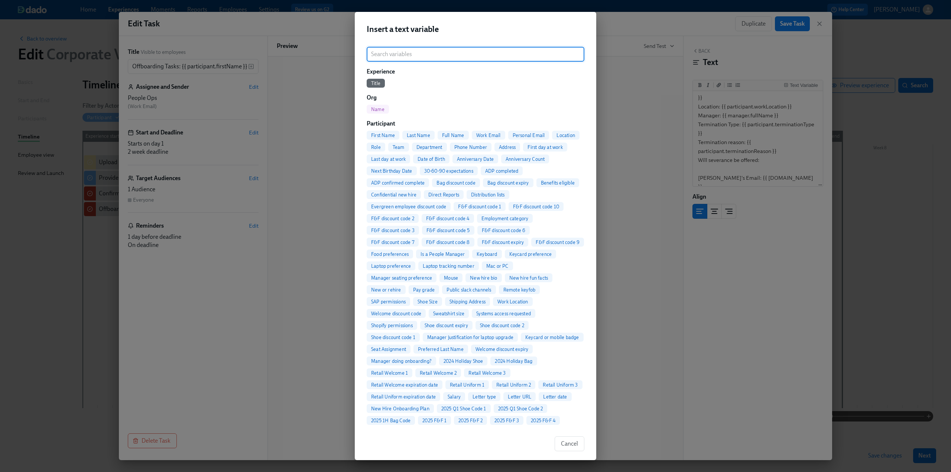
click at [404, 55] on input "search" at bounding box center [476, 54] width 218 height 15
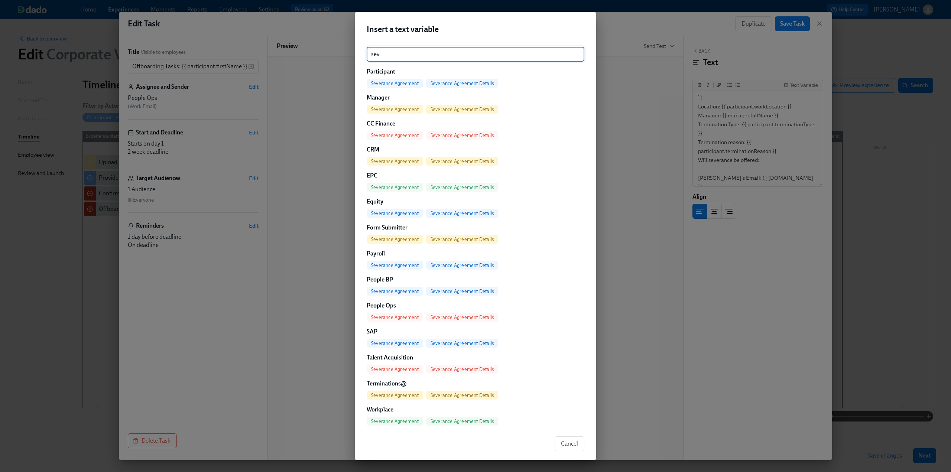
type input "sev"
click at [390, 84] on span "Severance Agreement" at bounding box center [395, 84] width 56 height 6
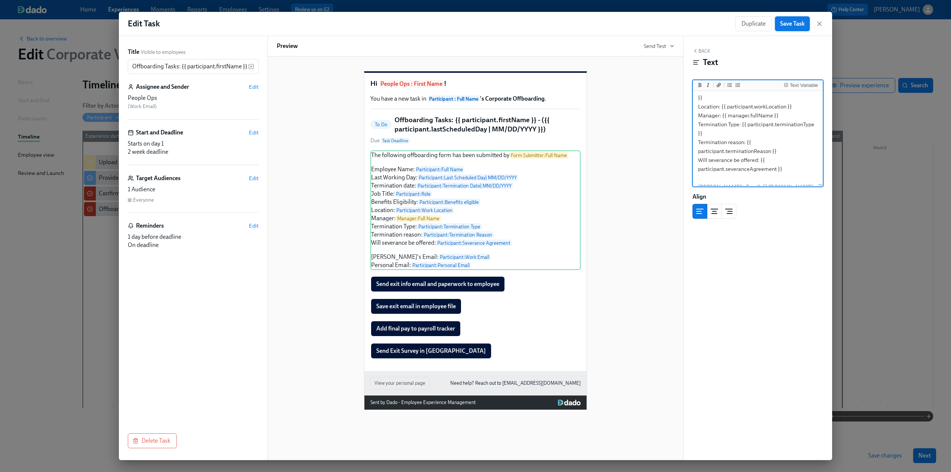
type textarea "The following offboarding form has been submitted by {{ formSubmitter.fullName …"
click at [781, 24] on span "Save Task" at bounding box center [792, 23] width 25 height 7
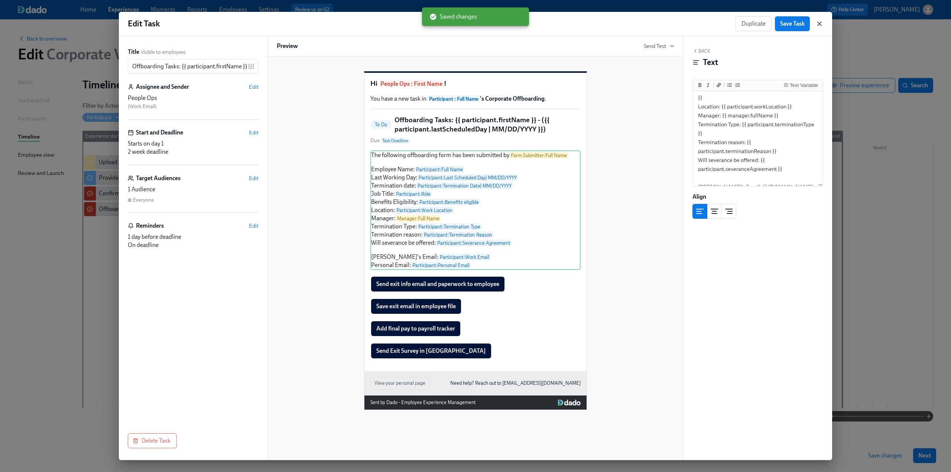
click at [819, 23] on icon "button" at bounding box center [819, 24] width 4 height 4
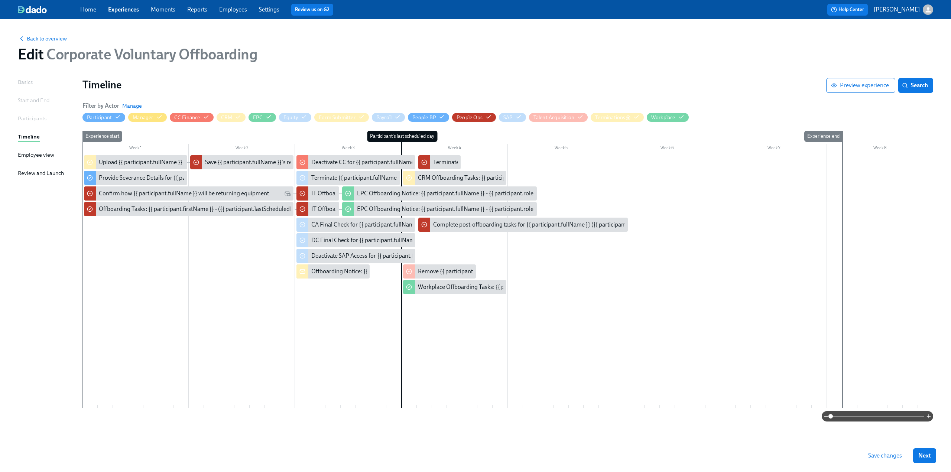
click at [885, 453] on span "Save changes" at bounding box center [885, 455] width 34 height 7
click at [151, 177] on div "Provide Severance Details for {{ participant.fullName }}" at bounding box center [168, 178] width 139 height 8
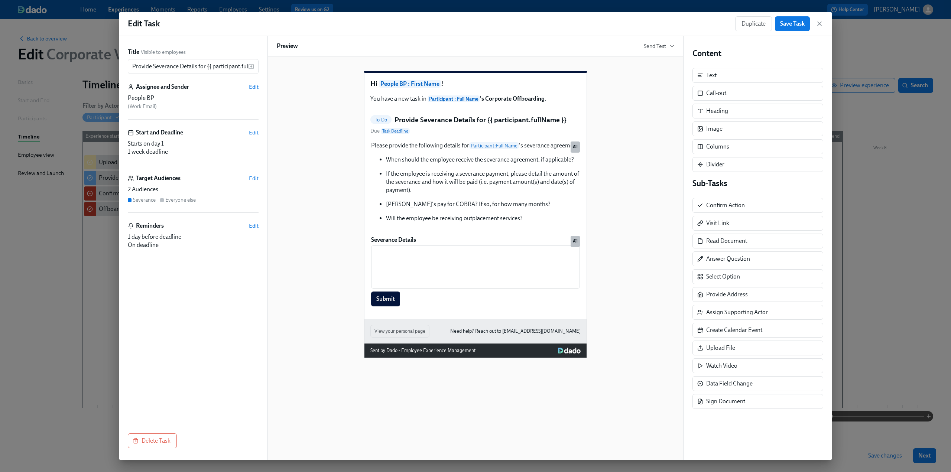
click at [818, 28] on div "Duplicate Save Task" at bounding box center [779, 23] width 88 height 15
click at [818, 22] on icon "button" at bounding box center [819, 24] width 4 height 4
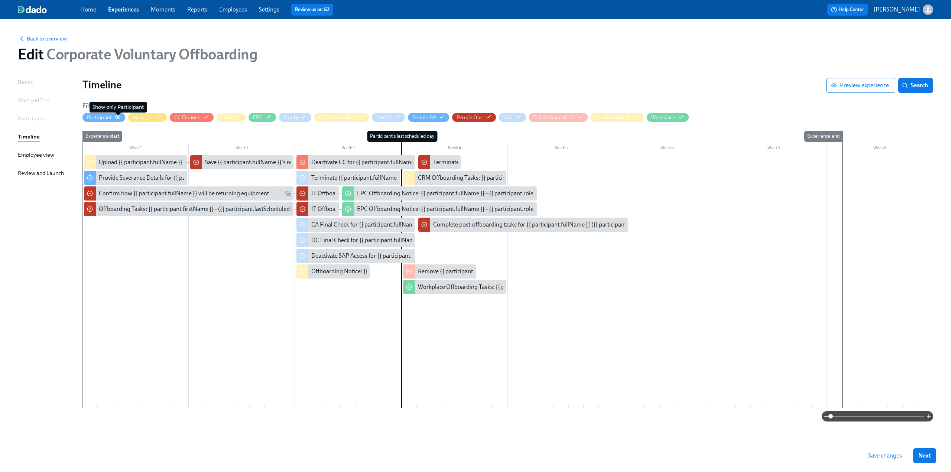
click at [118, 117] on icon "button" at bounding box center [118, 117] width 6 height 6
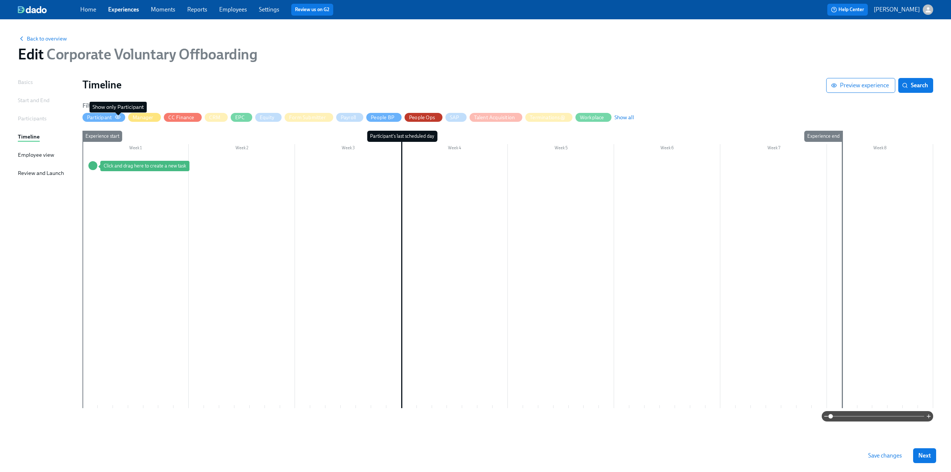
click at [118, 117] on icon "button" at bounding box center [118, 117] width 6 height 6
click at [628, 118] on span "Show all" at bounding box center [624, 117] width 20 height 7
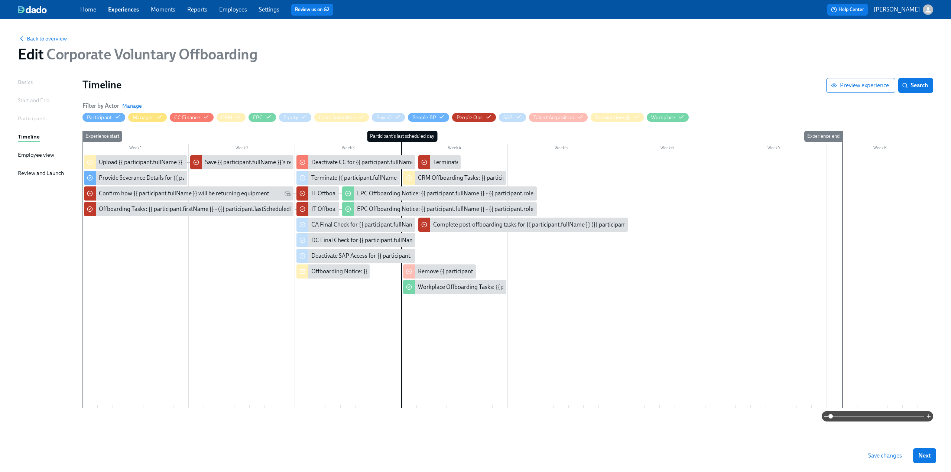
click at [873, 453] on span "Save changes" at bounding box center [885, 455] width 34 height 7
click at [36, 36] on span "Back to overview" at bounding box center [42, 38] width 49 height 7
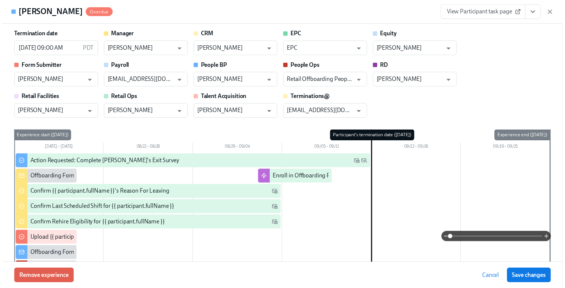
scroll to position [557, 0]
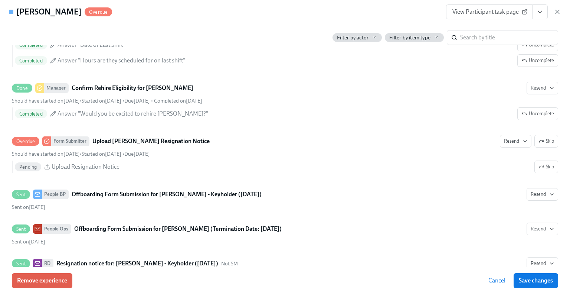
drag, startPoint x: 557, startPoint y: 13, endPoint x: 568, endPoint y: 14, distance: 10.8
click at [557, 13] on icon "button" at bounding box center [557, 11] width 7 height 7
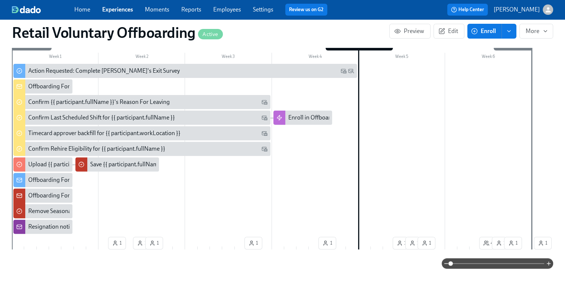
scroll to position [223, 0]
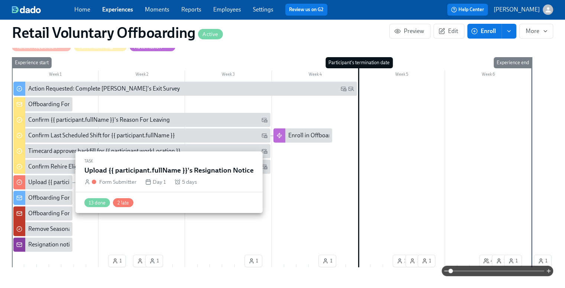
click at [49, 180] on div "Upload {{ participant.fullName }}'s Resignation Notice" at bounding box center [96, 182] width 137 height 8
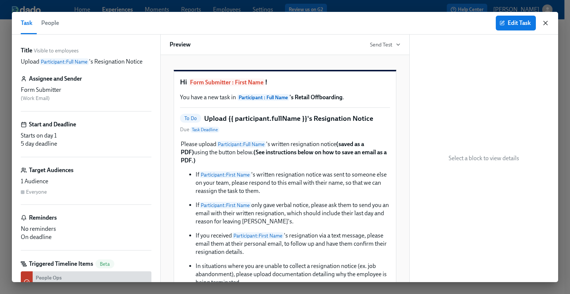
click at [548, 20] on icon "button" at bounding box center [545, 22] width 7 height 7
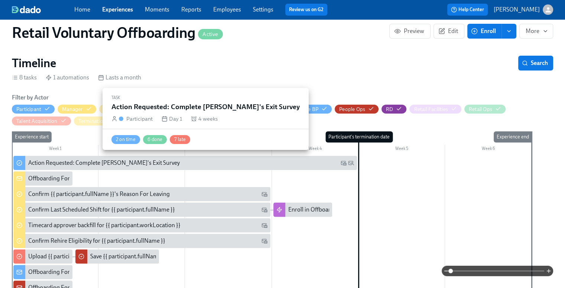
scroll to position [74, 0]
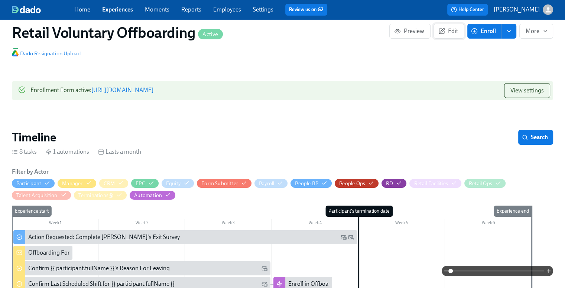
click at [452, 30] on span "Edit" at bounding box center [449, 30] width 18 height 7
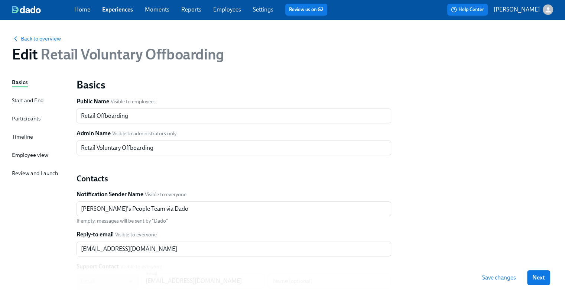
click at [22, 137] on div "Timeline" at bounding box center [22, 137] width 21 height 8
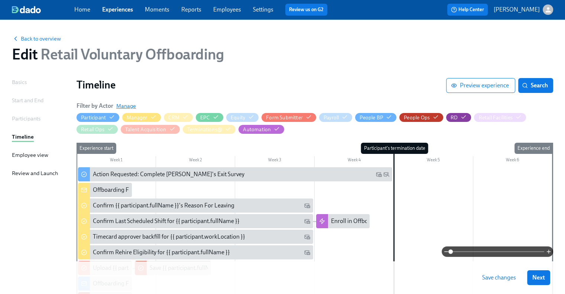
click at [120, 107] on span "Manage" at bounding box center [126, 105] width 20 height 7
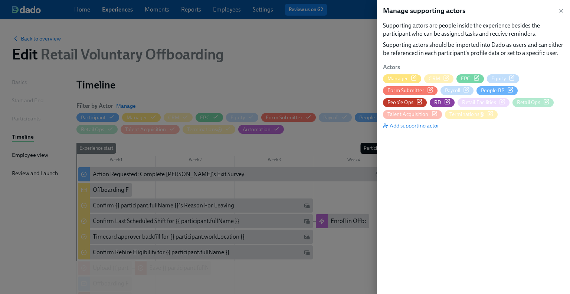
click at [402, 92] on span "Form Submitter" at bounding box center [406, 90] width 37 height 7
click at [563, 10] on icon "button" at bounding box center [562, 11] width 6 height 6
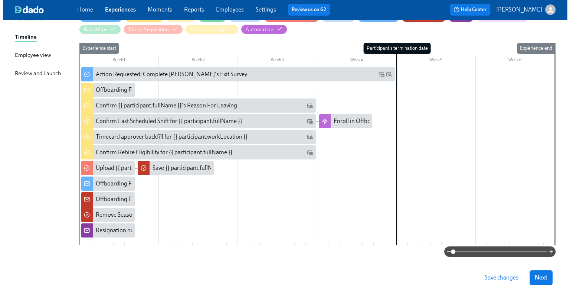
scroll to position [111, 0]
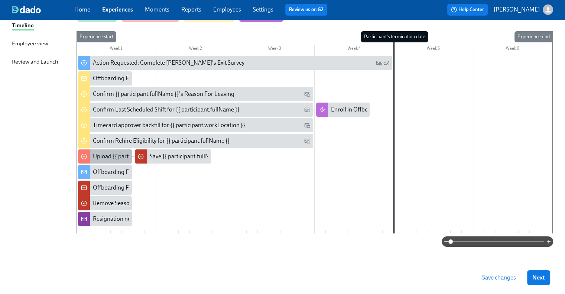
click at [103, 158] on div "Upload {{ participant.fullName }}'s Resignation Notice" at bounding box center [161, 156] width 137 height 8
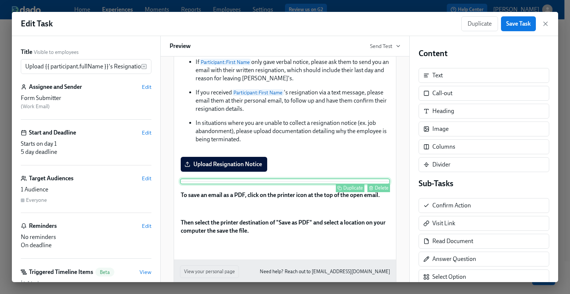
scroll to position [149, 0]
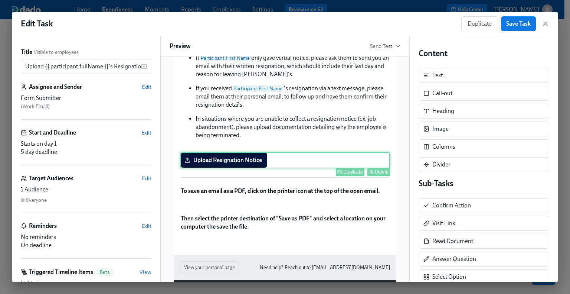
click at [247, 168] on div "Upload Resignation Notice Duplicate Delete" at bounding box center [285, 160] width 210 height 16
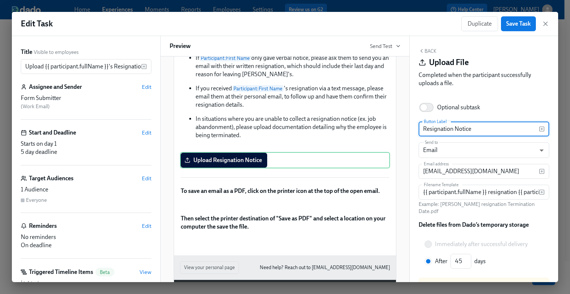
drag, startPoint x: 487, startPoint y: 129, endPoint x: 421, endPoint y: 130, distance: 65.7
click at [421, 130] on input "Resignation Notice" at bounding box center [479, 128] width 120 height 15
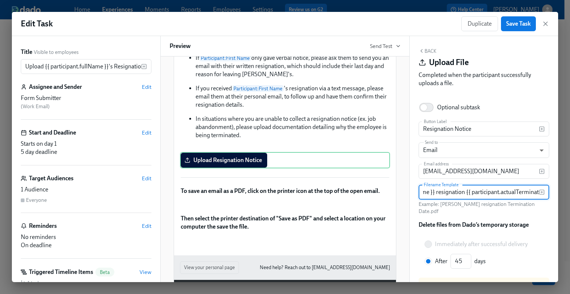
scroll to position [0, 121]
drag, startPoint x: 422, startPoint y: 191, endPoint x: 550, endPoint y: 192, distance: 128.1
click at [550, 192] on div "Back Upload File Completed when the participant successfully uploads a file. Op…" at bounding box center [484, 159] width 149 height 246
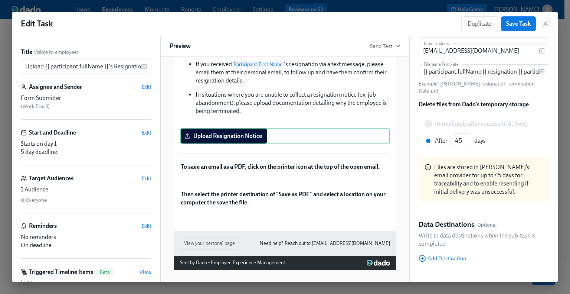
scroll to position [125, 0]
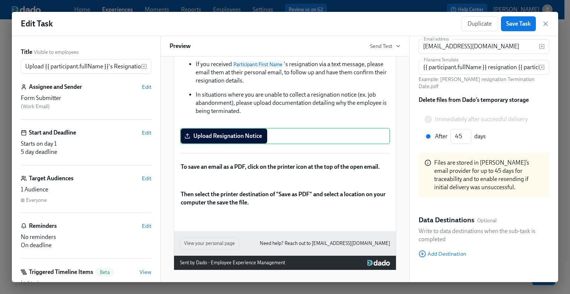
drag, startPoint x: 547, startPoint y: 24, endPoint x: 551, endPoint y: 32, distance: 9.3
click at [547, 24] on icon "button" at bounding box center [545, 23] width 7 height 7
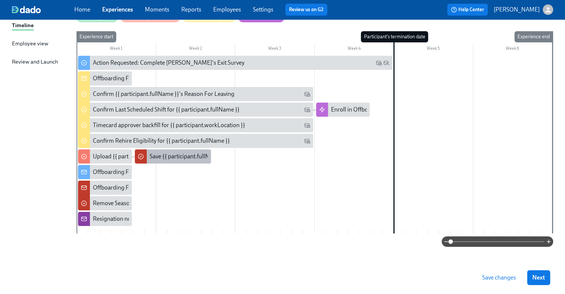
click at [165, 153] on div "Save {{ participant.fullName }}'s resignation letter employee file" at bounding box center [230, 156] width 160 height 8
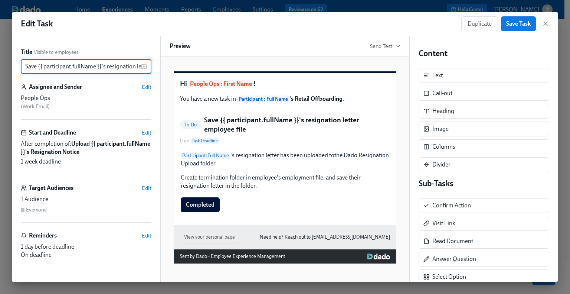
scroll to position [0, 49]
drag, startPoint x: 24, startPoint y: 66, endPoint x: 158, endPoint y: 65, distance: 133.7
click at [158, 65] on div "Title Visible to employees Save {{ participant.fullName }}'s resignation letter…" at bounding box center [86, 159] width 149 height 246
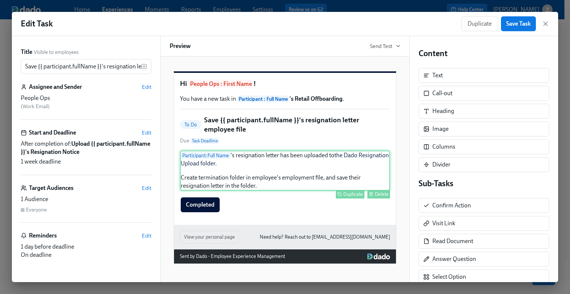
click at [269, 181] on div "Participant : Full Name 's resignation letter has been uploaded to the Dado Res…" at bounding box center [285, 170] width 210 height 40
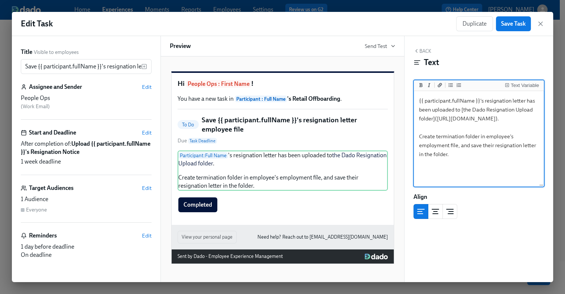
drag, startPoint x: 460, startPoint y: 173, endPoint x: 410, endPoint y: 89, distance: 97.1
click at [410, 89] on div "Back Text Text Variable {{ participant.fullName }}'s resignation letter has bee…" at bounding box center [478, 159] width 149 height 246
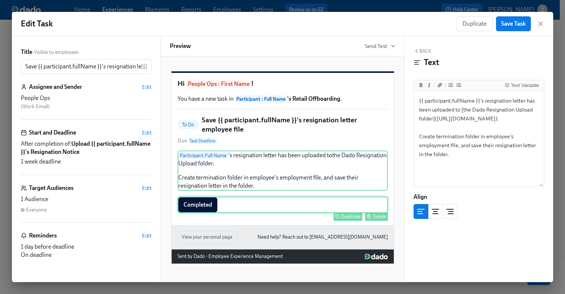
click at [236, 213] on div "Completed Duplicate Delete" at bounding box center [283, 204] width 210 height 16
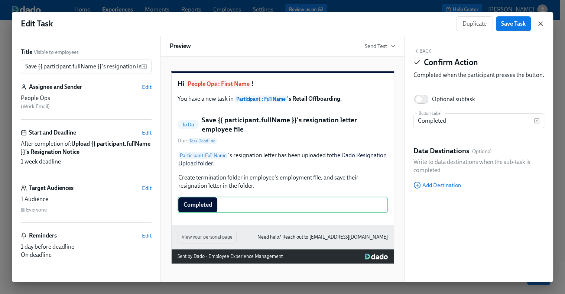
click at [538, 22] on icon "button" at bounding box center [540, 24] width 4 height 4
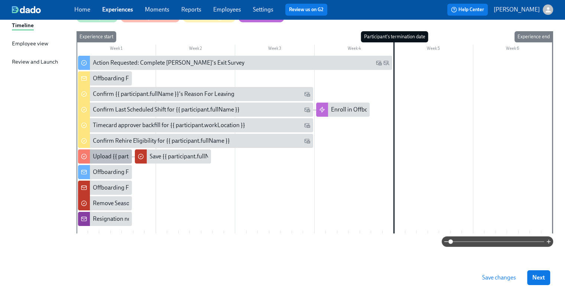
click at [111, 156] on div "Upload {{ participant.fullName }}'s Resignation Notice" at bounding box center [161, 156] width 137 height 8
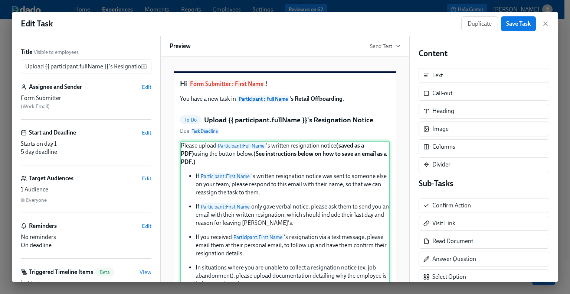
click at [202, 174] on div "Please upload Participant : Full Name 's written resignation notice (saved as a…" at bounding box center [285, 218] width 210 height 154
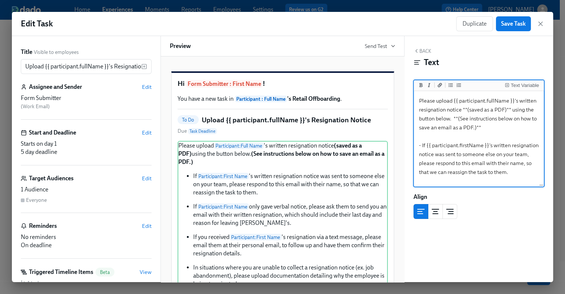
drag, startPoint x: 473, startPoint y: 120, endPoint x: 416, endPoint y: 109, distance: 58.3
click at [416, 109] on textarea "Please upload {{ participant.fullName }}'s written resignation notice **(saved …" at bounding box center [478, 207] width 127 height 230
click at [453, 120] on textarea "Please upload {{ participant.fullName }}'s written resignation notice **(saved …" at bounding box center [478, 207] width 127 height 230
drag, startPoint x: 475, startPoint y: 120, endPoint x: 416, endPoint y: 99, distance: 62.8
click at [416, 99] on textarea "Please upload {{ participant.fullName }}'s written resignation notice **(saved …" at bounding box center [478, 207] width 127 height 230
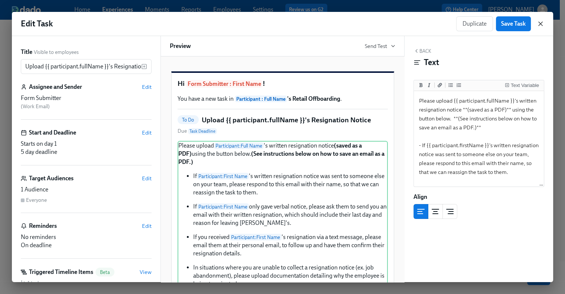
click at [539, 22] on icon "button" at bounding box center [540, 23] width 7 height 7
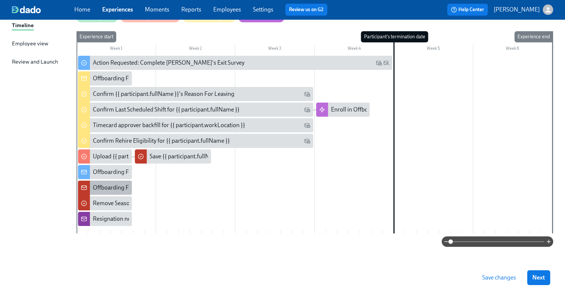
click at [105, 188] on div "Offboarding Form Submission for {{ participant.fullName }} (Termination Date: {…" at bounding box center [263, 187] width 341 height 8
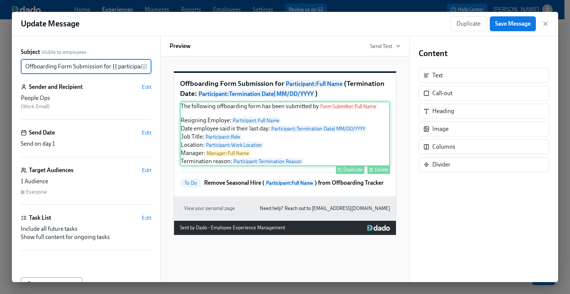
click at [269, 118] on div "The following offboarding form has been submitted by Form Submitter : Full Name…" at bounding box center [285, 133] width 210 height 65
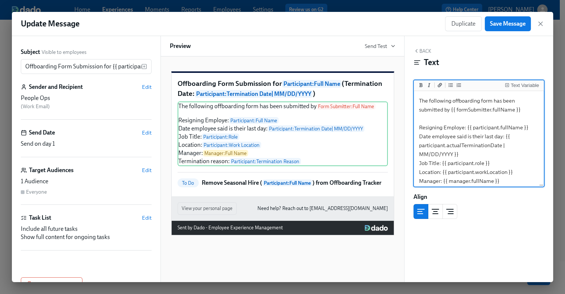
drag, startPoint x: 524, startPoint y: 110, endPoint x: 409, endPoint y: 100, distance: 116.4
click at [409, 100] on div "Back Text Text Variable The following offboarding form has been submitted by {{…" at bounding box center [478, 159] width 149 height 246
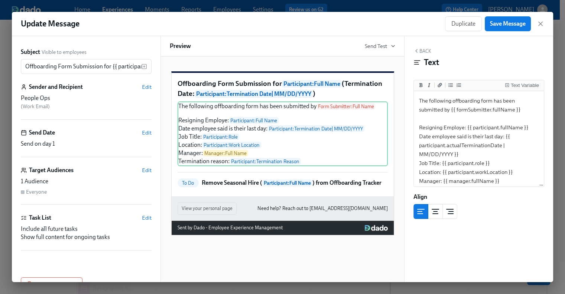
scroll to position [40, 0]
click at [541, 22] on icon "button" at bounding box center [540, 24] width 4 height 4
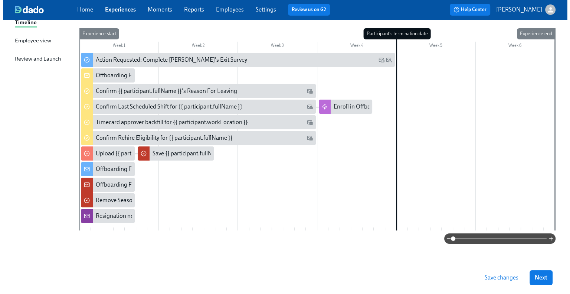
scroll to position [77, 0]
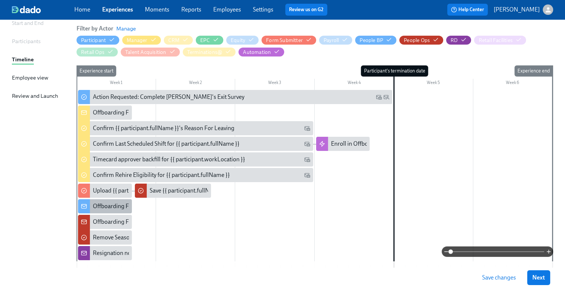
click at [105, 210] on div "Offboarding Form Submission for {{ participant.fullName }} - {{ participant.rol…" at bounding box center [105, 206] width 54 height 14
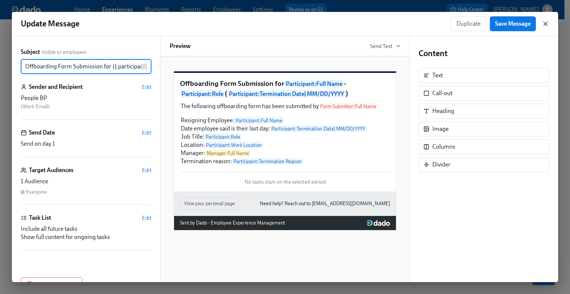
click at [545, 22] on icon "button" at bounding box center [545, 23] width 7 height 7
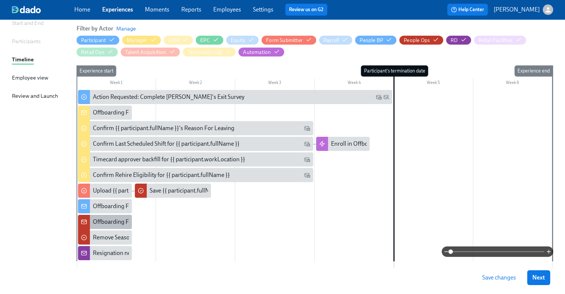
click at [95, 221] on div "Offboarding Form Submission for {{ participant.fullName }} (Termination Date: {…" at bounding box center [263, 222] width 341 height 8
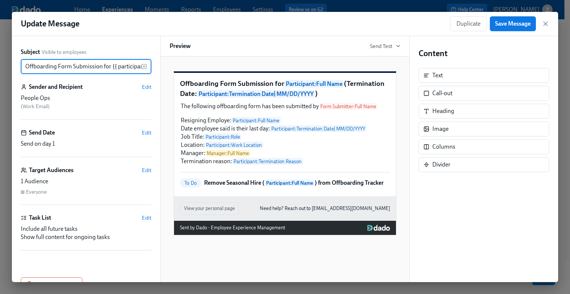
scroll to position [0, 230]
click at [544, 22] on icon "button" at bounding box center [546, 24] width 4 height 4
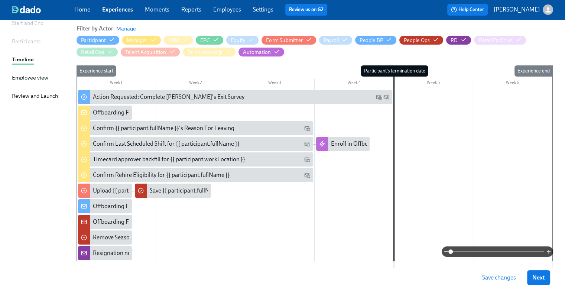
click at [110, 10] on link "Experiences" at bounding box center [117, 9] width 31 height 7
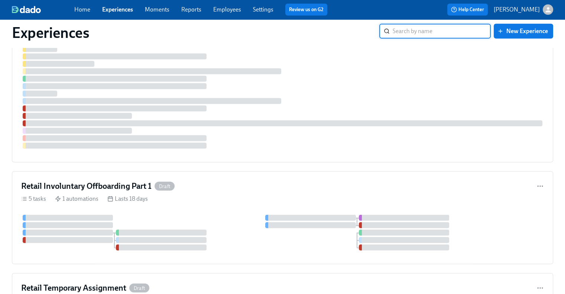
scroll to position [2080, 0]
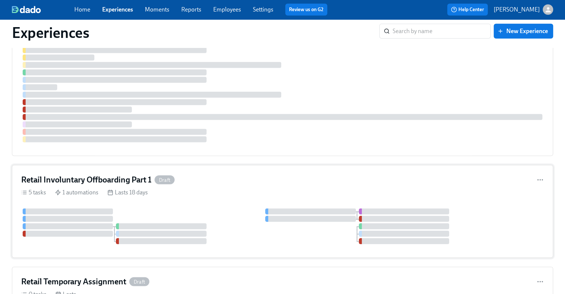
click at [123, 176] on h4 "Retail Involuntary Offboarding Part 1" at bounding box center [86, 179] width 130 height 11
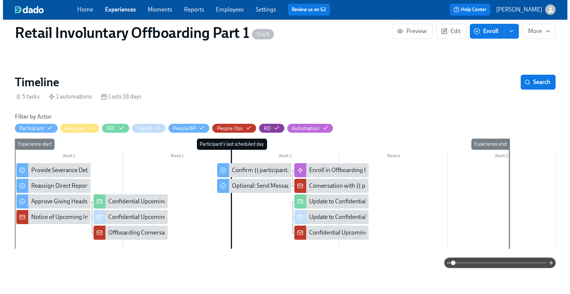
scroll to position [186, 0]
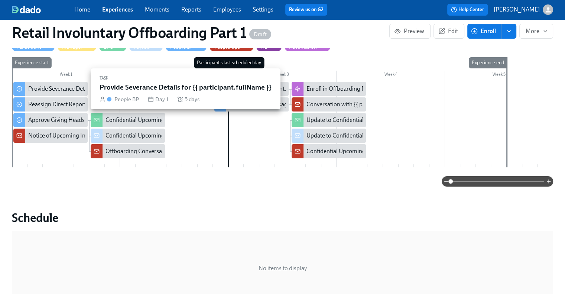
click at [42, 85] on div "Provide Severance Details for {{ participant.fullName }}" at bounding box center [97, 89] width 139 height 8
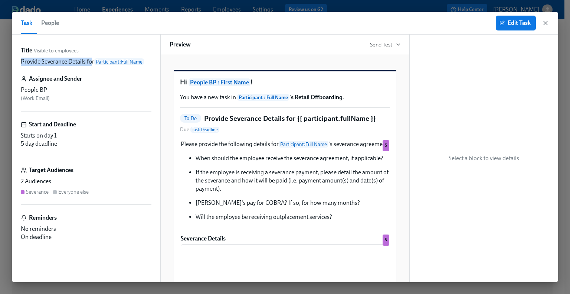
drag, startPoint x: 93, startPoint y: 61, endPoint x: 18, endPoint y: 64, distance: 75.1
click at [18, 64] on div "Title Visible to employees Provide Severance Details for Participant : Full Nam…" at bounding box center [86, 158] width 149 height 247
click at [120, 75] on div "Assignee and Sender" at bounding box center [86, 79] width 131 height 8
click at [511, 26] on span "Edit Task" at bounding box center [516, 22] width 30 height 7
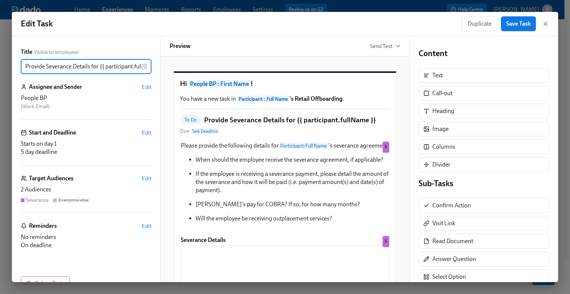
scroll to position [0, 28]
drag, startPoint x: 23, startPoint y: 65, endPoint x: 180, endPoint y: 70, distance: 157.5
click at [180, 70] on div "Title Visible to employees Provide Severance Details for {{ participant.fullNam…" at bounding box center [285, 159] width 547 height 246
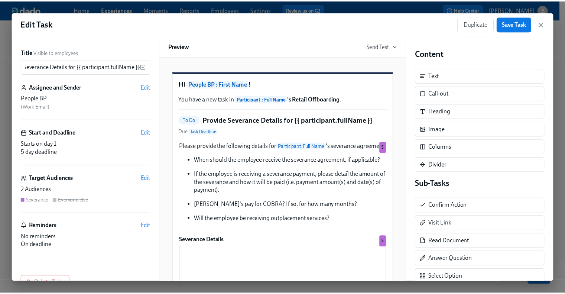
scroll to position [0, 0]
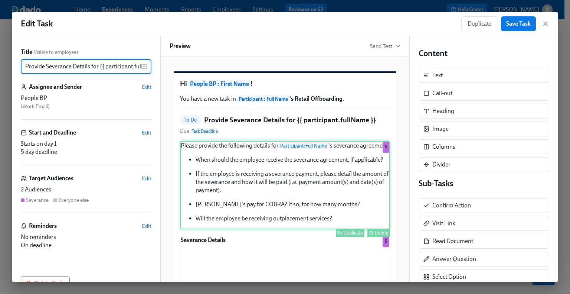
click at [241, 193] on div "Please provide the following details for Participant : Full Name 's severance a…" at bounding box center [285, 185] width 210 height 88
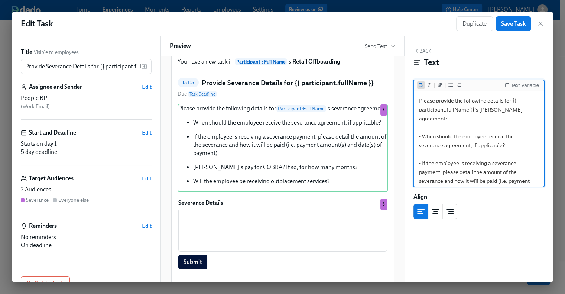
drag, startPoint x: 444, startPoint y: 178, endPoint x: 417, endPoint y: 85, distance: 96.3
click at [417, 85] on div "Text Variable Please provide the following details for {{ participant.fullName …" at bounding box center [478, 133] width 131 height 107
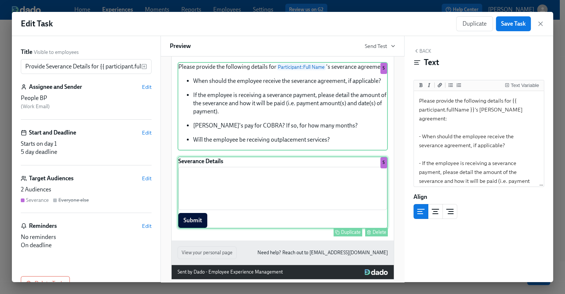
scroll to position [107, 0]
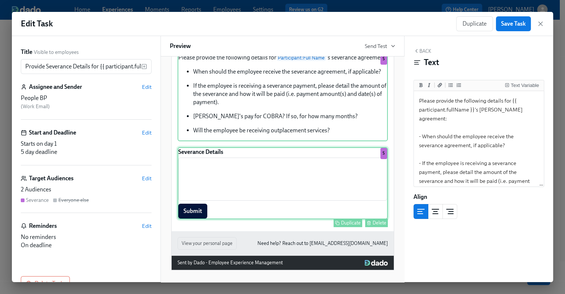
click at [257, 189] on div "Severance Details ​ Submit Duplicate Delete S" at bounding box center [283, 183] width 210 height 72
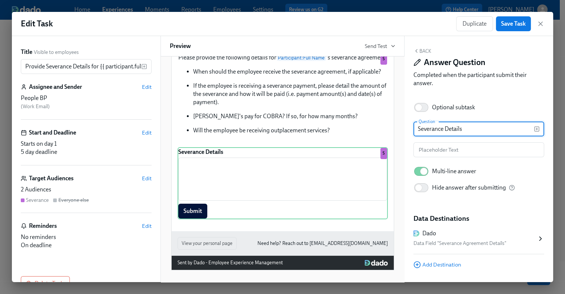
drag, startPoint x: 478, startPoint y: 130, endPoint x: 415, endPoint y: 130, distance: 63.1
click at [415, 130] on input "Severance Details" at bounding box center [473, 128] width 120 height 15
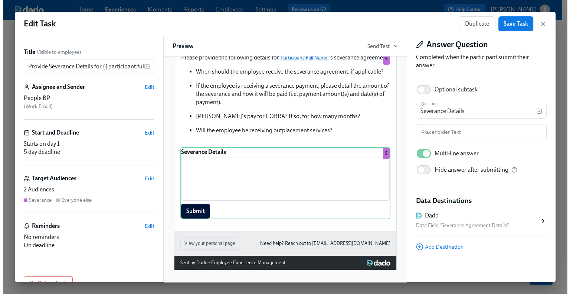
scroll to position [18, 0]
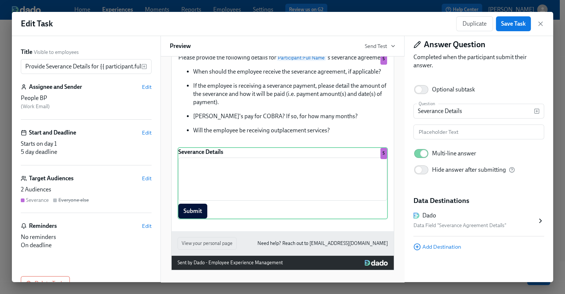
click at [540, 19] on div "Duplicate Save Task" at bounding box center [500, 23] width 88 height 15
click at [539, 25] on icon "button" at bounding box center [540, 24] width 4 height 4
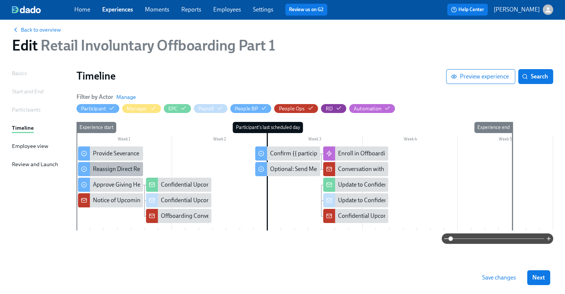
click at [129, 169] on div "Reassign Direct Reports for {{ participant.workLocation }}" at bounding box center [165, 169] width 145 height 8
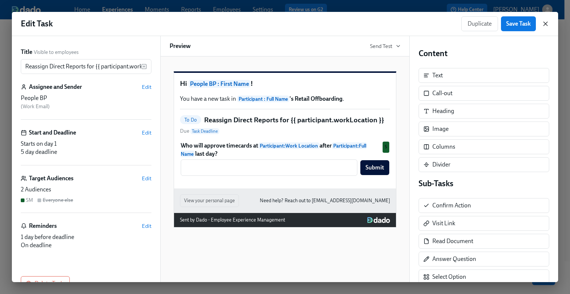
click at [545, 26] on icon "button" at bounding box center [545, 23] width 7 height 7
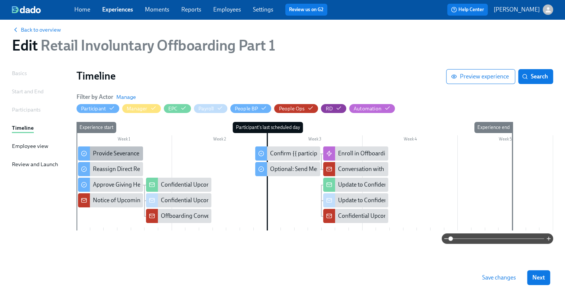
click at [124, 150] on div "Provide Severance Details for {{ participant.fullName }}" at bounding box center [162, 153] width 139 height 8
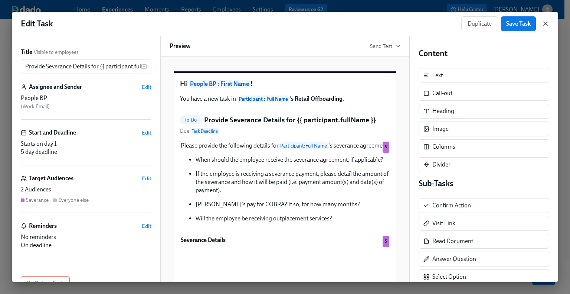
click at [546, 25] on icon "button" at bounding box center [545, 23] width 7 height 7
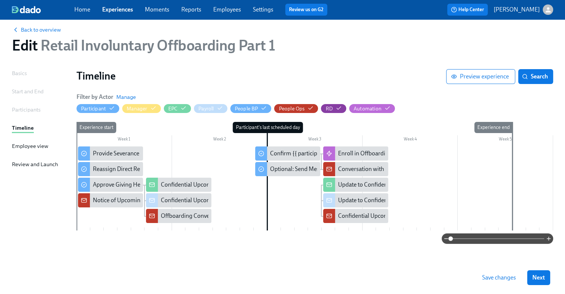
drag, startPoint x: 113, startPoint y: 12, endPoint x: 88, endPoint y: 0, distance: 27.9
click at [113, 12] on link "Experiences" at bounding box center [117, 9] width 31 height 7
